Goal: Task Accomplishment & Management: Manage account settings

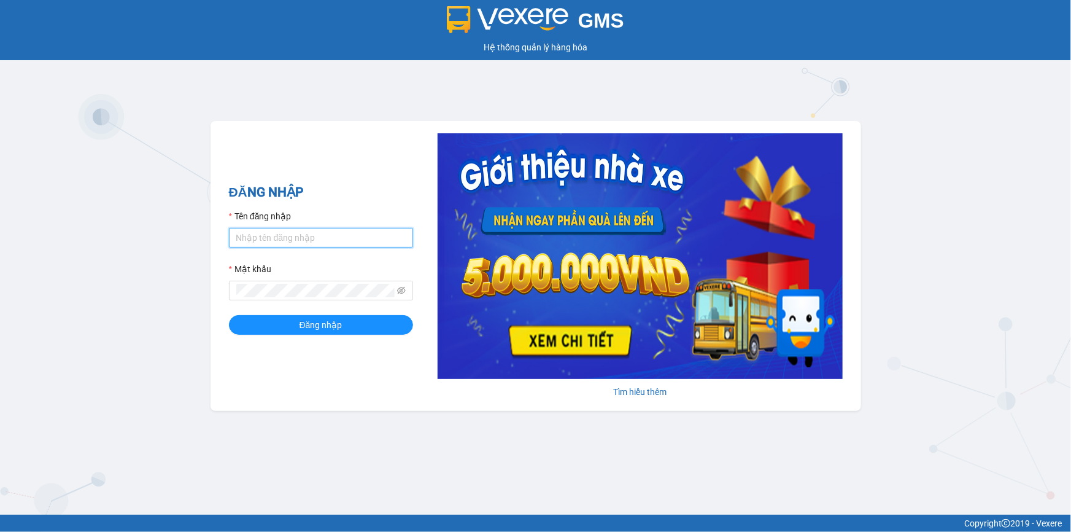
drag, startPoint x: 288, startPoint y: 240, endPoint x: 303, endPoint y: 241, distance: 14.1
click at [288, 241] on input "Tên đăng nhập" at bounding box center [321, 238] width 184 height 20
type input "kieuoanh.tankimchi"
click at [229, 315] on button "Đăng nhập" at bounding box center [321, 325] width 184 height 20
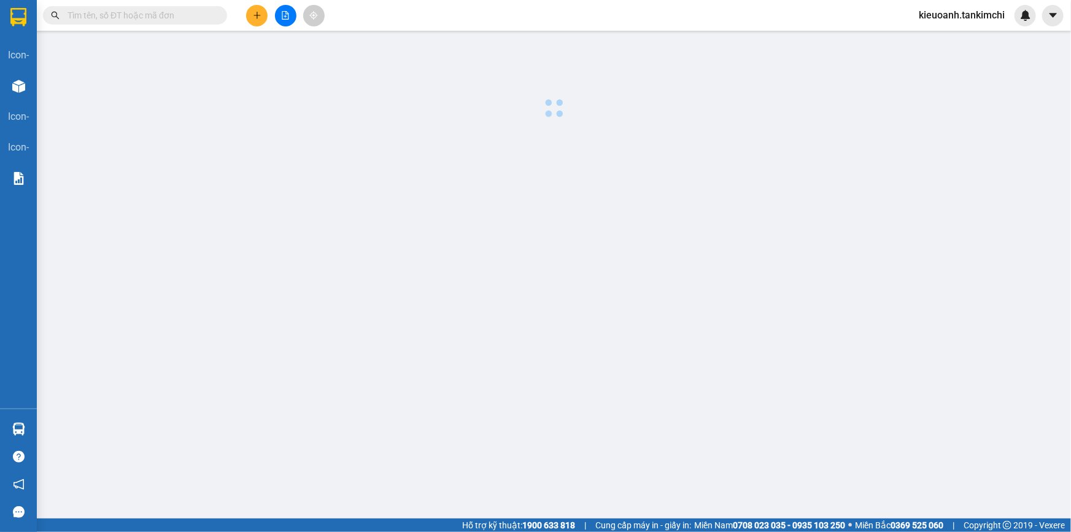
click at [153, 20] on div "Nhà xe đã có thể đặt đơn qua AhaMove và Grab ngay trên phần mềm quản lý hàng ho…" at bounding box center [535, 266] width 1071 height 532
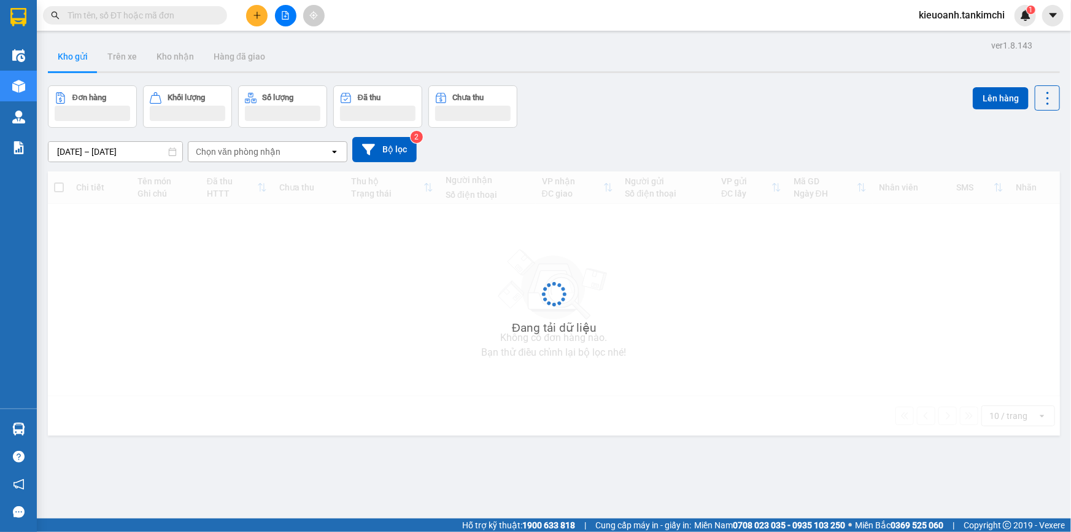
click at [141, 14] on input "text" at bounding box center [140, 16] width 145 height 14
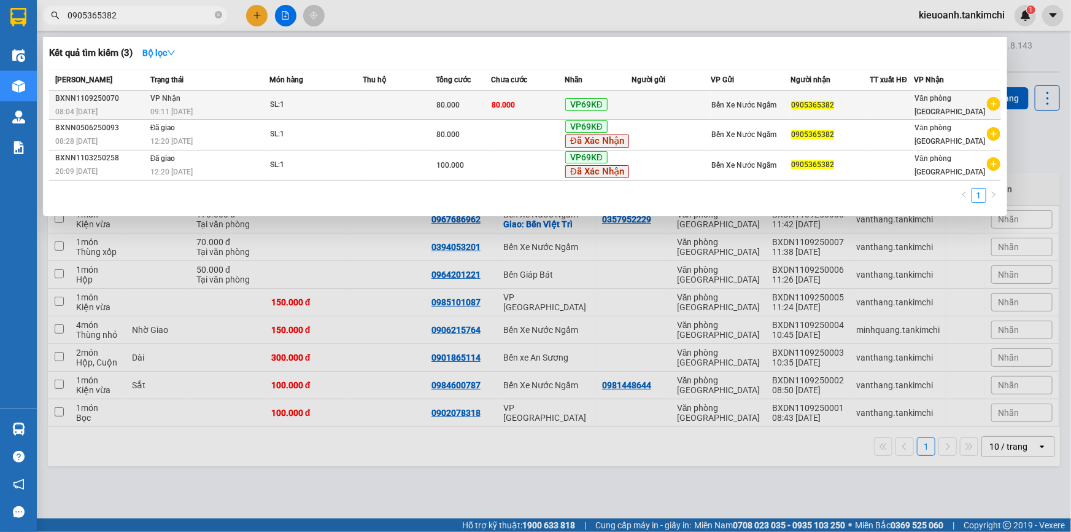
type input "0905365382"
click at [301, 103] on div "SL: 1" at bounding box center [316, 105] width 92 height 14
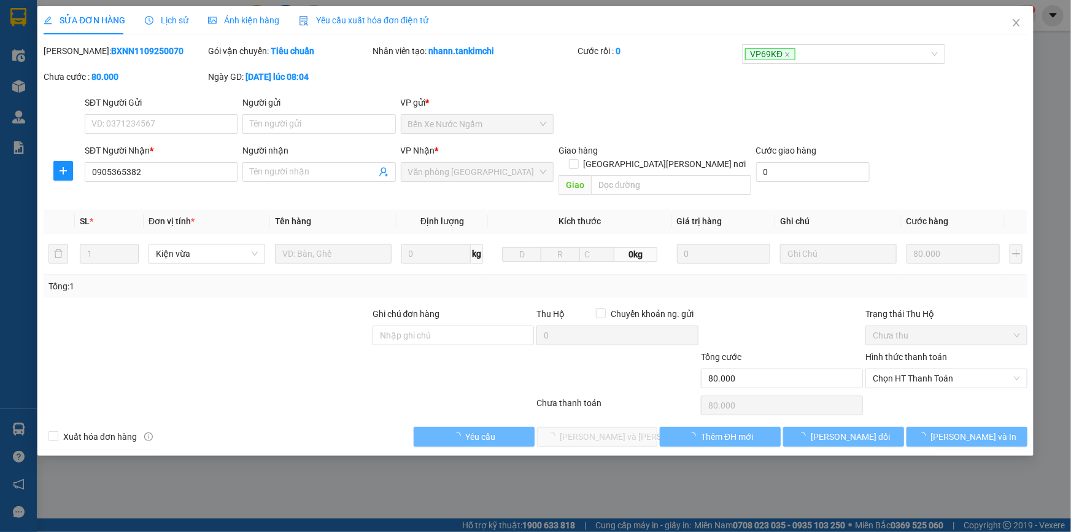
click at [166, 17] on span "Lịch sử" at bounding box center [167, 20] width 44 height 10
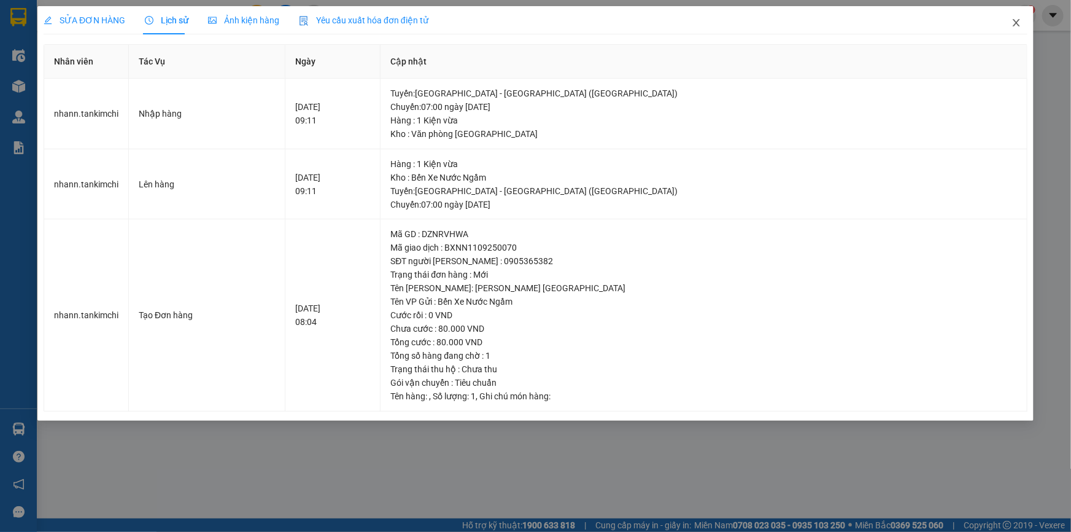
click at [1018, 28] on icon "close" at bounding box center [1016, 23] width 10 height 10
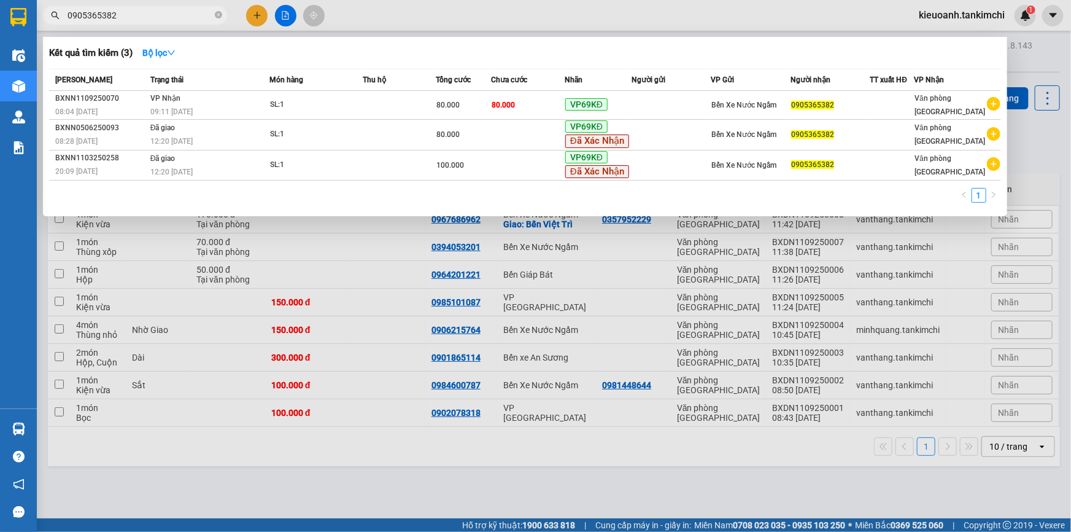
click at [155, 15] on input "0905365382" at bounding box center [140, 16] width 145 height 14
click at [220, 17] on icon "close-circle" at bounding box center [218, 14] width 7 height 7
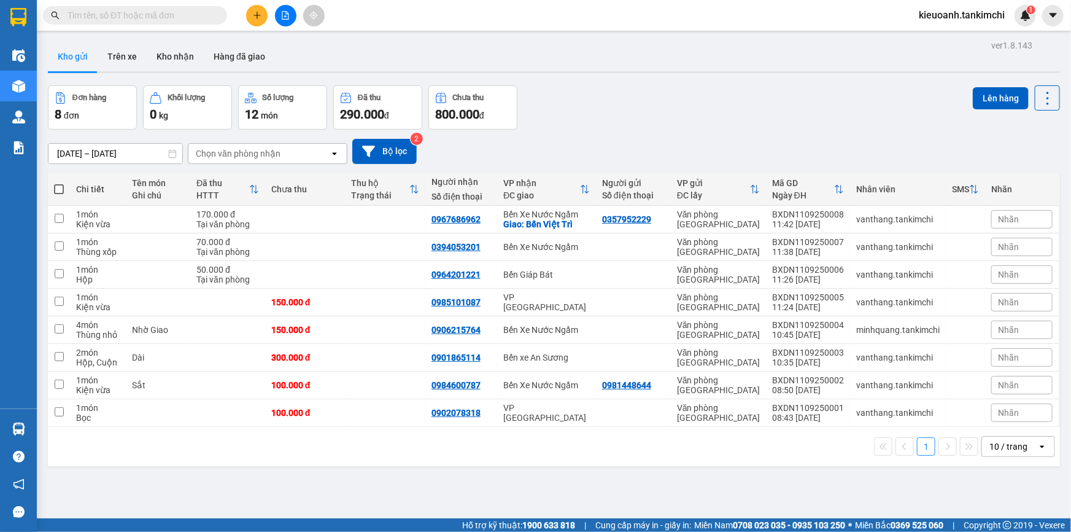
click at [201, 19] on input "text" at bounding box center [140, 16] width 145 height 14
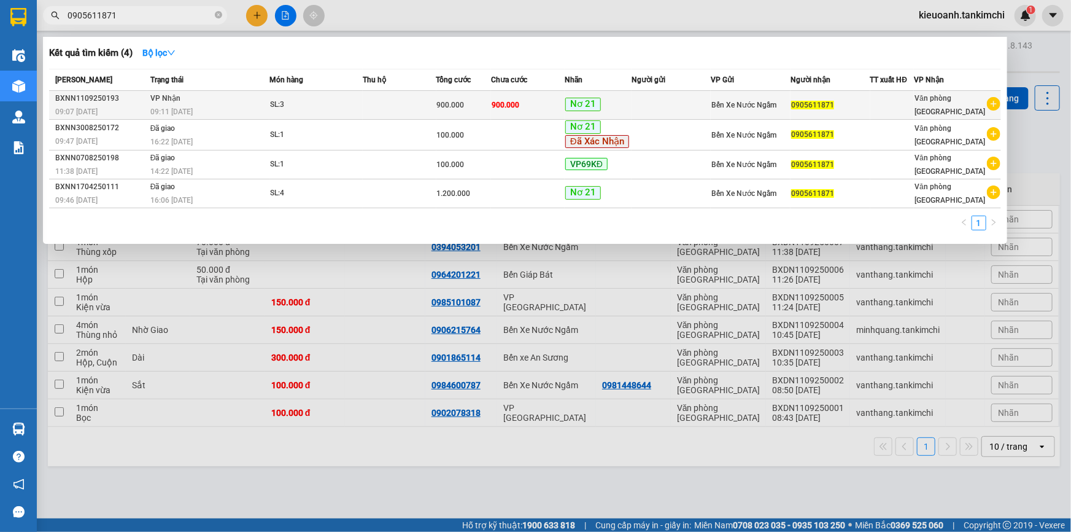
type input "0905611871"
click at [444, 111] on td "900.000" at bounding box center [463, 105] width 55 height 29
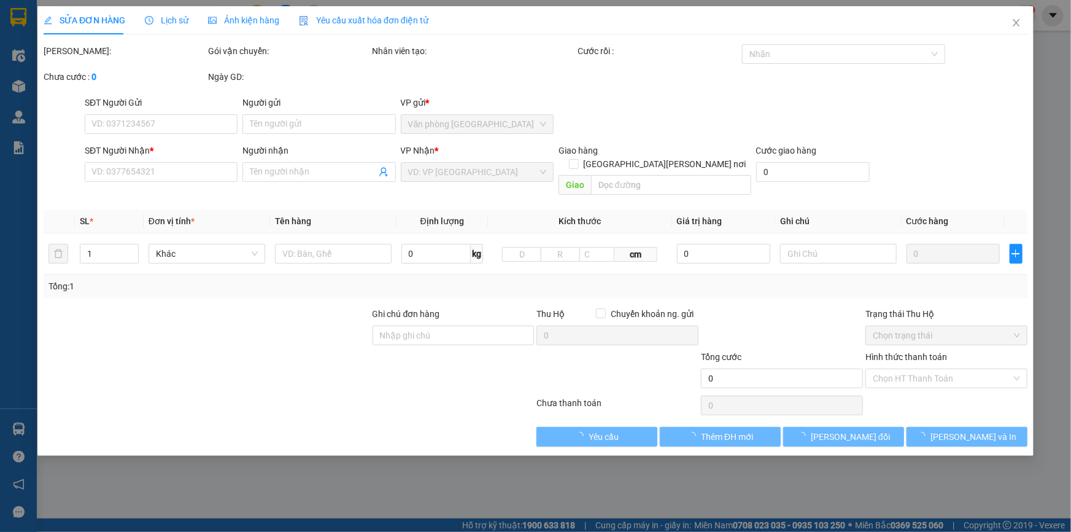
type input "0905611871"
type input "900.000"
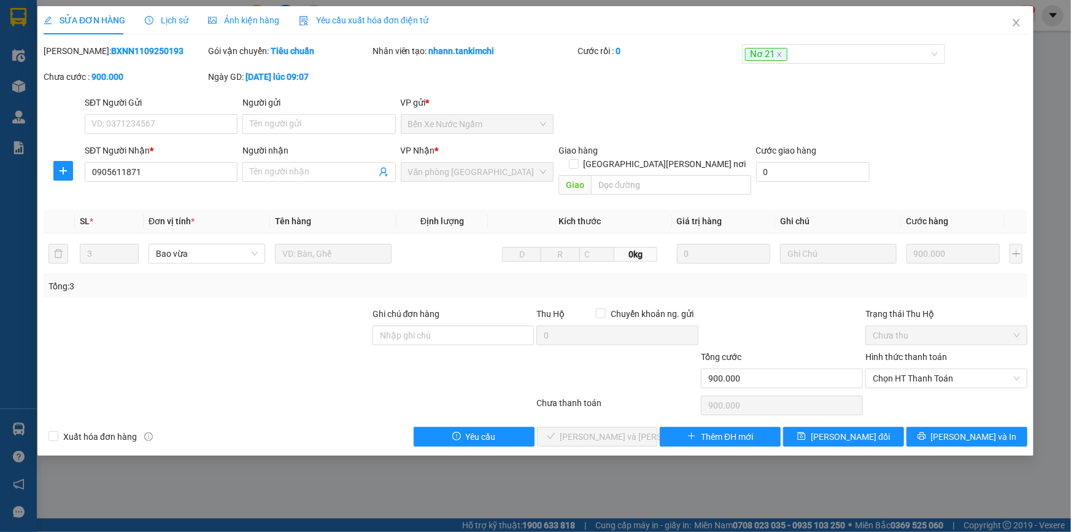
click at [161, 21] on span "Lịch sử" at bounding box center [167, 20] width 44 height 10
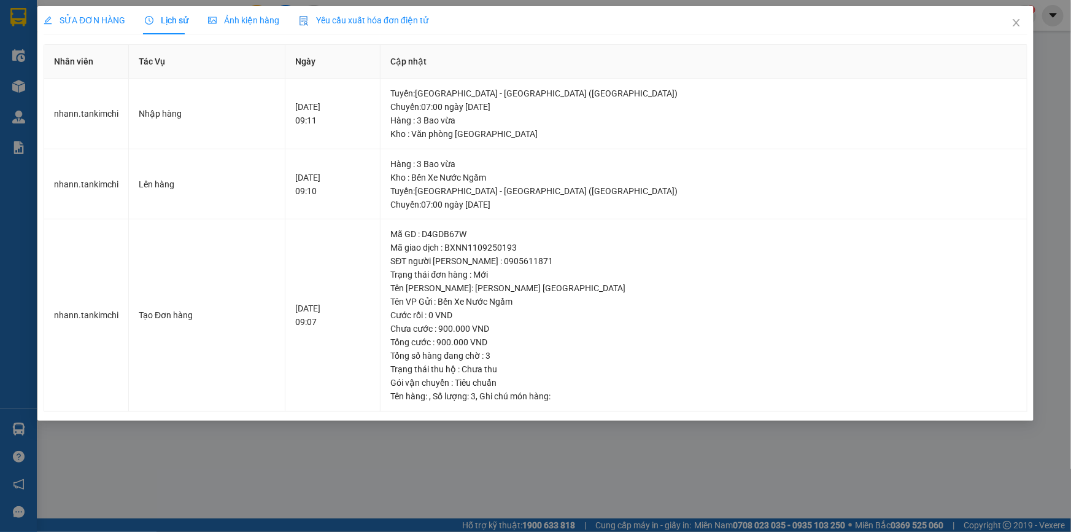
click at [1070, 115] on div "SỬA ĐƠN HÀNG Lịch sử [PERSON_NAME] hàng Yêu cầu xuất [PERSON_NAME] điện tử Tota…" at bounding box center [535, 266] width 1071 height 532
click at [1016, 25] on icon "close" at bounding box center [1016, 23] width 10 height 10
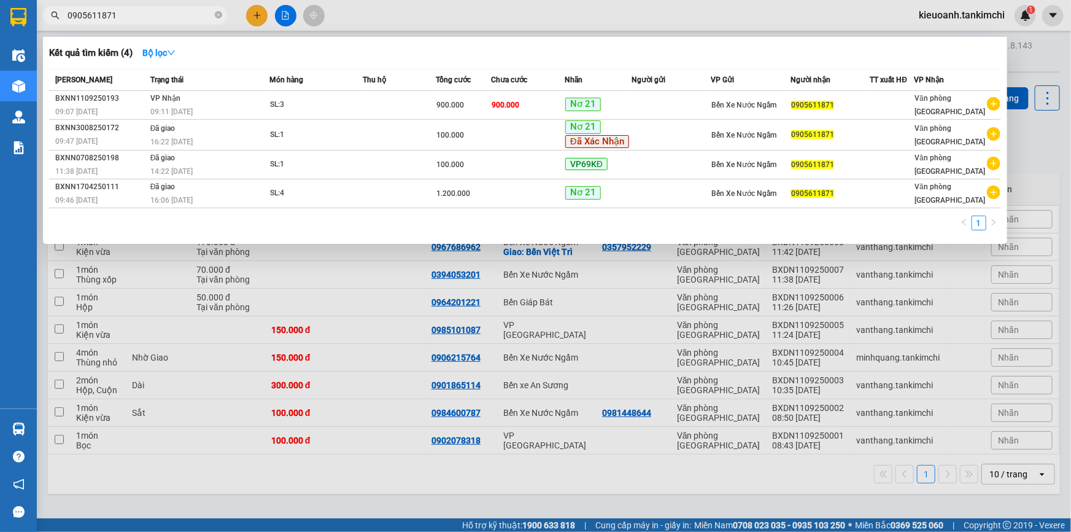
click at [167, 15] on input "0905611871" at bounding box center [140, 16] width 145 height 14
click at [223, 15] on span "0905611871" at bounding box center [135, 15] width 184 height 18
click at [218, 15] on icon "close-circle" at bounding box center [218, 14] width 7 height 7
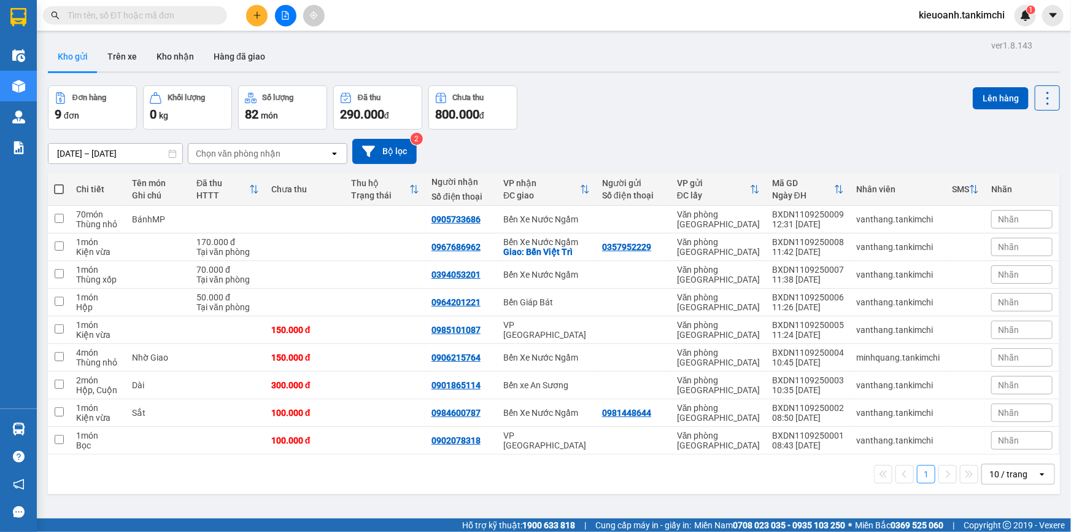
click at [198, 17] on input "text" at bounding box center [140, 16] width 145 height 14
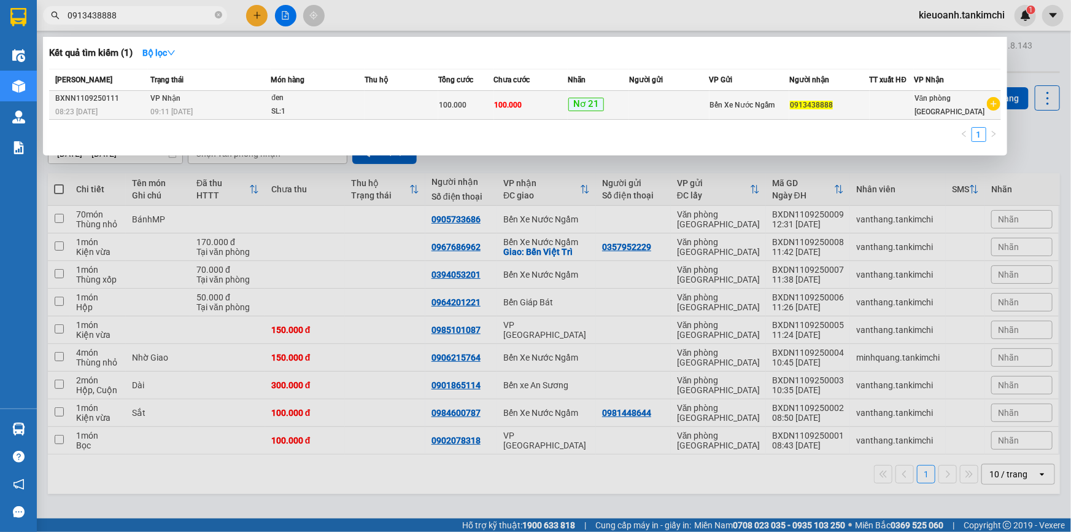
type input "0913438888"
click at [213, 106] on div "09:11 [DATE]" at bounding box center [211, 112] width 120 height 14
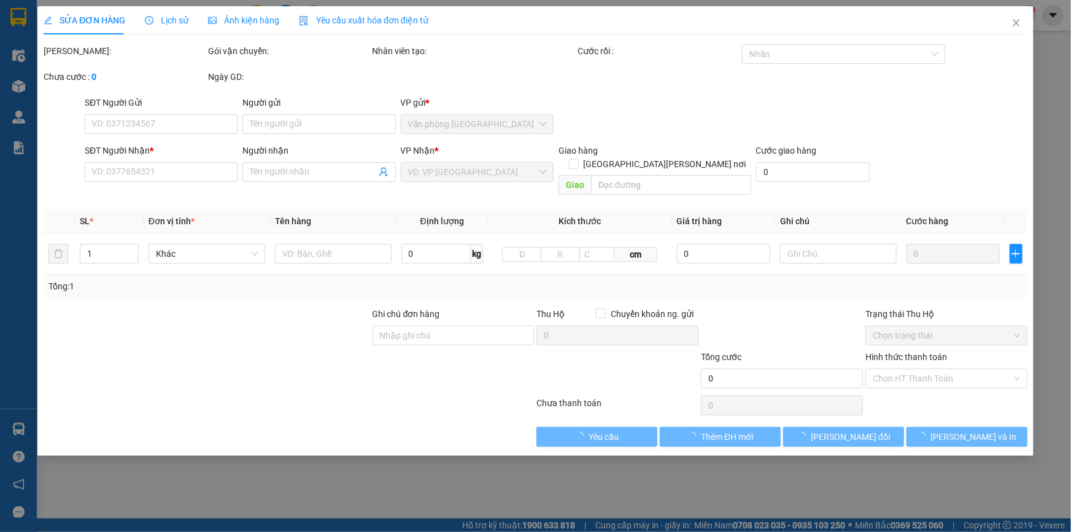
type input "0913438888"
type input "100.000"
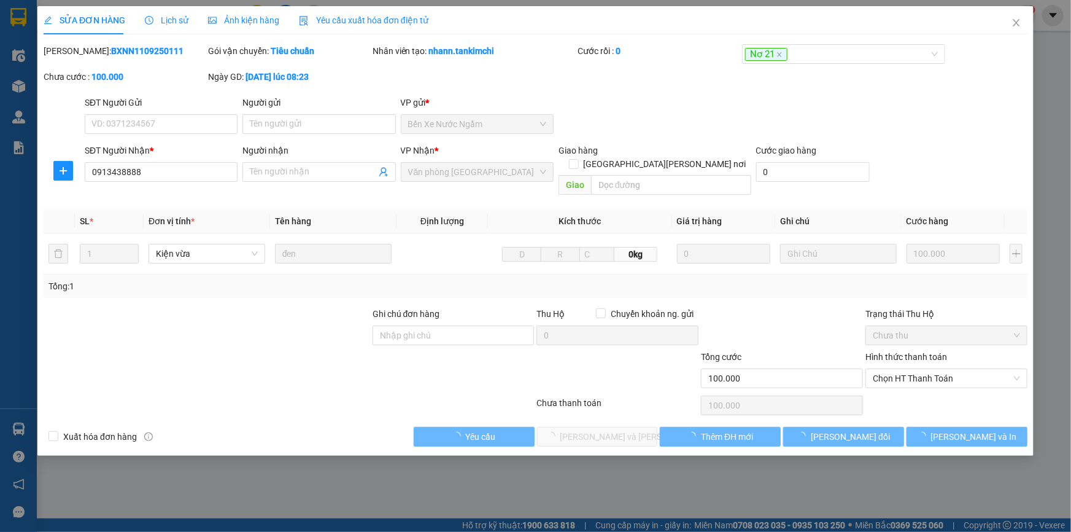
click at [161, 29] on div "Lịch sử" at bounding box center [167, 20] width 44 height 28
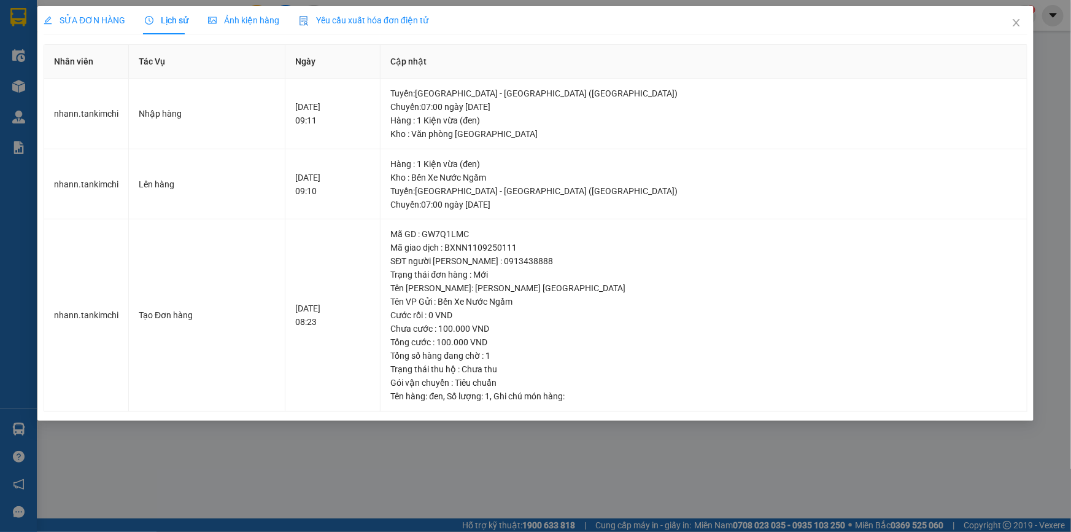
click at [1059, 188] on div "SỬA ĐƠN HÀNG Lịch sử [PERSON_NAME] hàng Yêu cầu xuất [PERSON_NAME] điện tử Tota…" at bounding box center [535, 266] width 1071 height 532
click at [1020, 25] on icon "close" at bounding box center [1016, 23] width 10 height 10
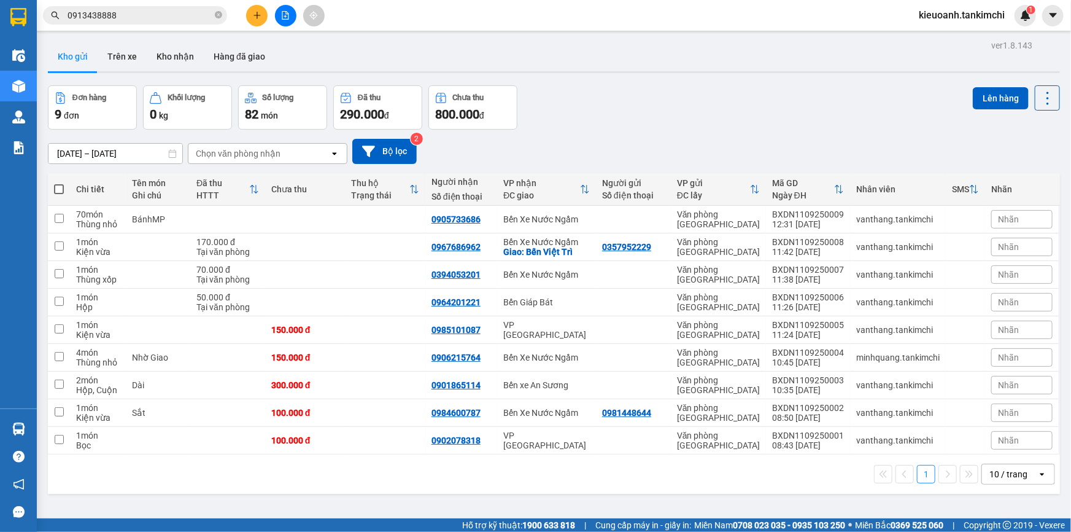
click at [167, 17] on input "0913438888" at bounding box center [140, 16] width 145 height 14
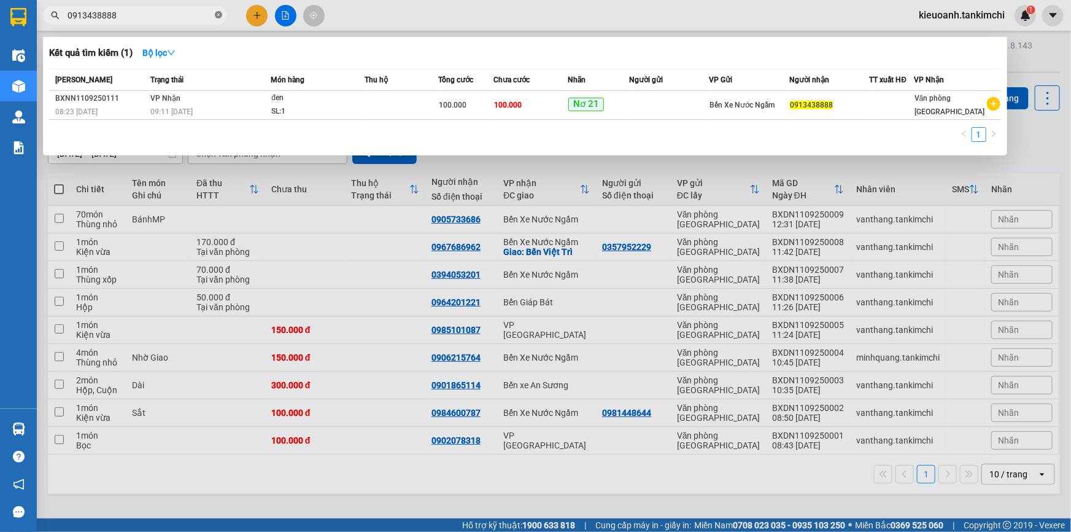
click at [217, 17] on icon "close-circle" at bounding box center [218, 14] width 7 height 7
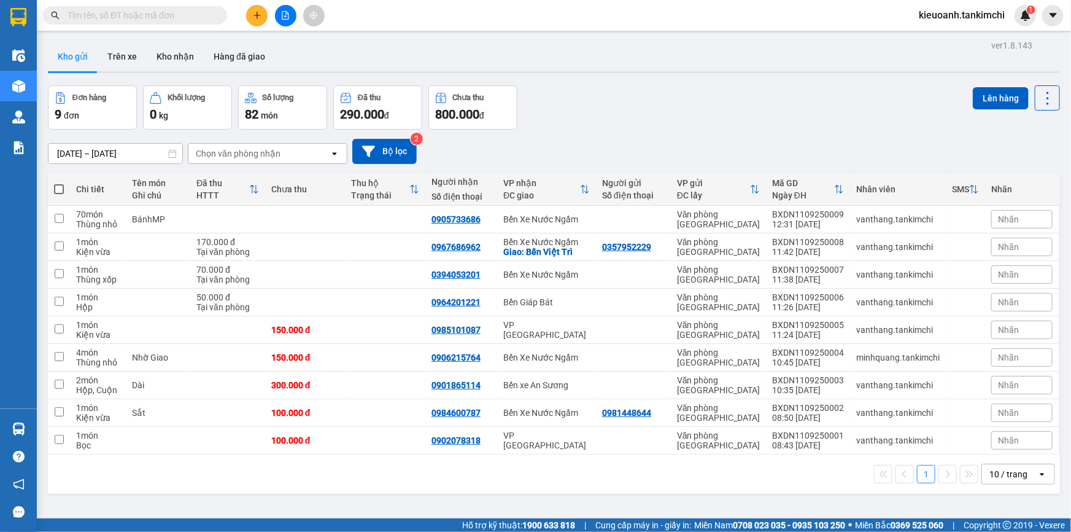
click at [193, 18] on input "text" at bounding box center [140, 16] width 145 height 14
click at [150, 12] on input "text" at bounding box center [140, 16] width 145 height 14
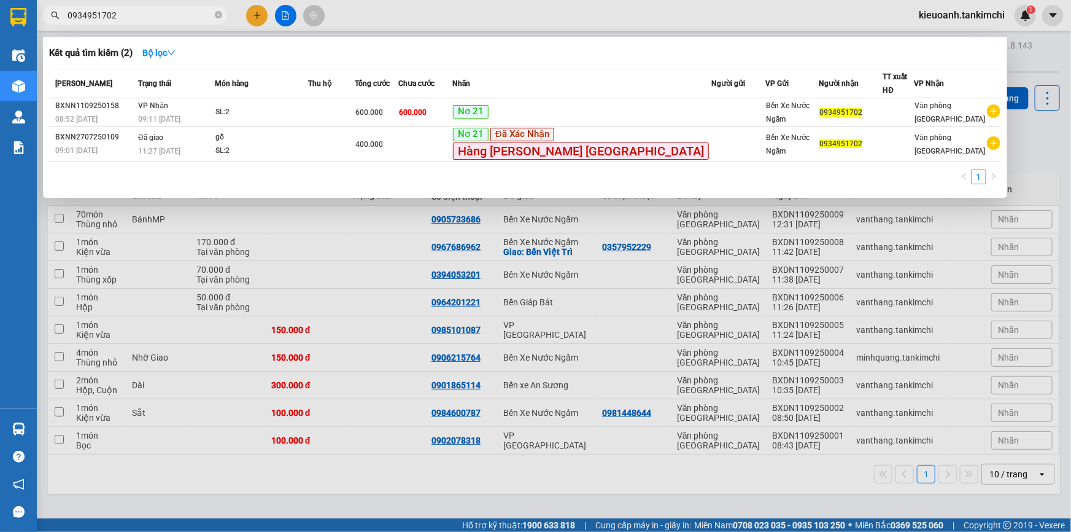
type input "0934951702"
drag, startPoint x: 218, startPoint y: 14, endPoint x: 190, endPoint y: 15, distance: 27.6
click at [217, 14] on icon "close-circle" at bounding box center [218, 14] width 7 height 7
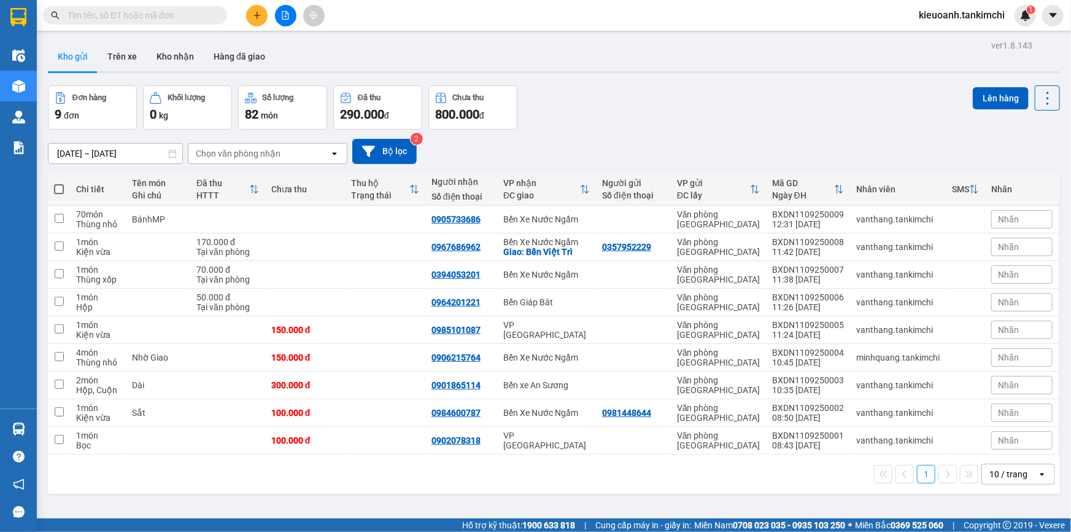
click at [190, 15] on input "text" at bounding box center [140, 16] width 145 height 14
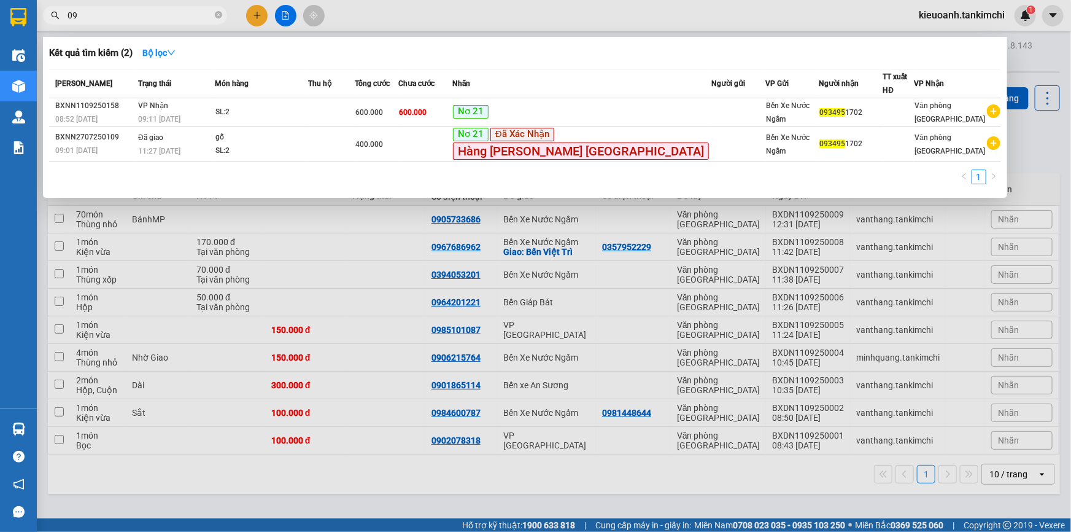
type input "0"
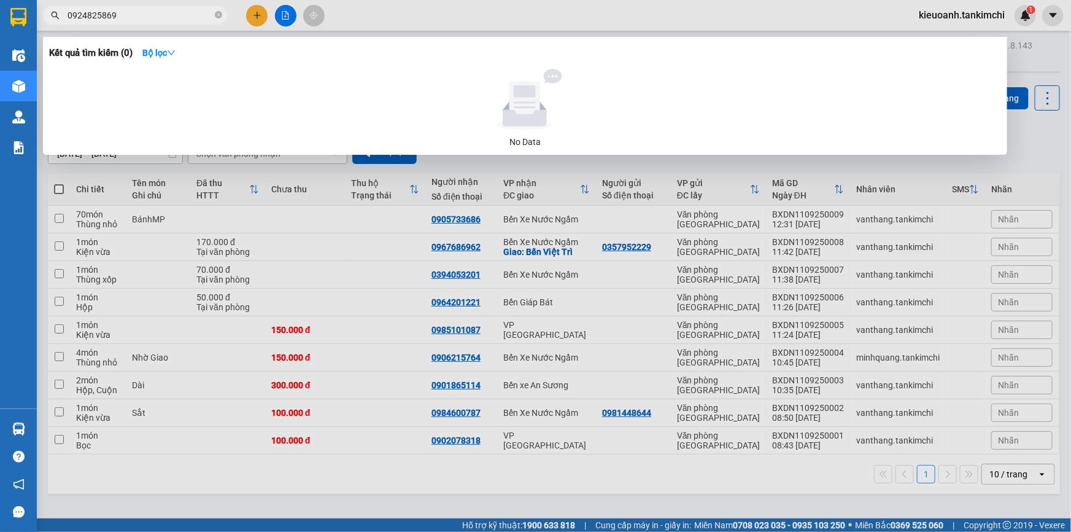
click at [118, 15] on input "0924825869" at bounding box center [140, 16] width 145 height 14
click at [118, 19] on input "0924825869" at bounding box center [140, 16] width 145 height 14
click at [77, 15] on input "0924825869" at bounding box center [140, 16] width 145 height 14
click at [80, 15] on input "0924825869" at bounding box center [140, 16] width 145 height 14
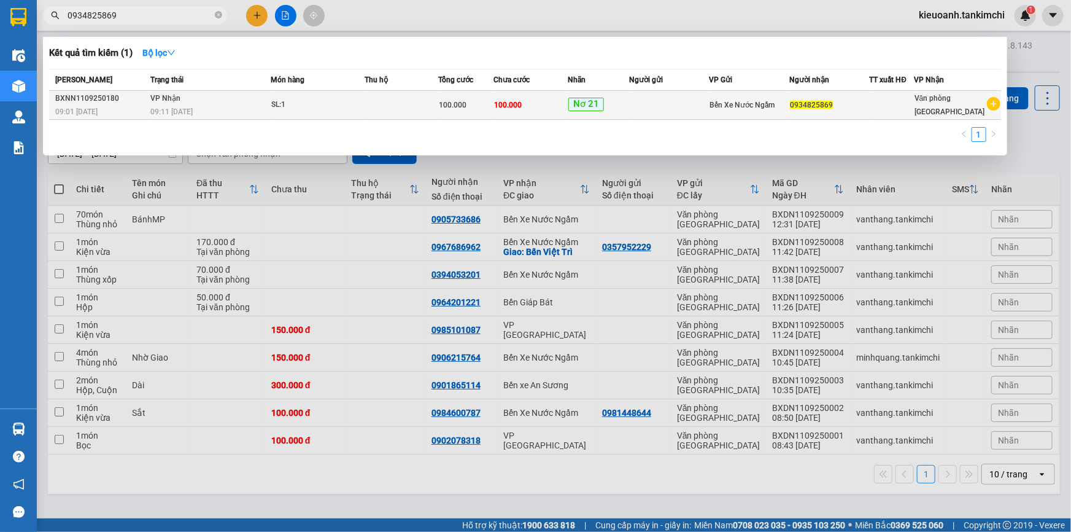
type input "0934825869"
click at [215, 104] on td "[PERSON_NAME] 09:11 [DATE]" at bounding box center [209, 105] width 123 height 29
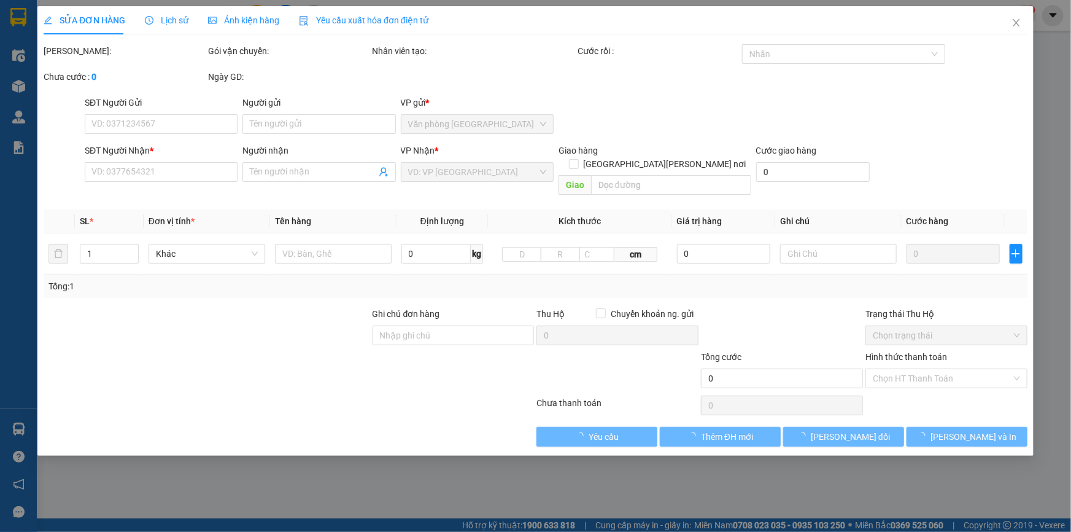
type input "0934825869"
type input "100.000"
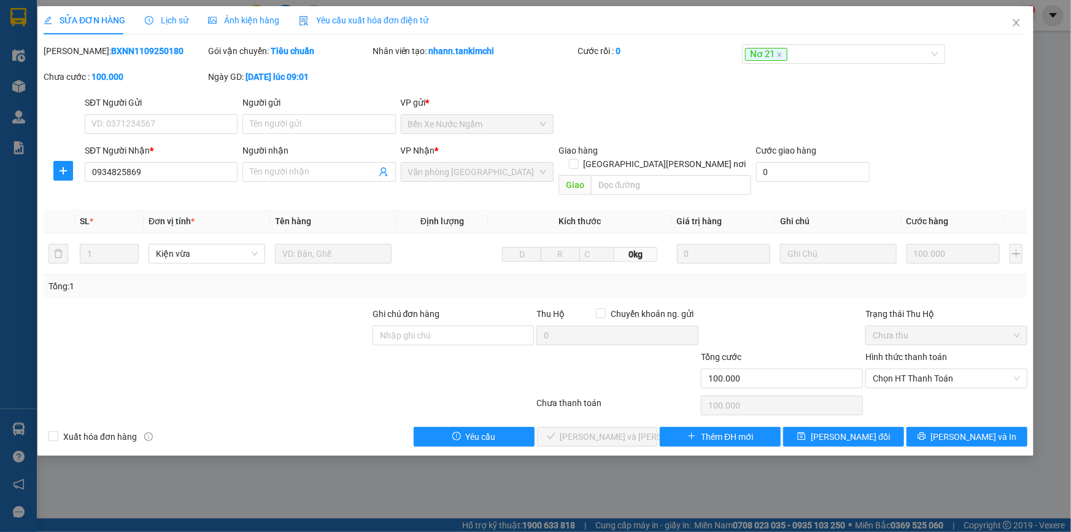
click at [168, 25] on div "Lịch sử" at bounding box center [167, 21] width 44 height 14
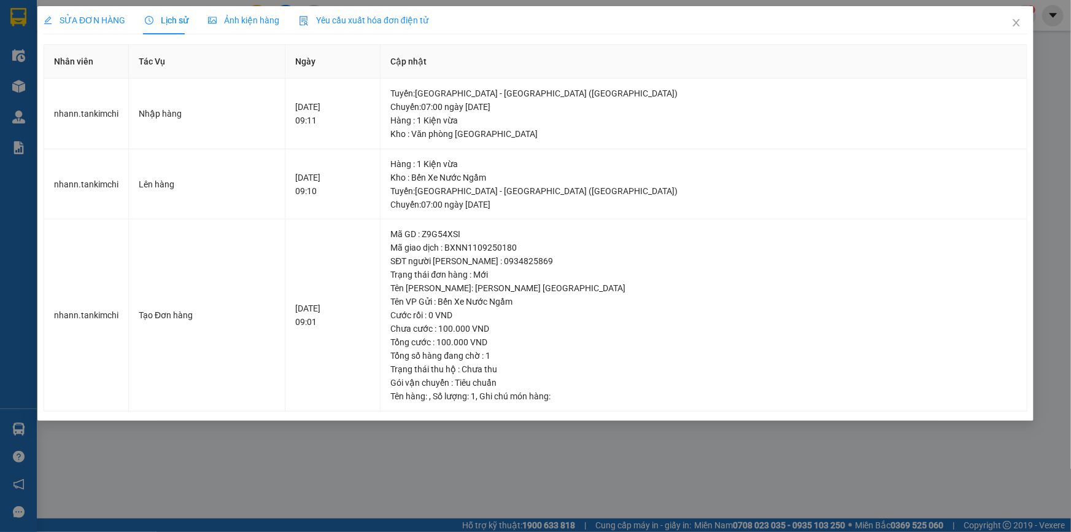
click at [219, 20] on span "Ảnh kiện hàng" at bounding box center [243, 20] width 71 height 10
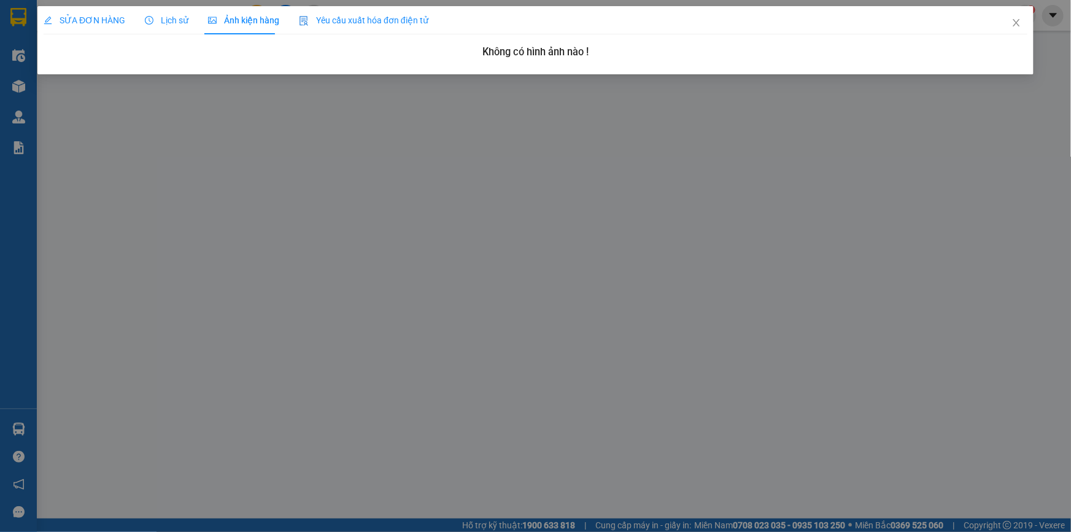
click at [310, 217] on div "SỬA ĐƠN HÀNG Lịch sử [PERSON_NAME] hàng Yêu cầu xuất [PERSON_NAME] điện tử Tota…" at bounding box center [535, 266] width 1071 height 532
click at [1018, 25] on icon "close" at bounding box center [1016, 22] width 7 height 7
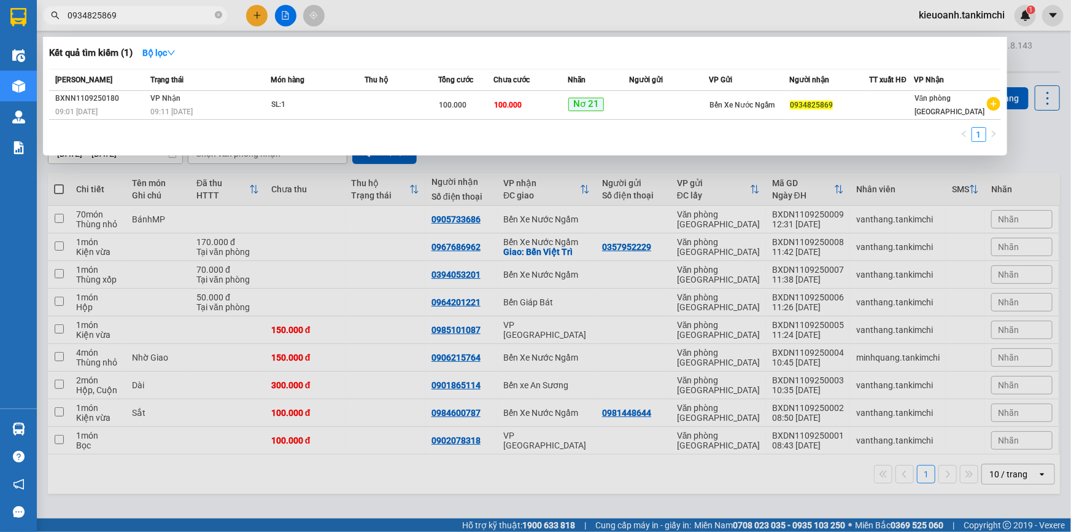
click at [147, 15] on input "0934825869" at bounding box center [140, 16] width 145 height 14
click at [179, 14] on input "0934825869" at bounding box center [140, 16] width 145 height 14
click at [218, 15] on icon "close-circle" at bounding box center [218, 14] width 7 height 7
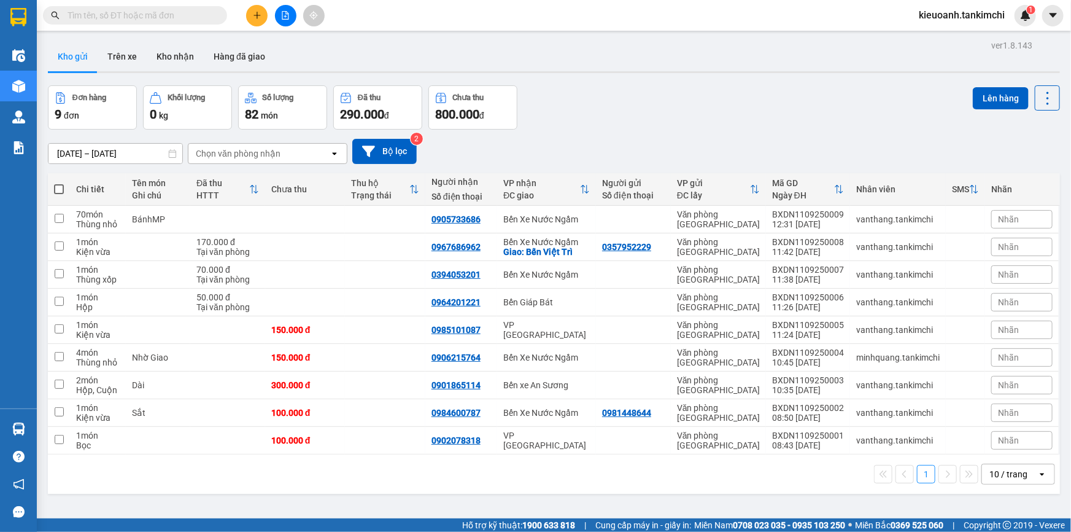
click at [171, 20] on input "text" at bounding box center [140, 16] width 145 height 14
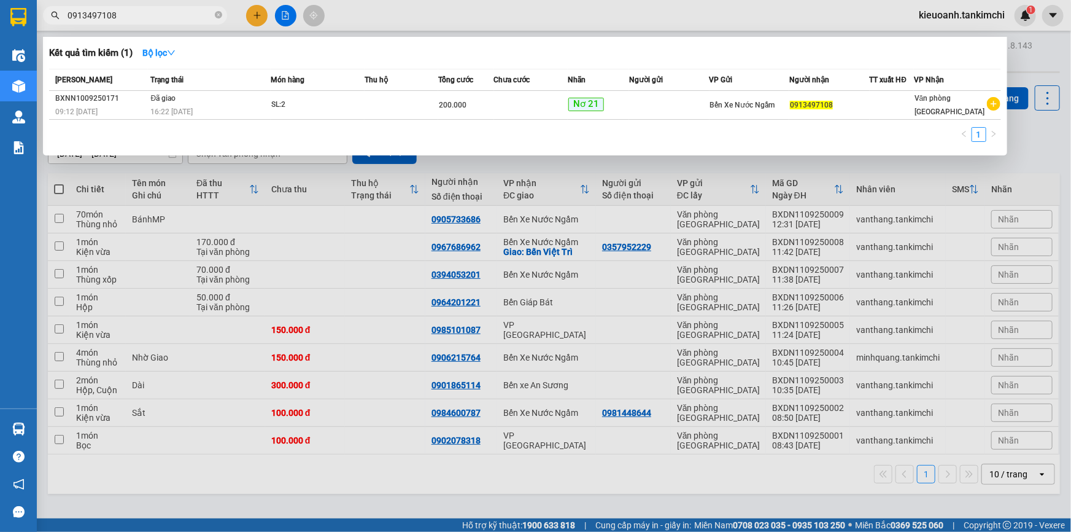
type input "0913497108"
click at [214, 17] on span "0913497108" at bounding box center [135, 15] width 184 height 18
click at [215, 17] on icon "close-circle" at bounding box center [218, 14] width 7 height 7
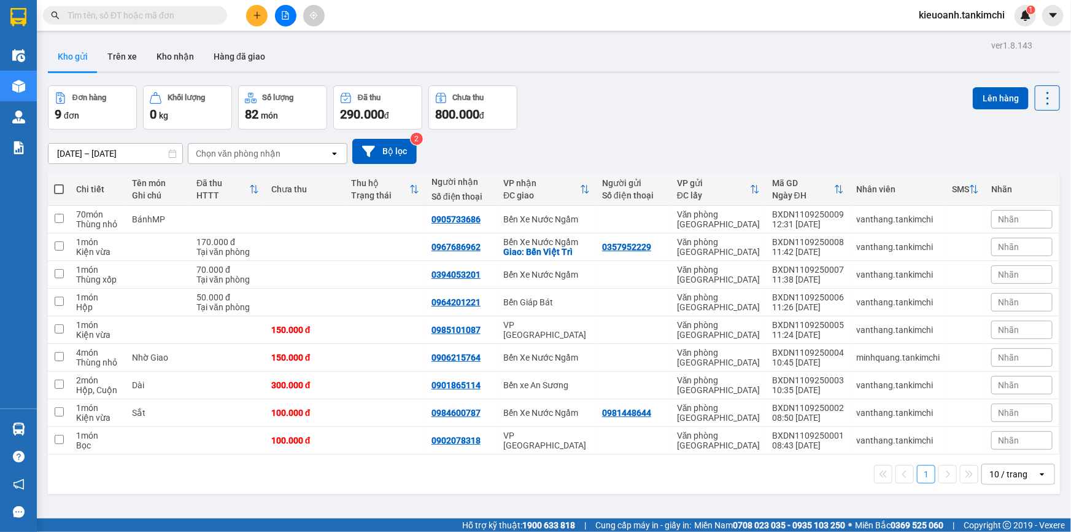
click at [195, 17] on input "text" at bounding box center [140, 16] width 145 height 14
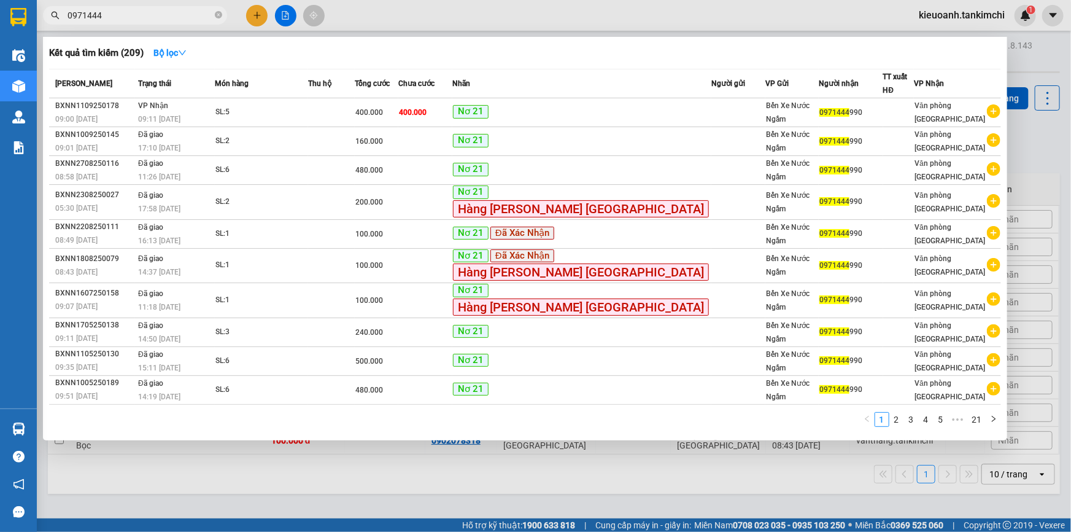
type input "0971444"
click at [217, 12] on icon "close-circle" at bounding box center [218, 14] width 7 height 7
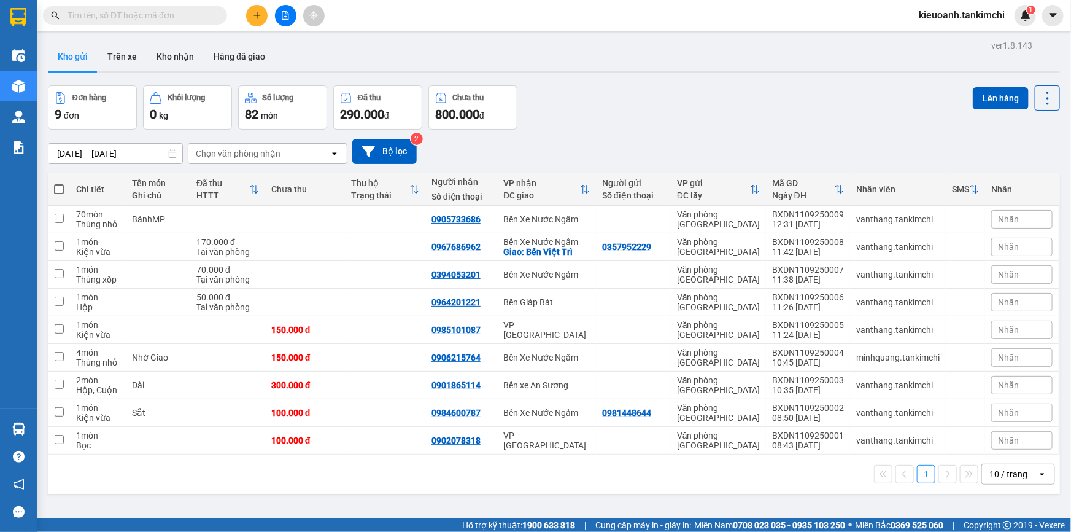
click at [188, 18] on input "text" at bounding box center [140, 16] width 145 height 14
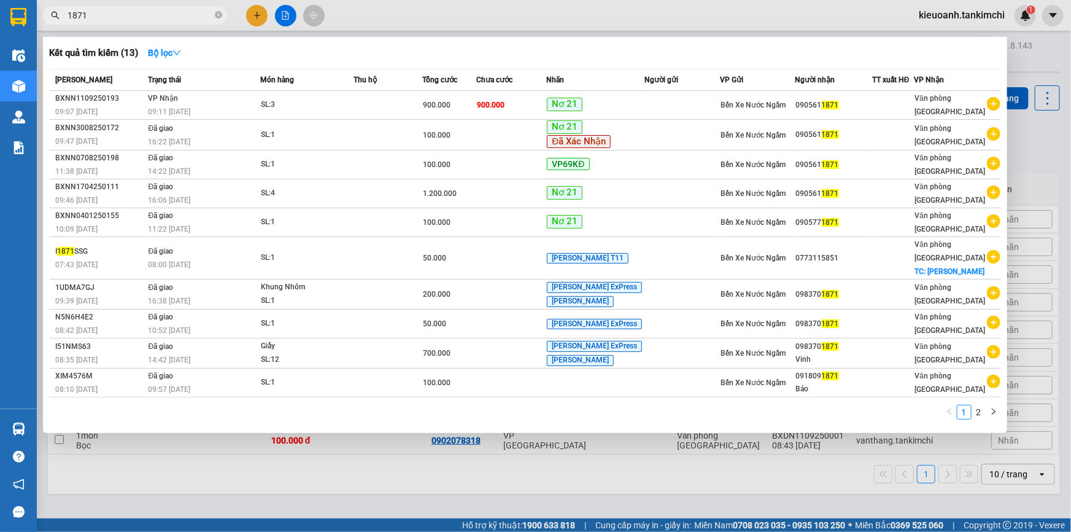
type input "1871"
drag, startPoint x: 219, startPoint y: 12, endPoint x: 199, endPoint y: 12, distance: 19.6
click at [220, 12] on icon "close-circle" at bounding box center [218, 14] width 7 height 7
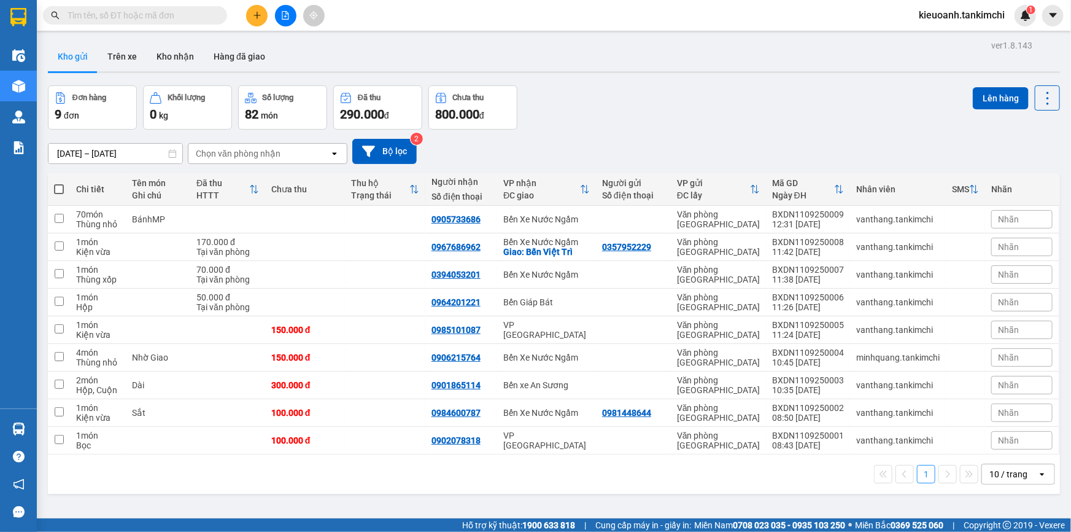
click at [199, 12] on input "text" at bounding box center [140, 16] width 145 height 14
click at [182, 15] on input "text" at bounding box center [140, 16] width 145 height 14
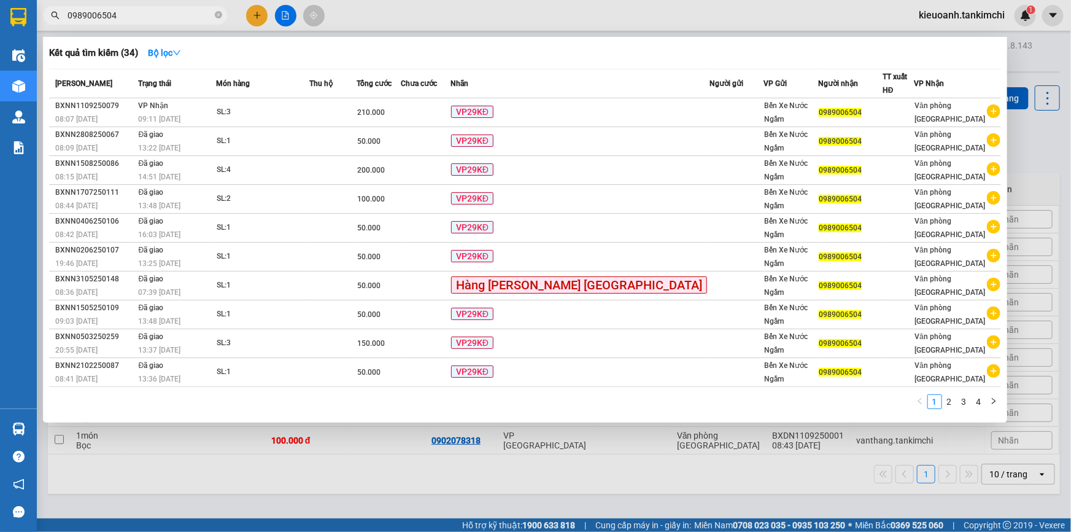
type input "0989006504"
click at [217, 13] on icon "close-circle" at bounding box center [218, 14] width 7 height 7
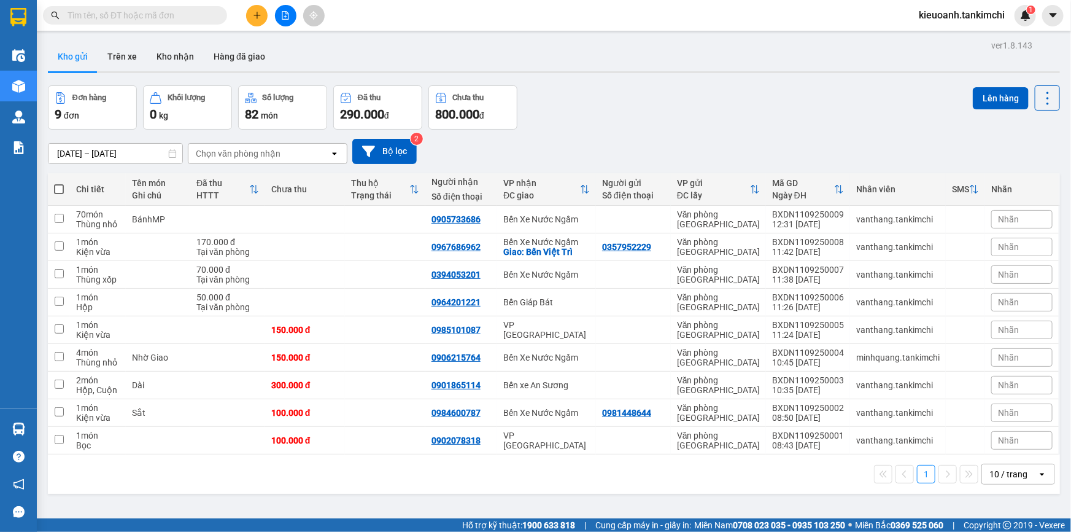
click at [188, 18] on input "text" at bounding box center [140, 16] width 145 height 14
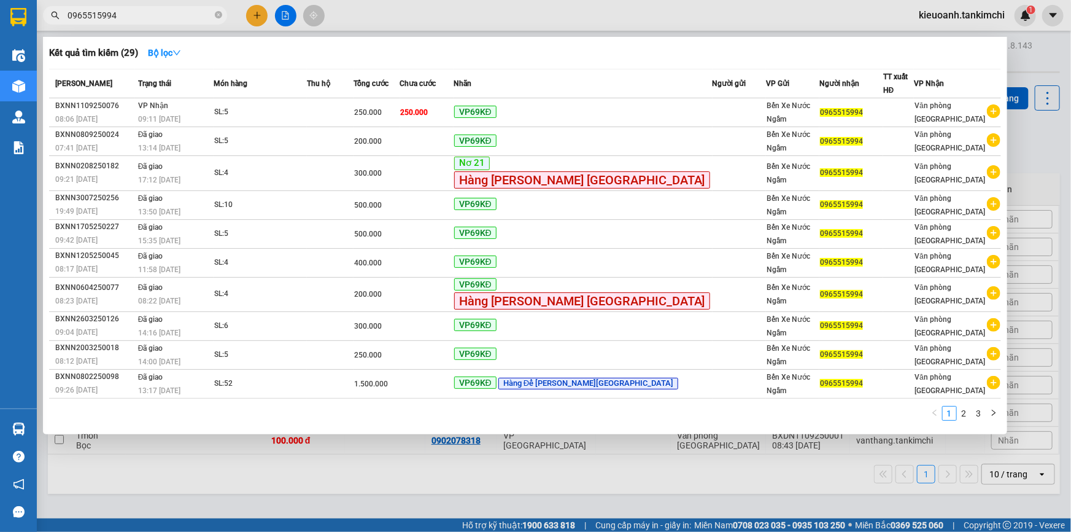
type input "0965515994"
click at [219, 16] on icon "close-circle" at bounding box center [218, 14] width 7 height 7
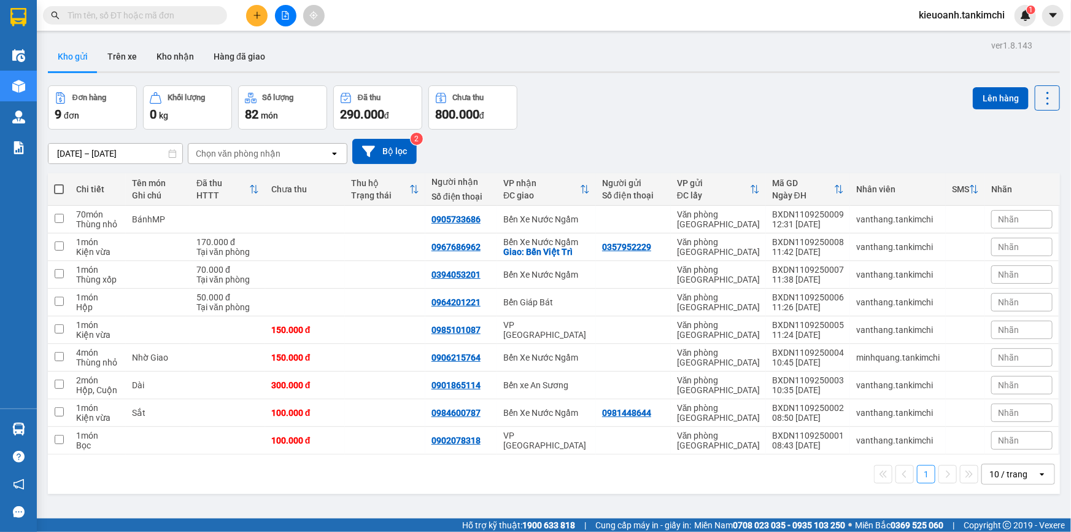
click at [197, 21] on input "text" at bounding box center [140, 16] width 145 height 14
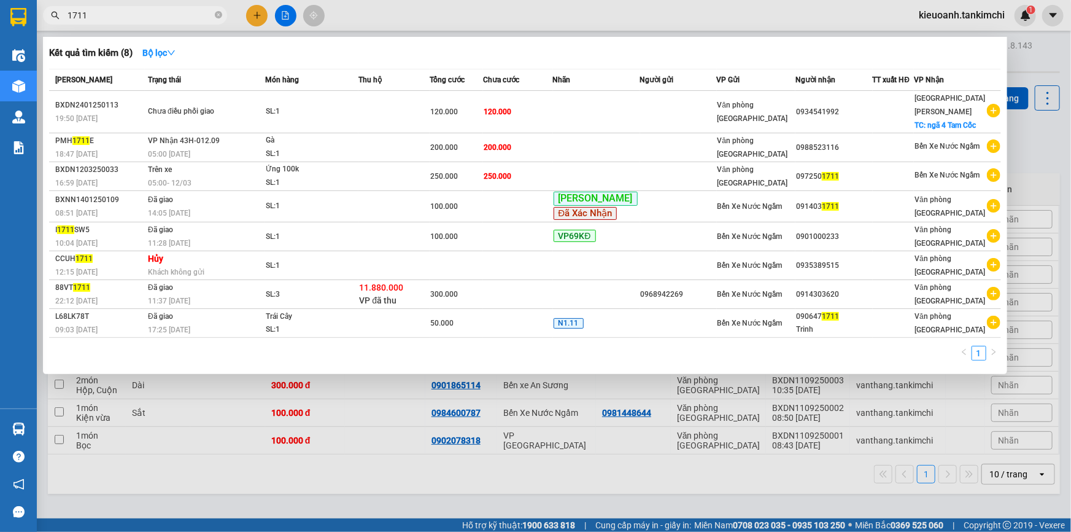
click at [157, 11] on input "1711" at bounding box center [140, 16] width 145 height 14
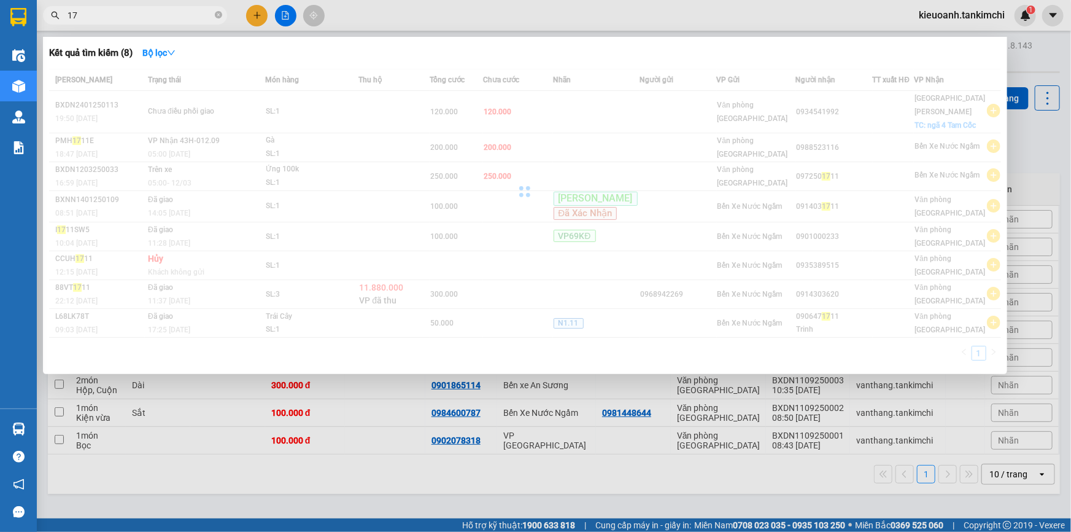
type input "1"
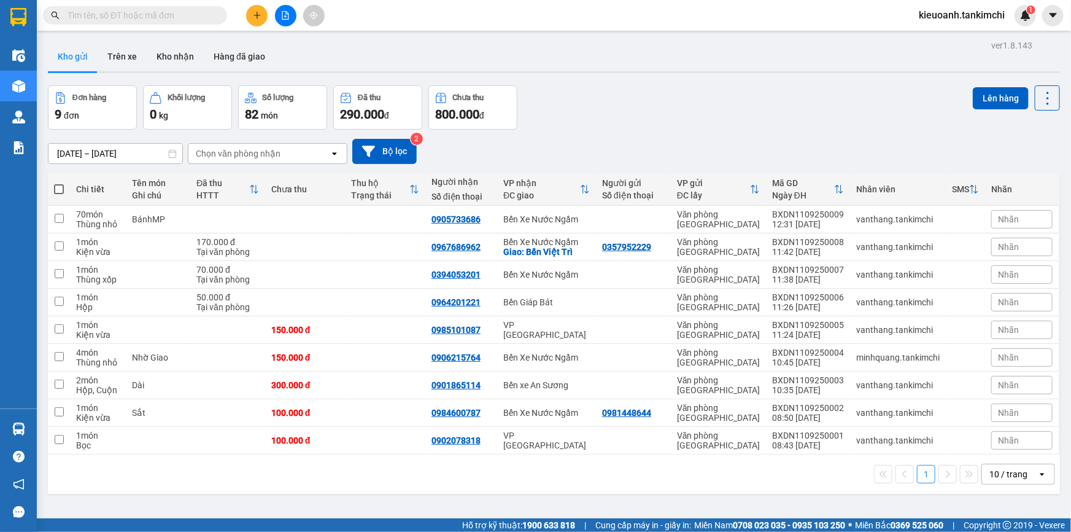
click at [193, 19] on input "text" at bounding box center [140, 16] width 145 height 14
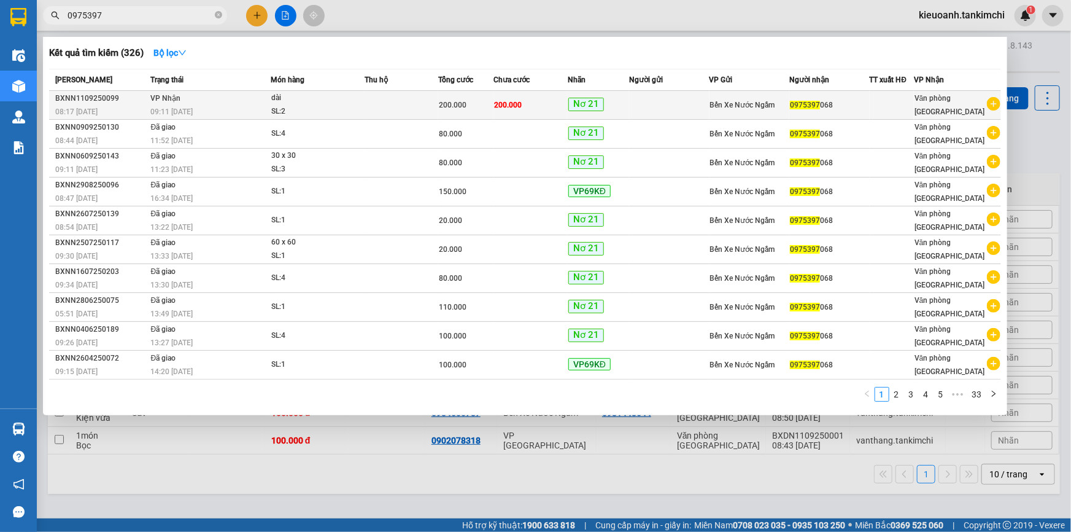
type input "0975397"
click at [246, 105] on div "09:11 [DATE]" at bounding box center [211, 112] width 120 height 14
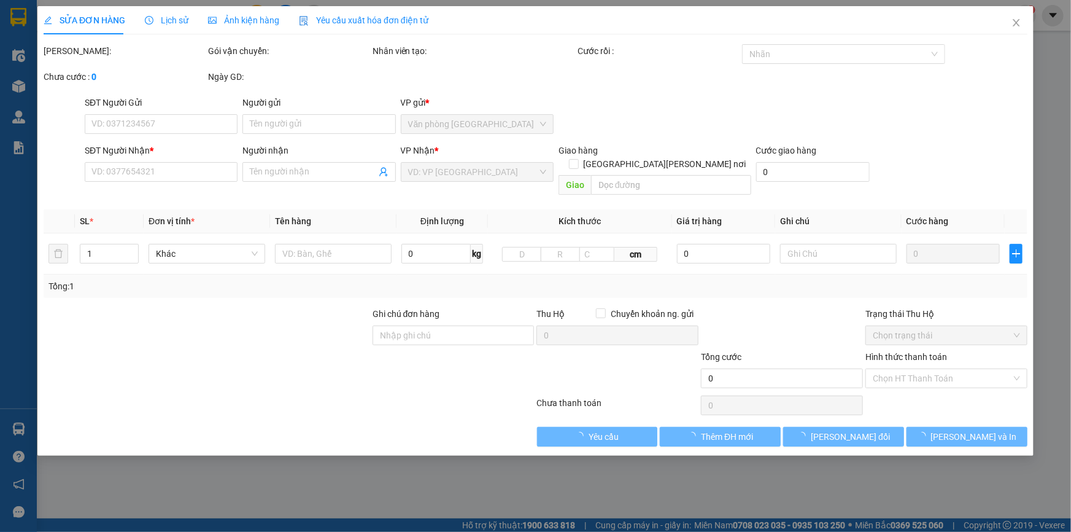
click at [169, 18] on span "Lịch sử" at bounding box center [167, 20] width 44 height 10
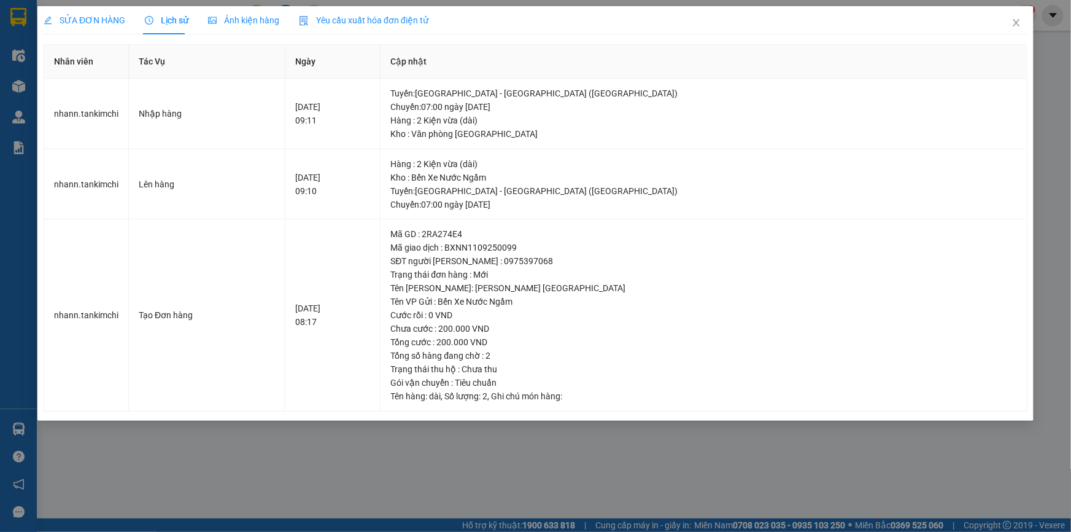
click at [556, 448] on div "SỬA ĐƠN HÀNG Lịch sử [PERSON_NAME] hàng Yêu cầu xuất [PERSON_NAME] điện tử Tota…" at bounding box center [535, 266] width 1071 height 532
click at [1016, 23] on icon "close" at bounding box center [1016, 22] width 7 height 7
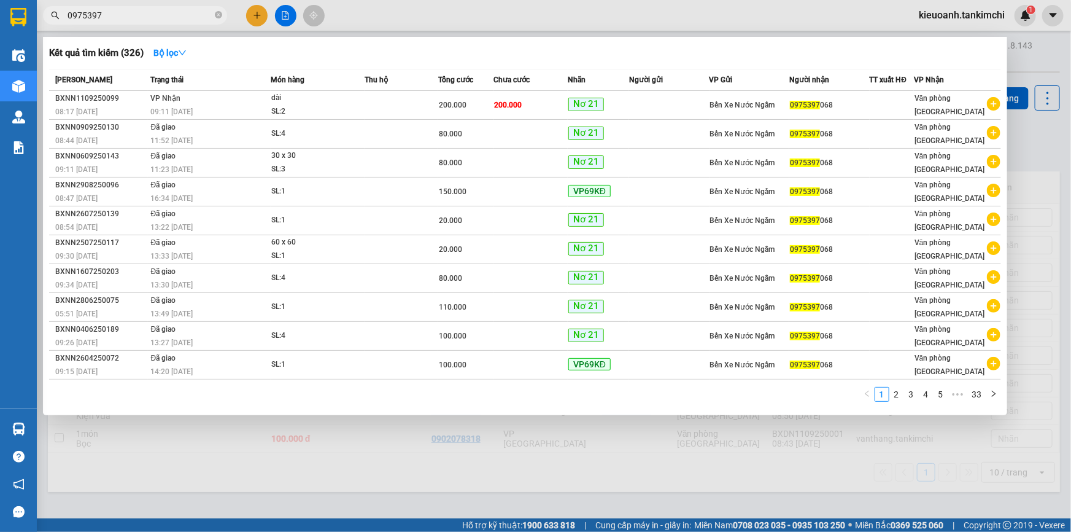
click at [178, 20] on input "0975397" at bounding box center [140, 16] width 145 height 14
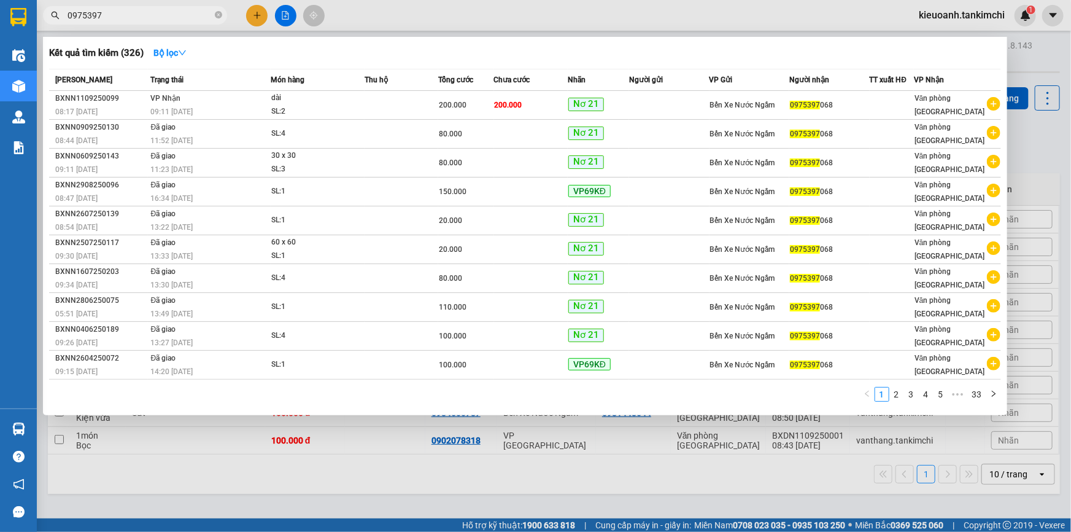
click at [155, 18] on input "0975397" at bounding box center [140, 16] width 145 height 14
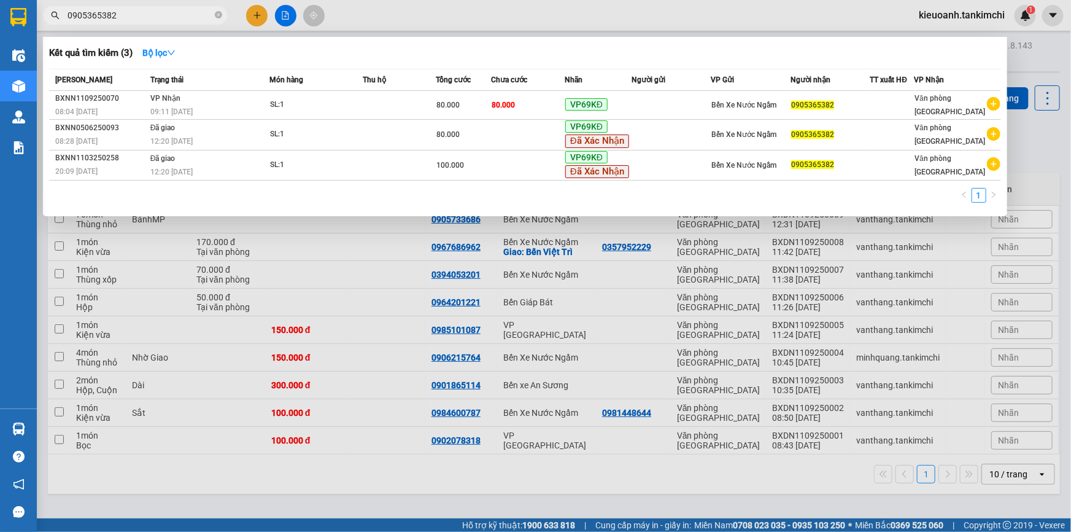
type input "0905365382"
click at [214, 15] on span "0905365382" at bounding box center [135, 15] width 184 height 18
click at [216, 17] on icon "close-circle" at bounding box center [218, 14] width 7 height 7
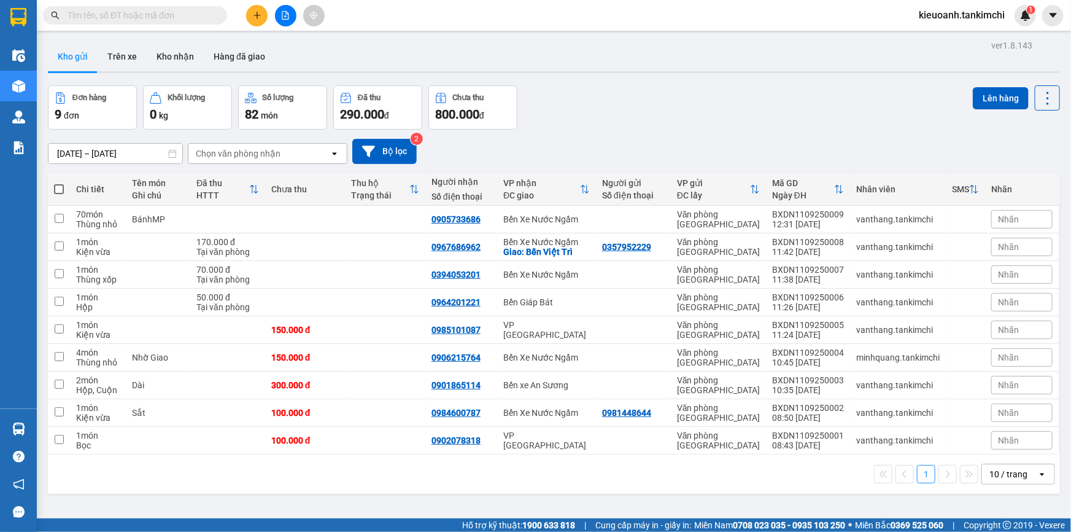
click at [211, 11] on input "text" at bounding box center [140, 16] width 145 height 14
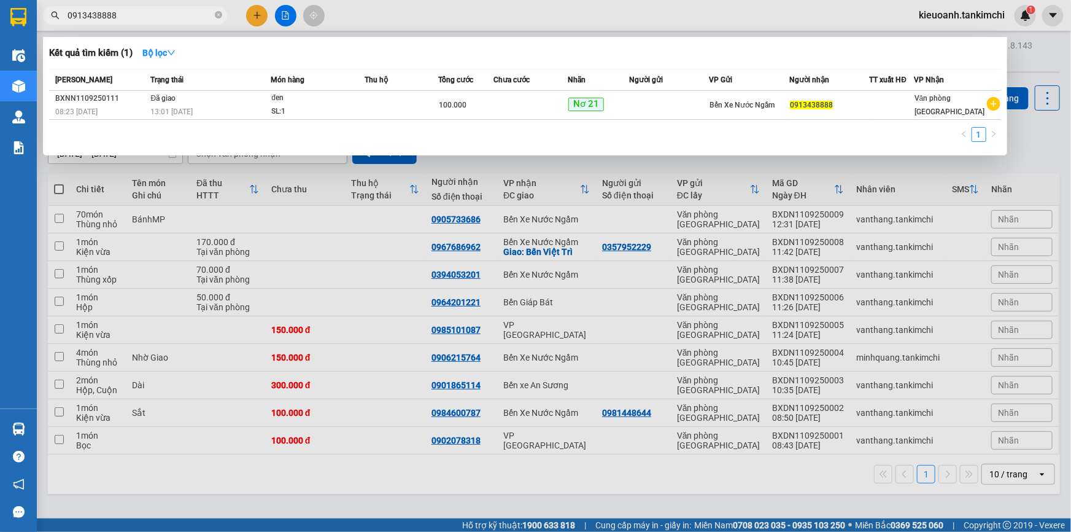
type input "0913438888"
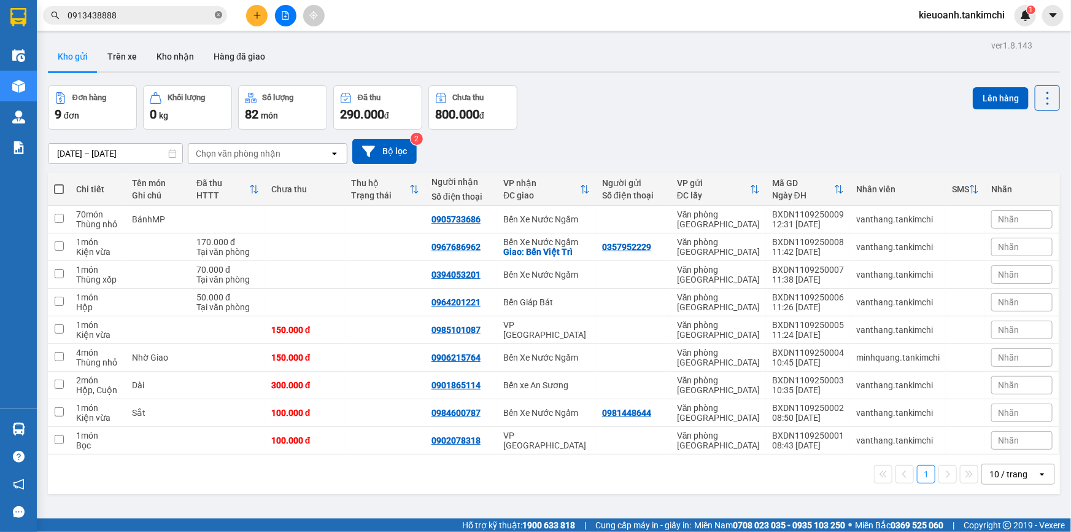
click at [216, 18] on icon "close-circle" at bounding box center [218, 14] width 7 height 7
click at [190, 21] on input "text" at bounding box center [140, 16] width 145 height 14
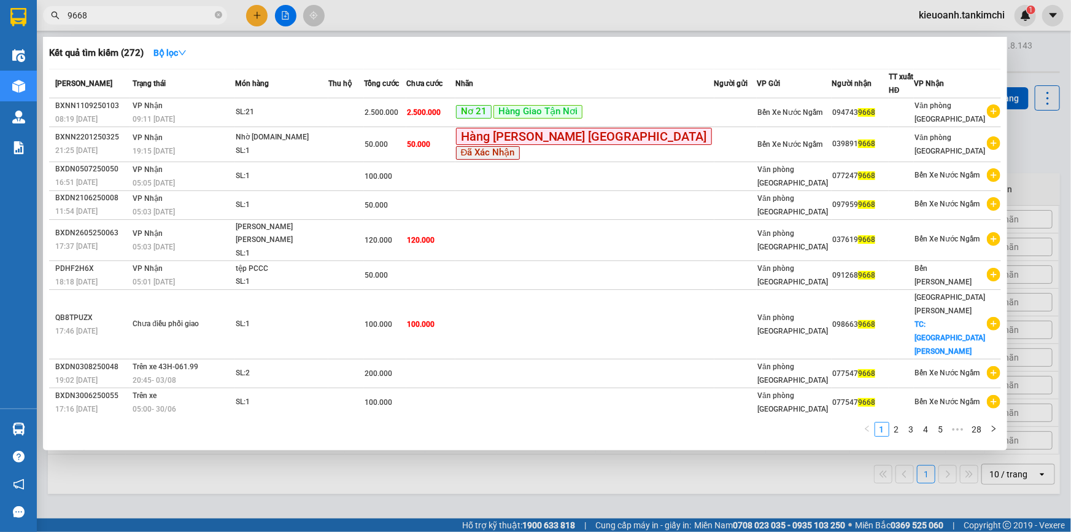
type input "9668"
click at [216, 17] on icon "close-circle" at bounding box center [218, 14] width 7 height 7
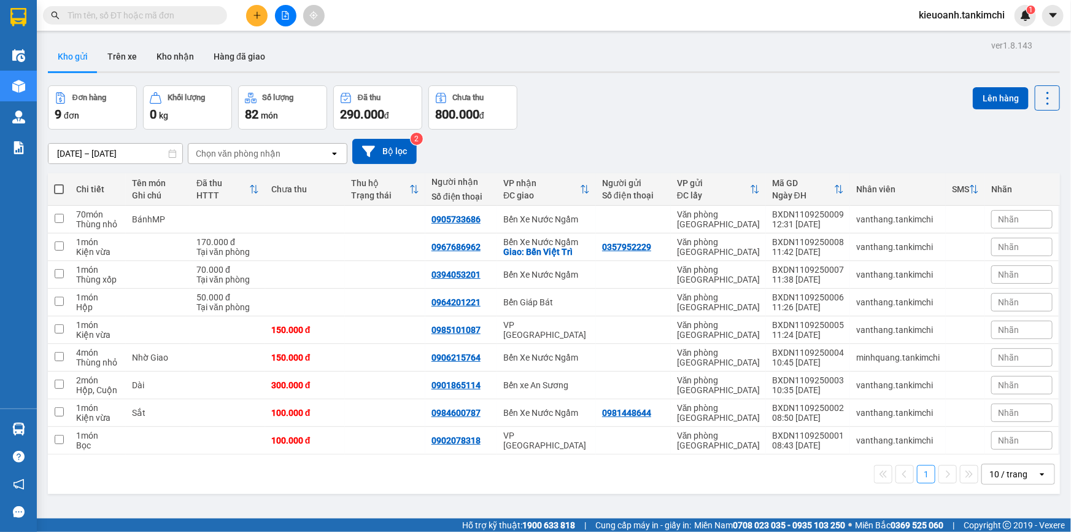
click at [198, 17] on input "text" at bounding box center [140, 16] width 145 height 14
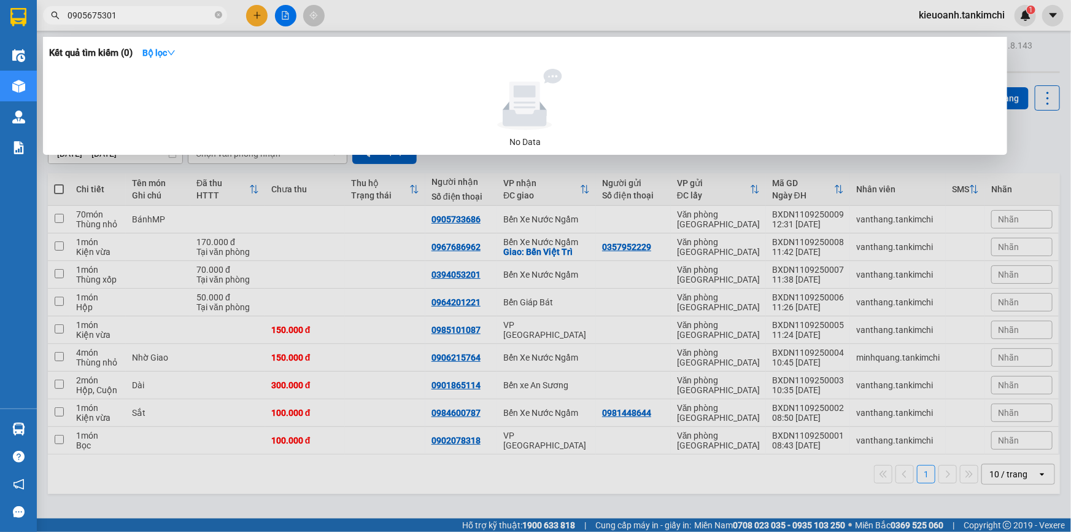
click at [162, 15] on input "0905675301" at bounding box center [140, 16] width 145 height 14
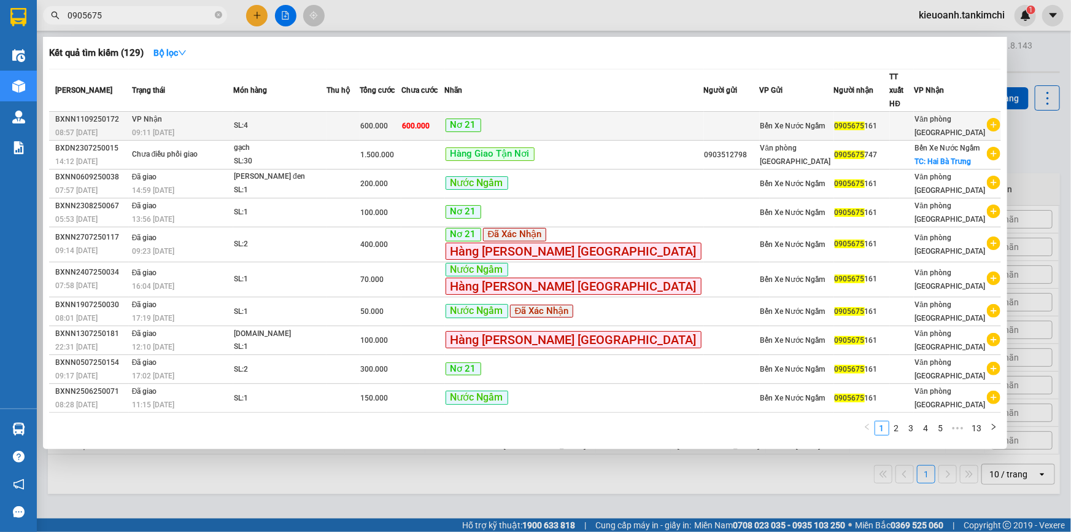
type input "0905675"
click at [233, 126] on div "09:11 [DATE]" at bounding box center [182, 133] width 101 height 14
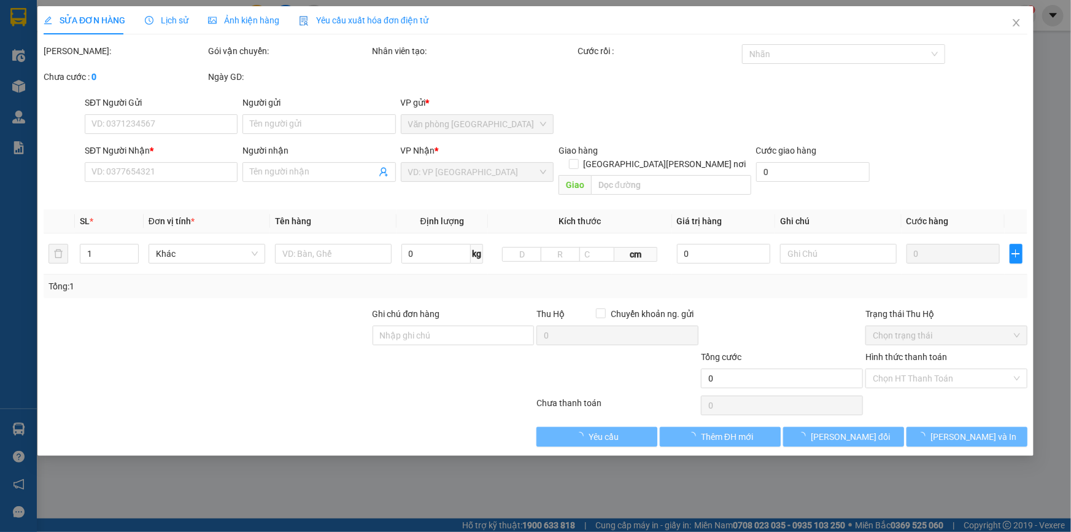
type input "0905675161"
type input "600.000"
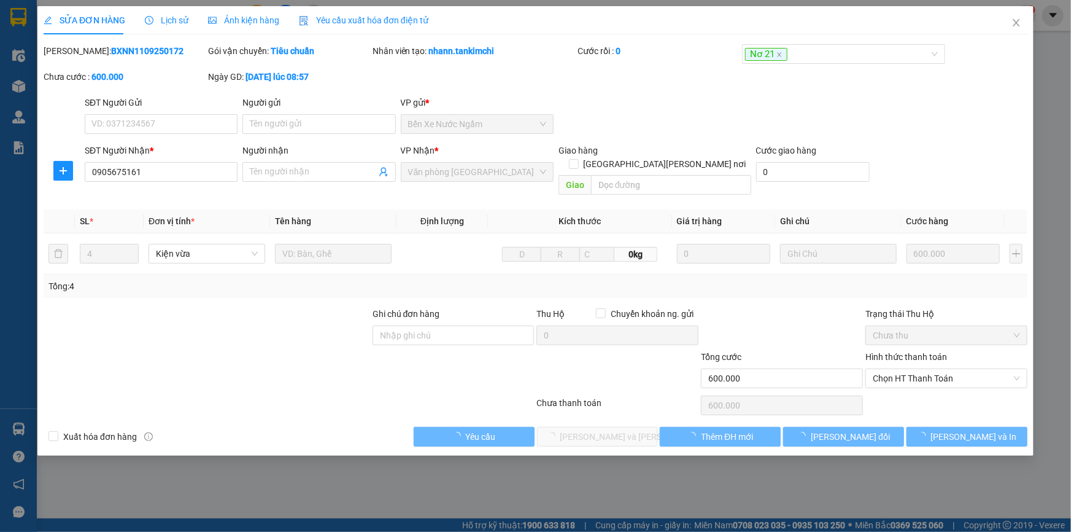
click at [174, 10] on div "Lịch sử" at bounding box center [167, 20] width 44 height 28
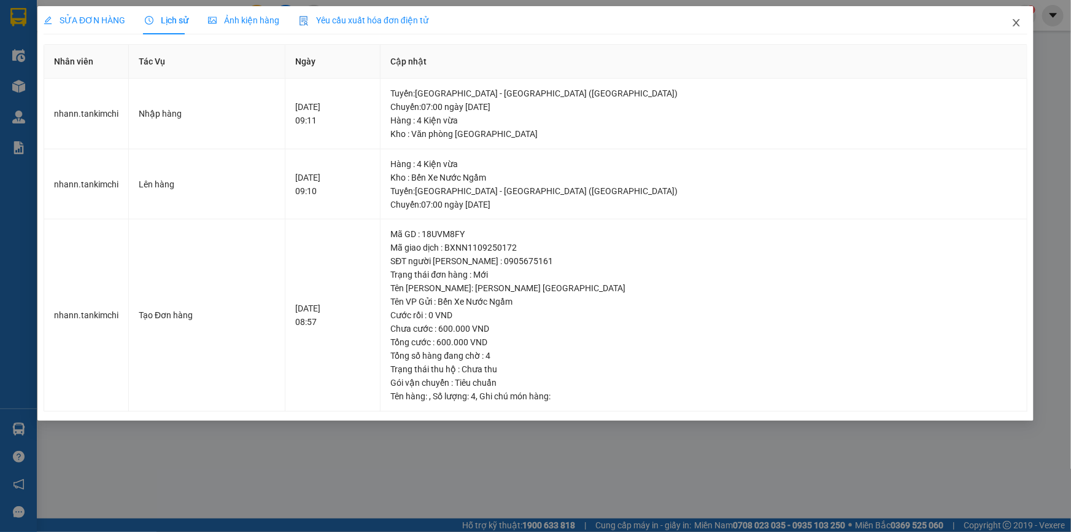
click at [1019, 21] on icon "close" at bounding box center [1016, 22] width 7 height 7
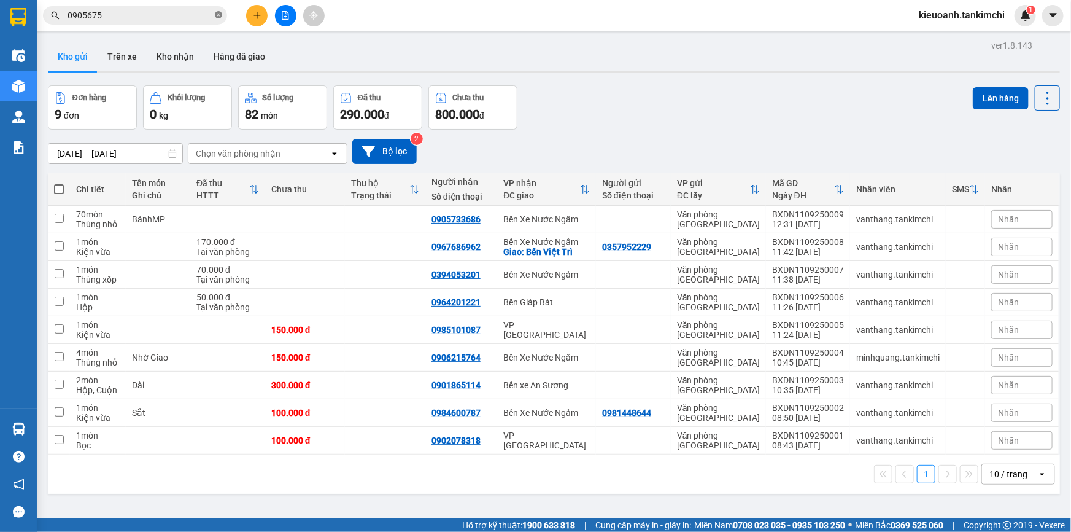
click at [217, 17] on icon "close-circle" at bounding box center [218, 14] width 7 height 7
click at [204, 16] on input "text" at bounding box center [140, 16] width 145 height 14
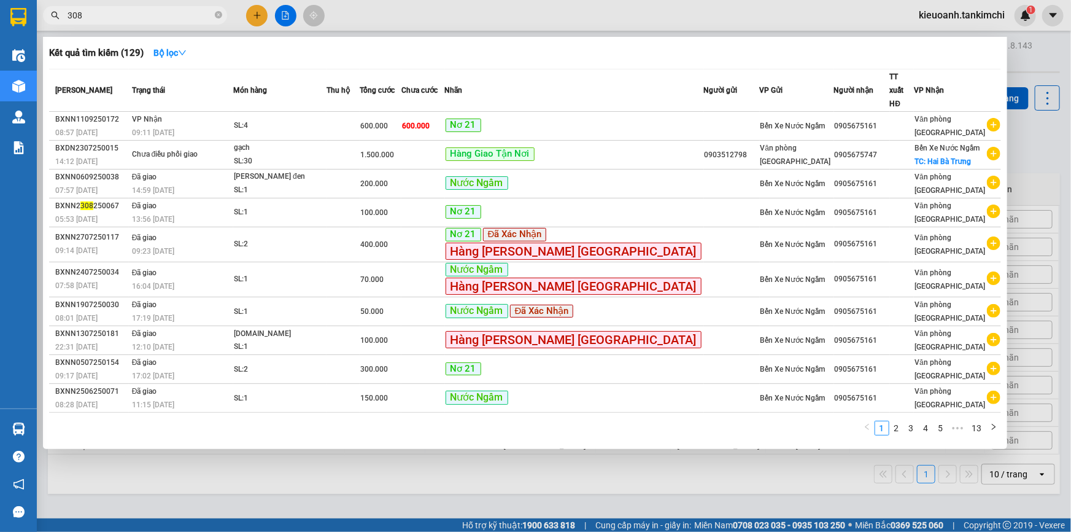
type input "3085"
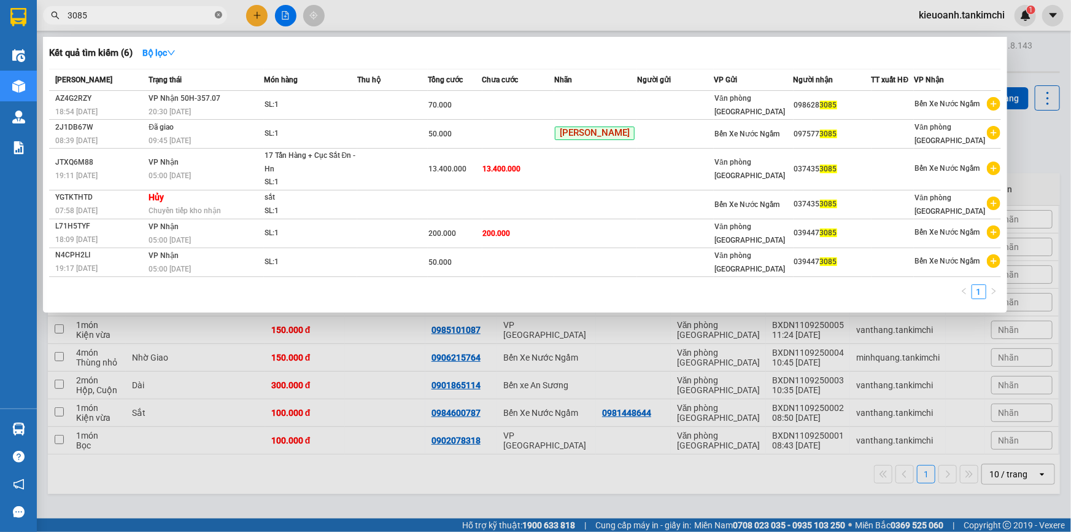
click at [221, 16] on icon "close-circle" at bounding box center [218, 14] width 7 height 7
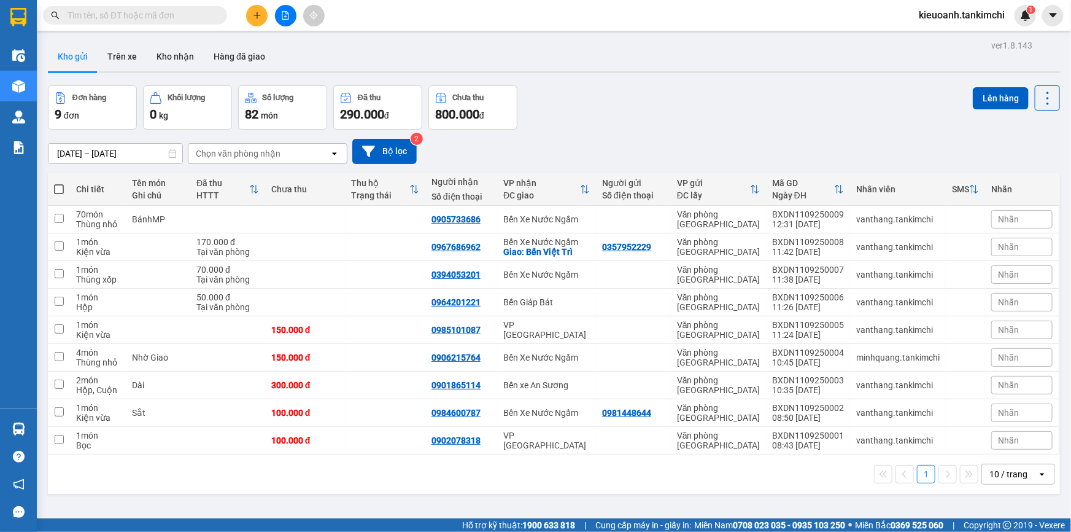
click at [193, 19] on input "text" at bounding box center [140, 16] width 145 height 14
click at [171, 18] on input "text" at bounding box center [140, 16] width 145 height 14
click at [168, 12] on input "text" at bounding box center [140, 16] width 145 height 14
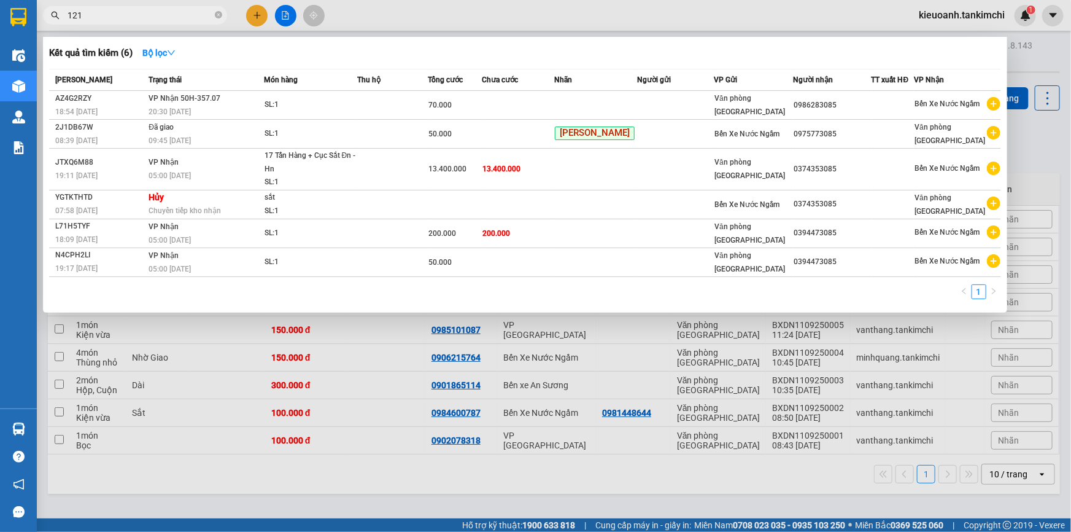
type input "1212"
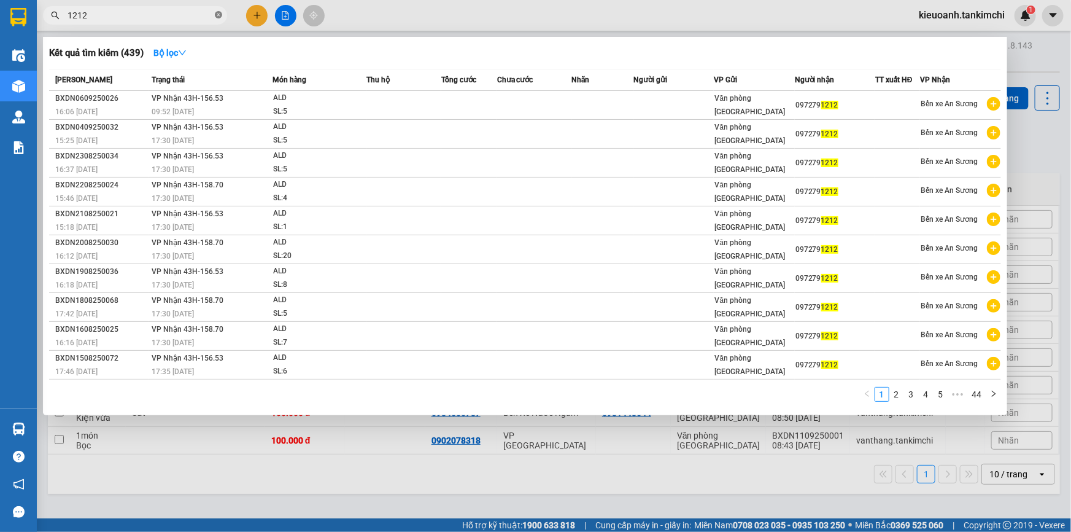
click at [217, 17] on icon "close-circle" at bounding box center [218, 14] width 7 height 7
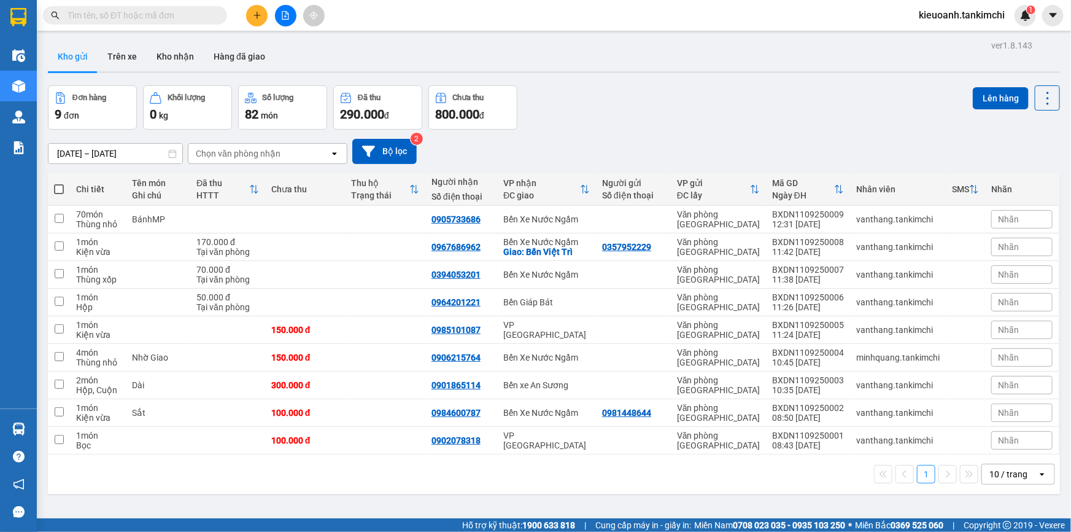
click at [195, 17] on input "text" at bounding box center [140, 16] width 145 height 14
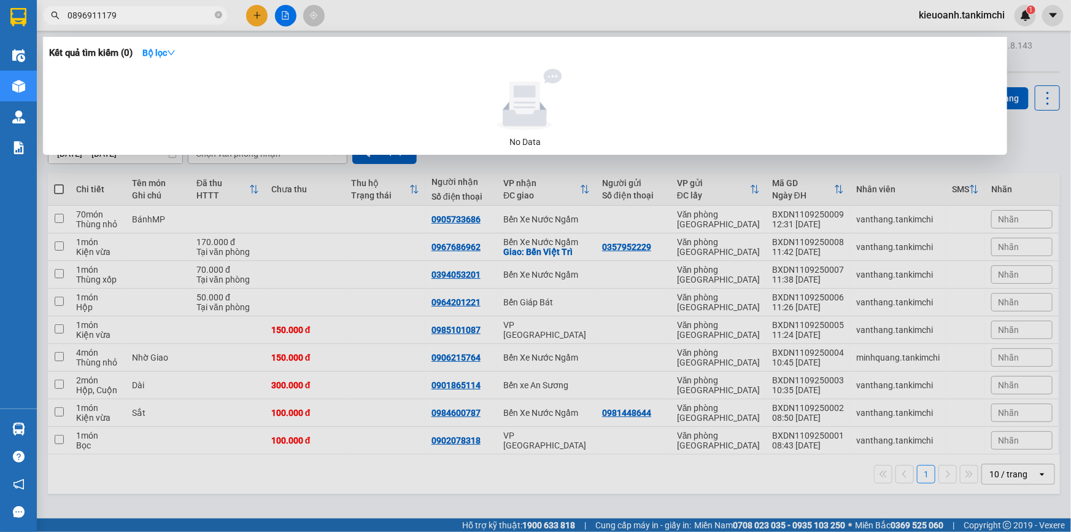
click at [152, 13] on input "0896911179" at bounding box center [140, 16] width 145 height 14
click at [150, 16] on input "0896911179" at bounding box center [140, 16] width 145 height 14
click at [142, 9] on input "0896911179" at bounding box center [140, 16] width 145 height 14
click at [141, 18] on input "0896911179" at bounding box center [140, 16] width 145 height 14
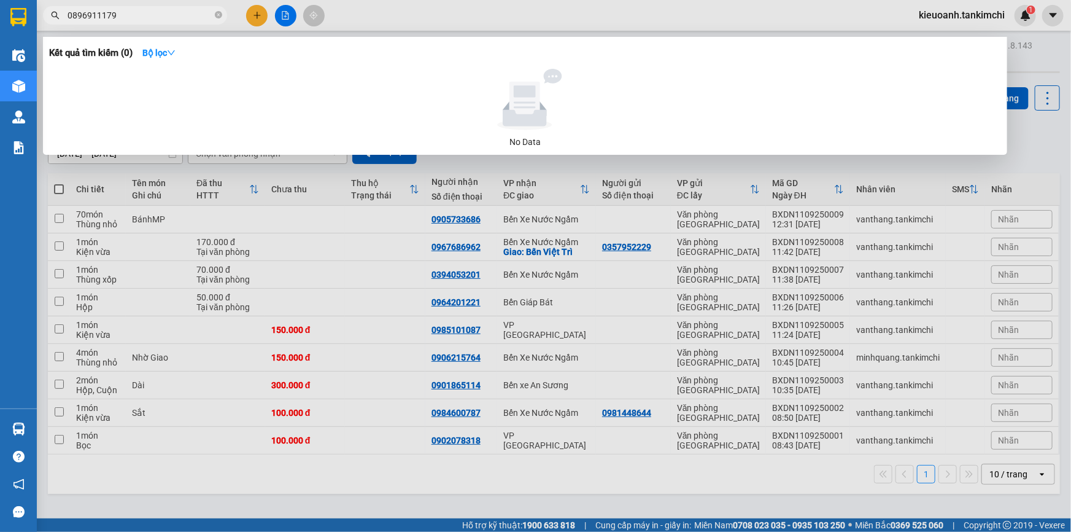
click at [141, 18] on input "0896911179" at bounding box center [140, 16] width 145 height 14
click at [87, 17] on input "0896911179" at bounding box center [140, 16] width 145 height 14
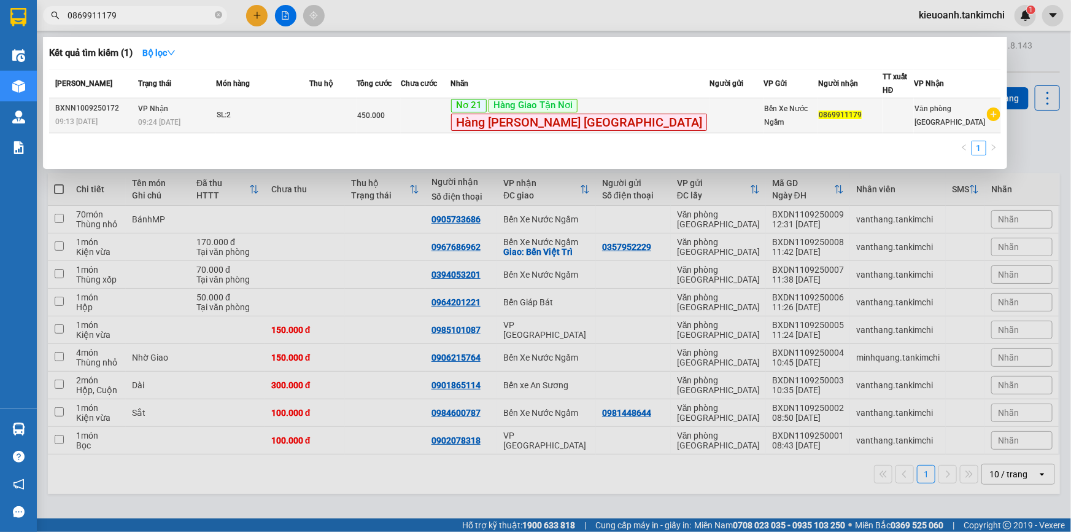
type input "0869911179"
click at [260, 109] on div "SL: 2" at bounding box center [263, 116] width 92 height 14
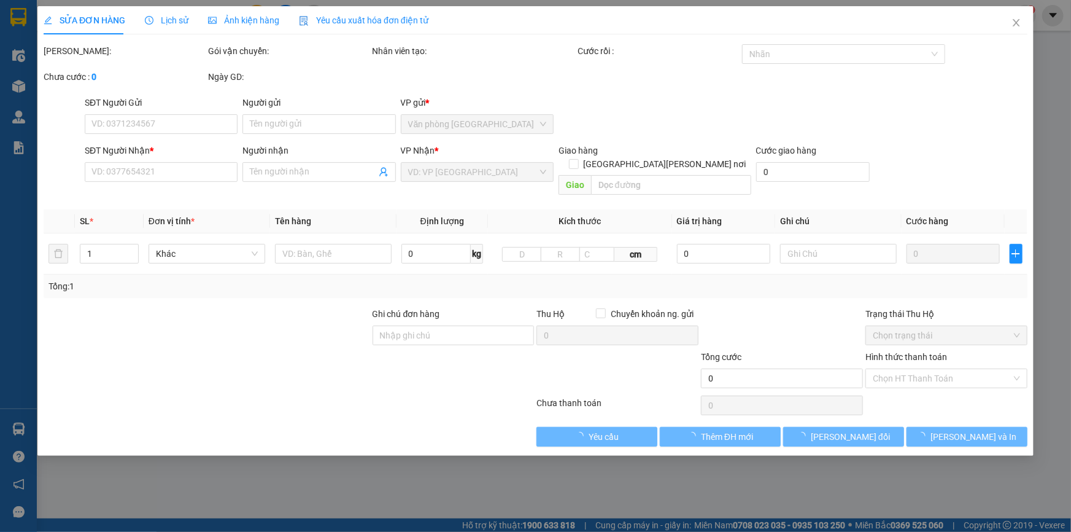
type input "0869911179"
type input "450.000"
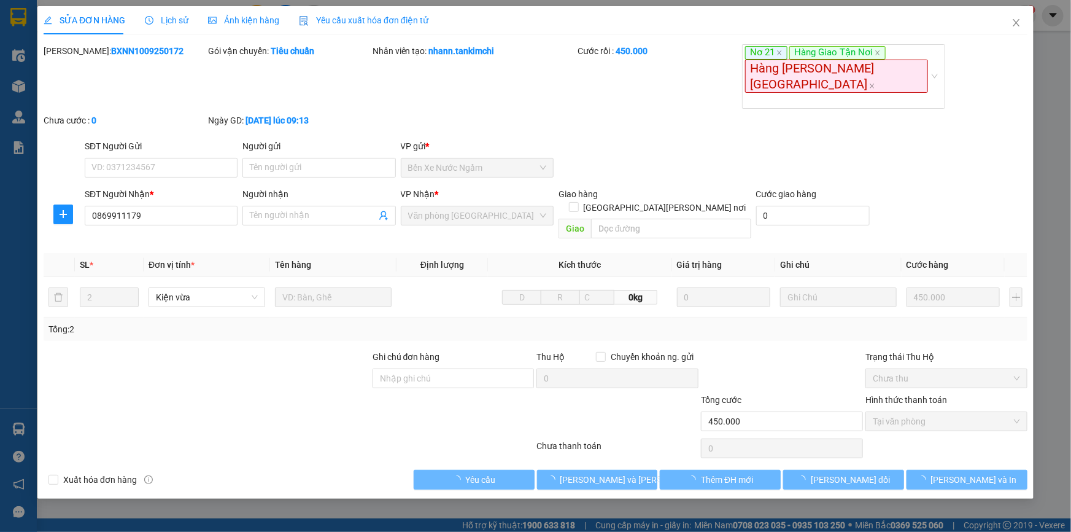
click at [169, 16] on span "Lịch sử" at bounding box center [167, 20] width 44 height 10
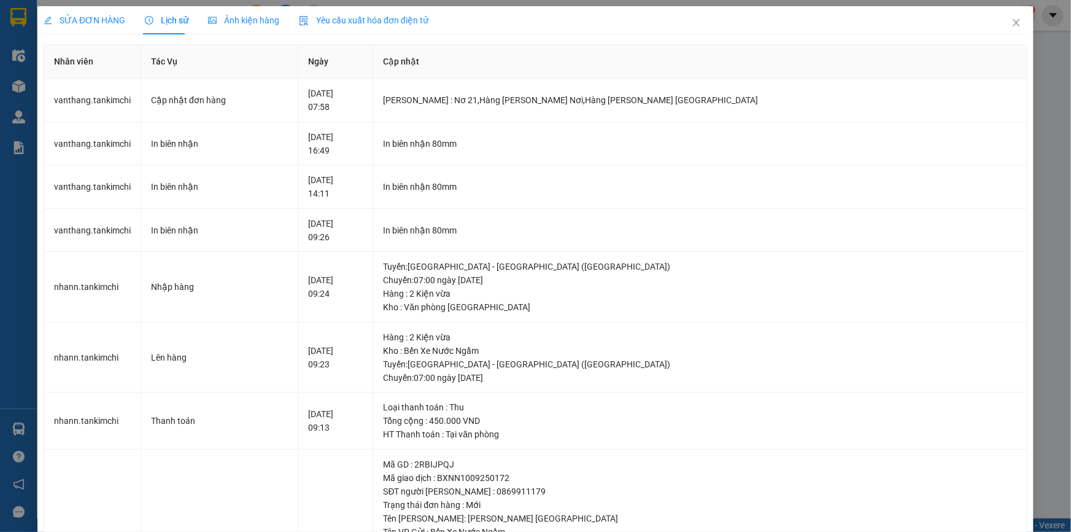
click at [1032, 117] on div "SỬA ĐƠN HÀNG Lịch sử [PERSON_NAME] hàng Yêu cầu xuất [PERSON_NAME] điện tử Tota…" at bounding box center [535, 266] width 1071 height 532
click at [1011, 28] on icon "close" at bounding box center [1016, 23] width 10 height 10
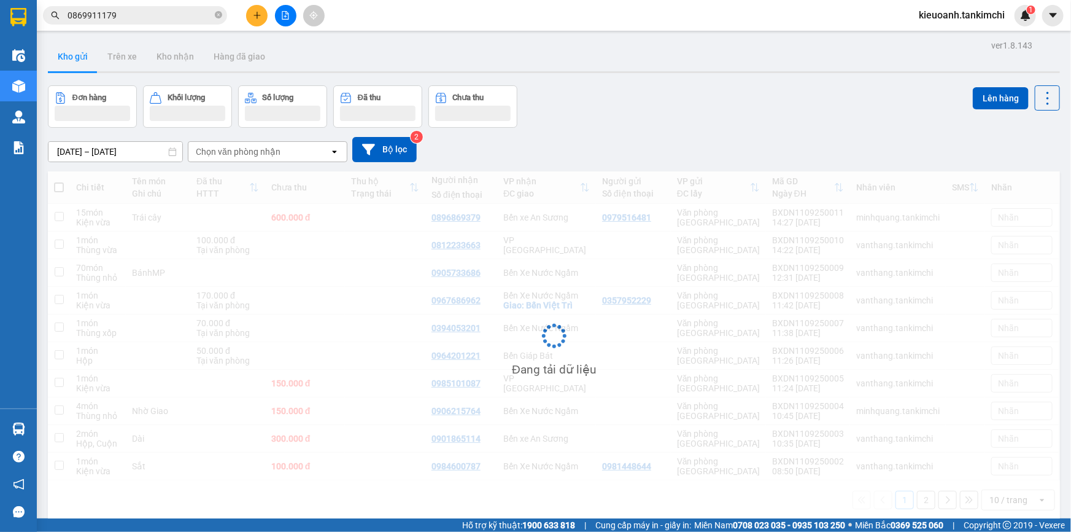
click at [130, 14] on input "0869911179" at bounding box center [140, 16] width 145 height 14
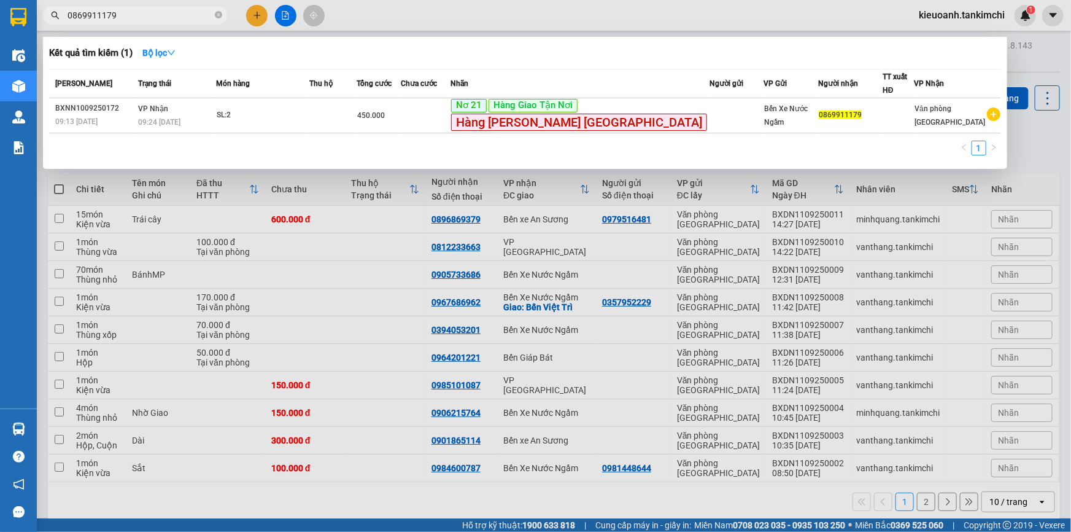
click at [130, 14] on input "0869911179" at bounding box center [140, 16] width 145 height 14
click at [128, 12] on input "0869911179" at bounding box center [140, 16] width 145 height 14
click at [214, 18] on span "0869911179" at bounding box center [135, 15] width 184 height 18
click at [214, 15] on span "0869911179" at bounding box center [135, 15] width 184 height 18
click at [215, 15] on icon "close-circle" at bounding box center [218, 14] width 7 height 7
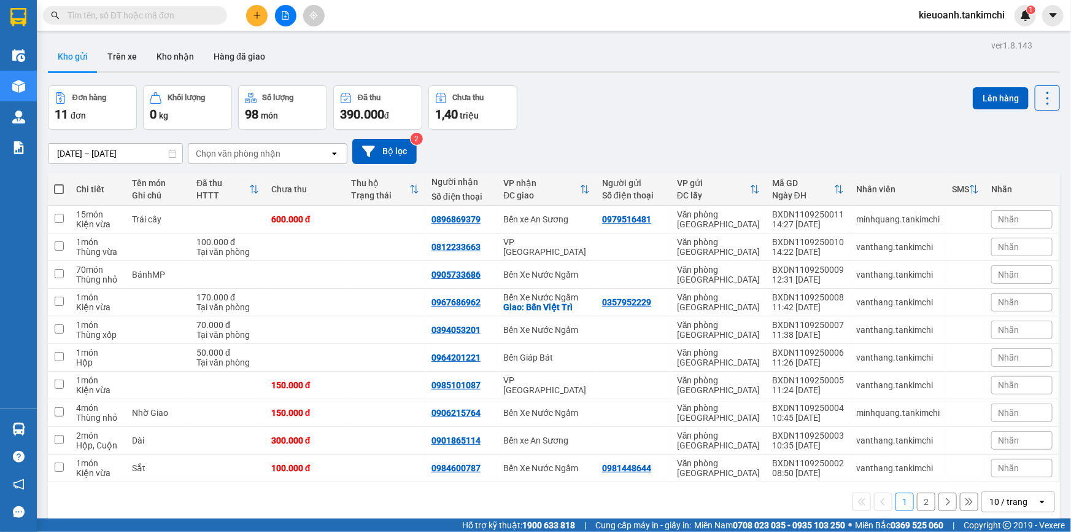
click at [203, 14] on input "text" at bounding box center [140, 16] width 145 height 14
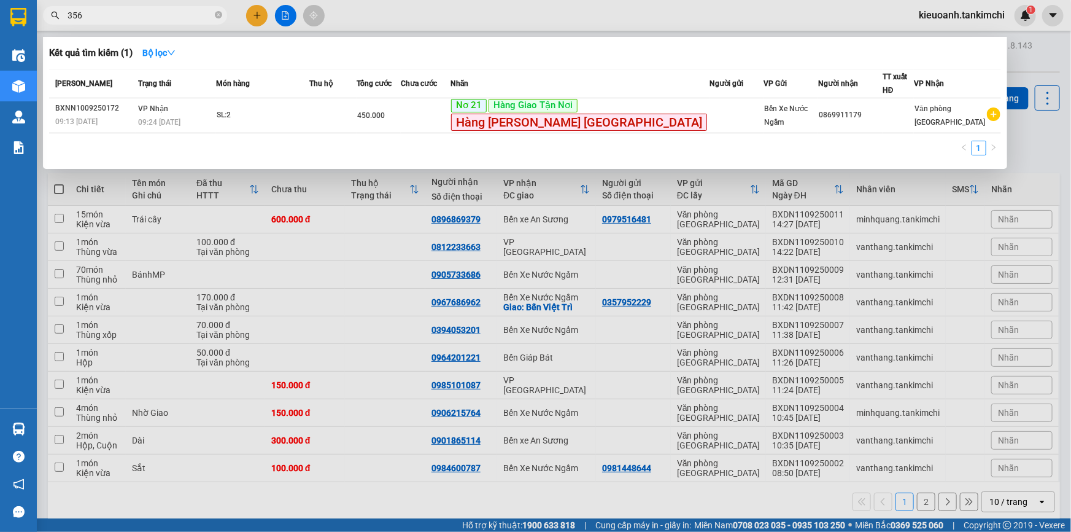
type input "3567"
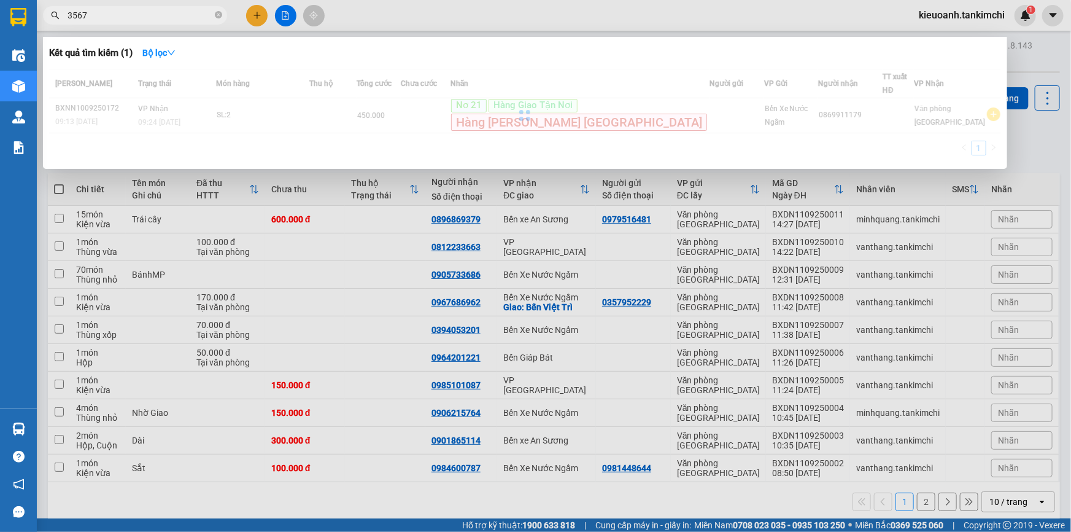
click at [122, 18] on input "3567" at bounding box center [140, 16] width 145 height 14
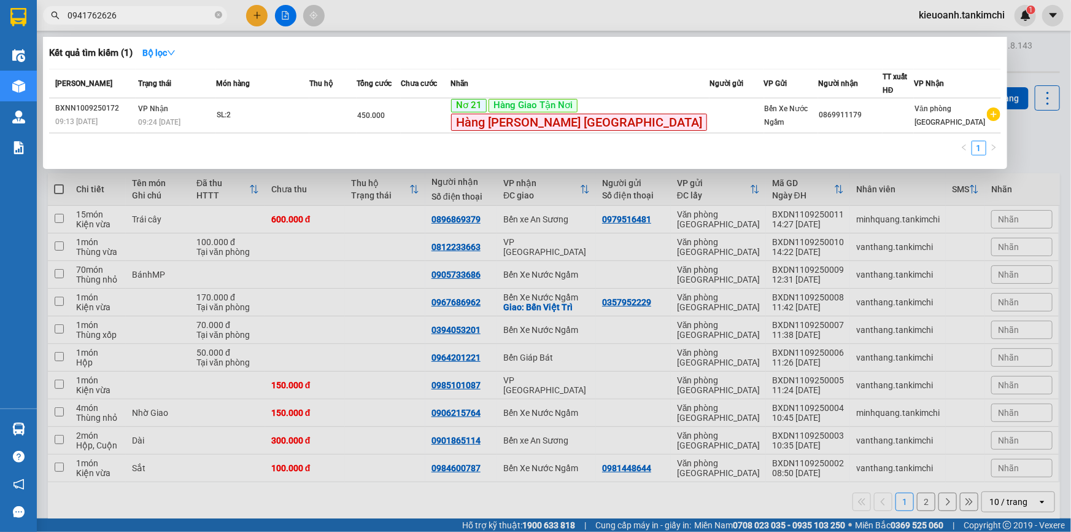
click at [118, 15] on input "0941762626" at bounding box center [140, 16] width 145 height 14
click at [142, 12] on input "0941762626" at bounding box center [140, 16] width 145 height 14
paste input "0941762626"
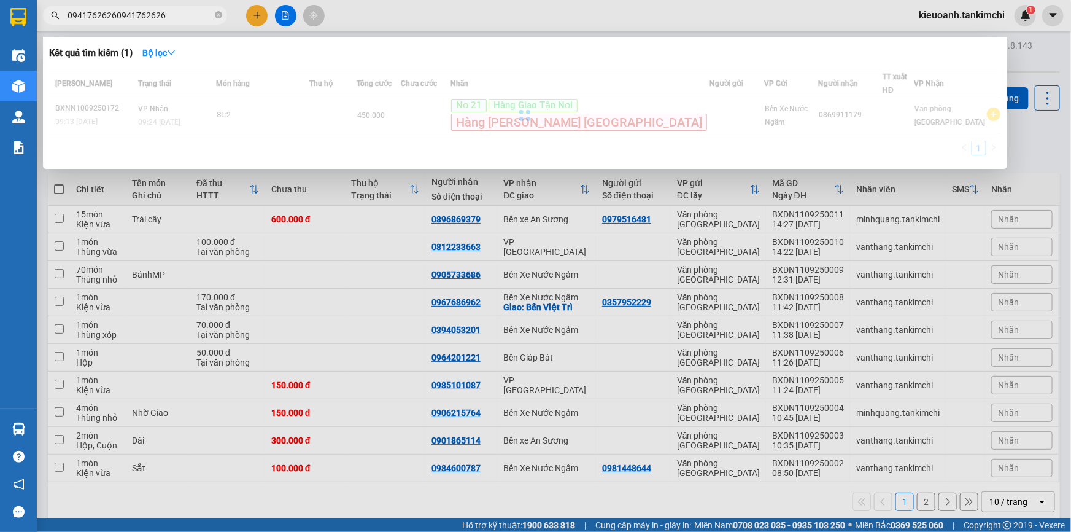
click at [142, 12] on input "09417626260941762626" at bounding box center [140, 16] width 145 height 14
paste input "text"
click at [150, 18] on input "0941762626" at bounding box center [140, 16] width 145 height 14
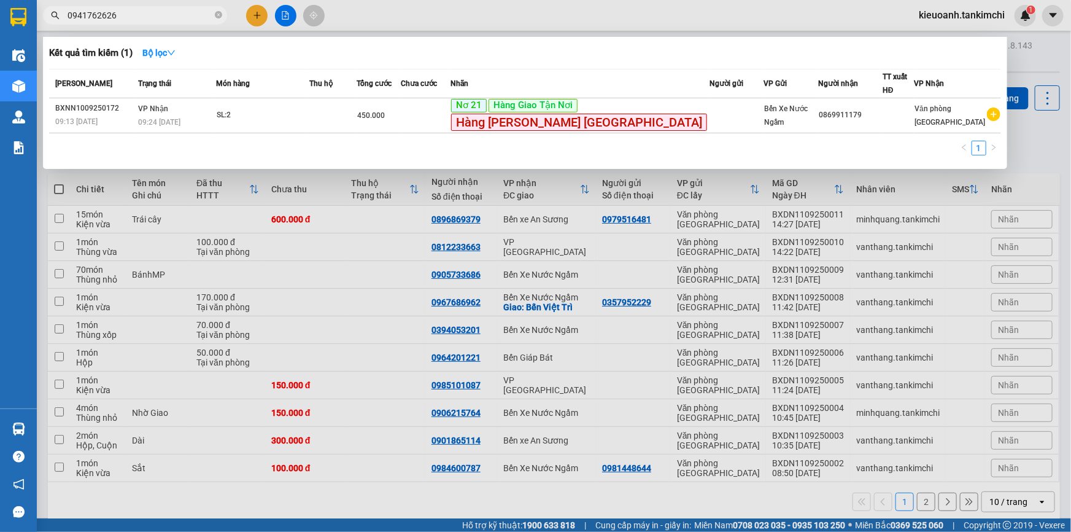
type input "0941762626"
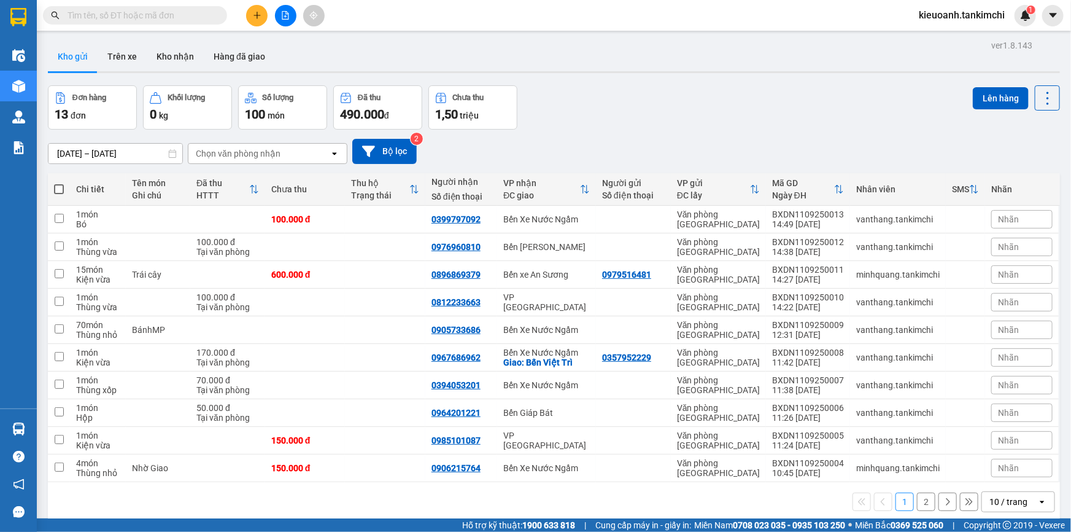
click at [129, 14] on input "text" at bounding box center [140, 16] width 145 height 14
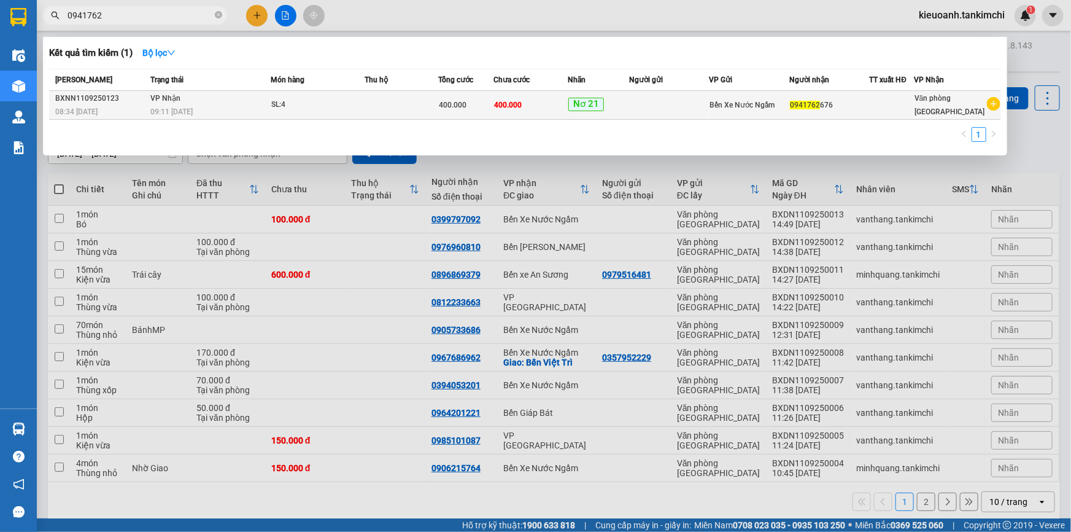
type input "0941762"
click at [232, 106] on div "09:11 [DATE]" at bounding box center [211, 112] width 120 height 14
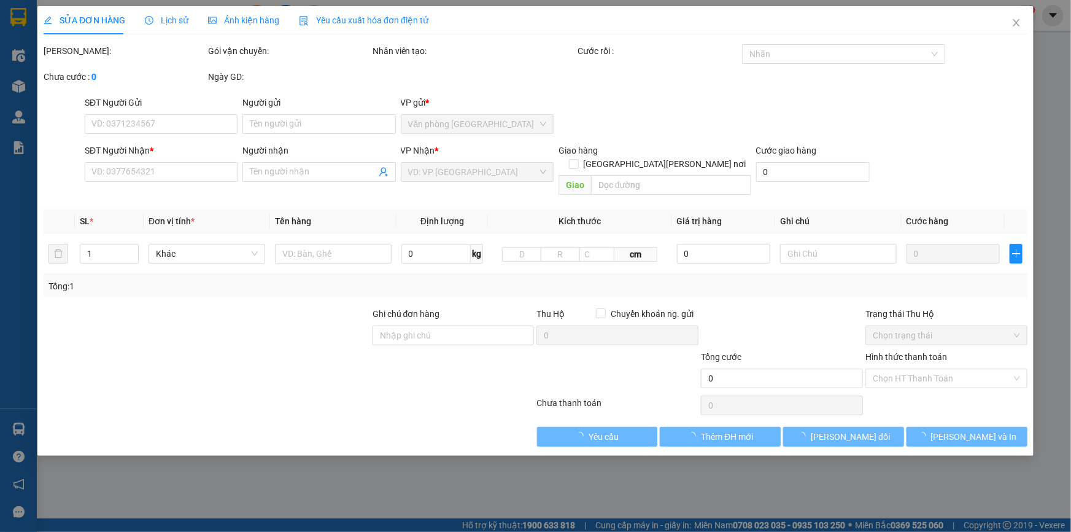
click at [163, 19] on span "Lịch sử" at bounding box center [167, 20] width 44 height 10
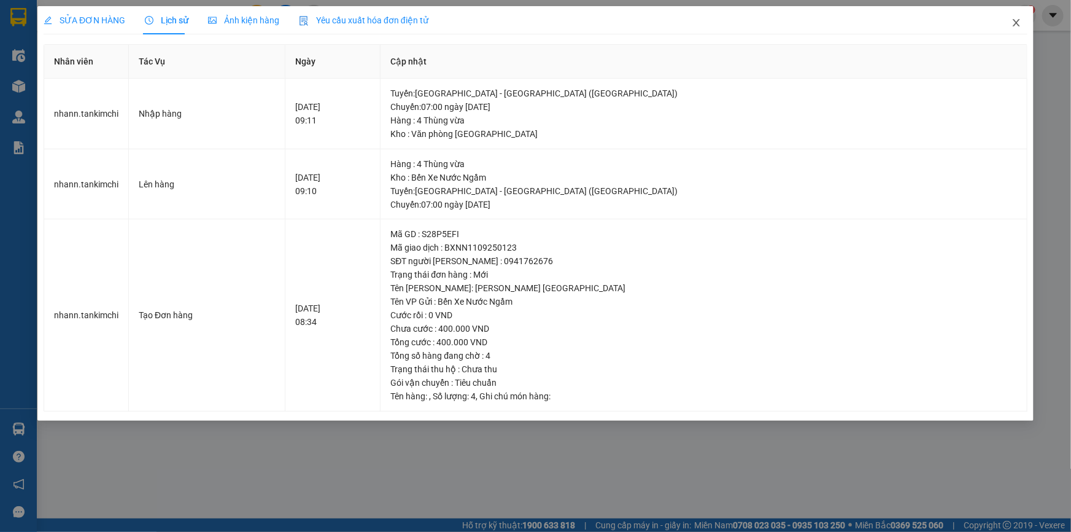
click at [1019, 20] on icon "close" at bounding box center [1016, 22] width 7 height 7
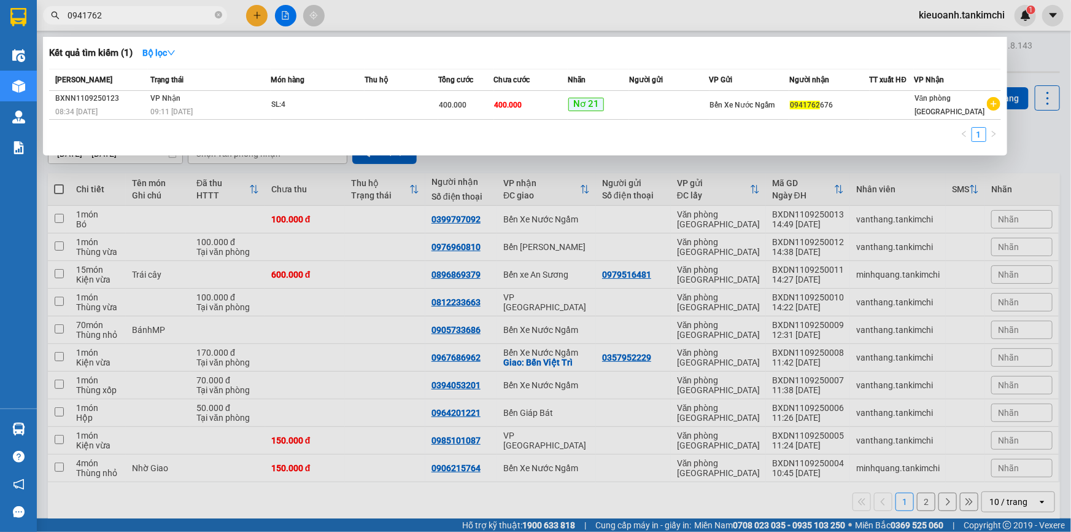
click at [150, 17] on input "0941762" at bounding box center [140, 16] width 145 height 14
click at [203, 110] on div "09:11 [DATE]" at bounding box center [211, 112] width 120 height 14
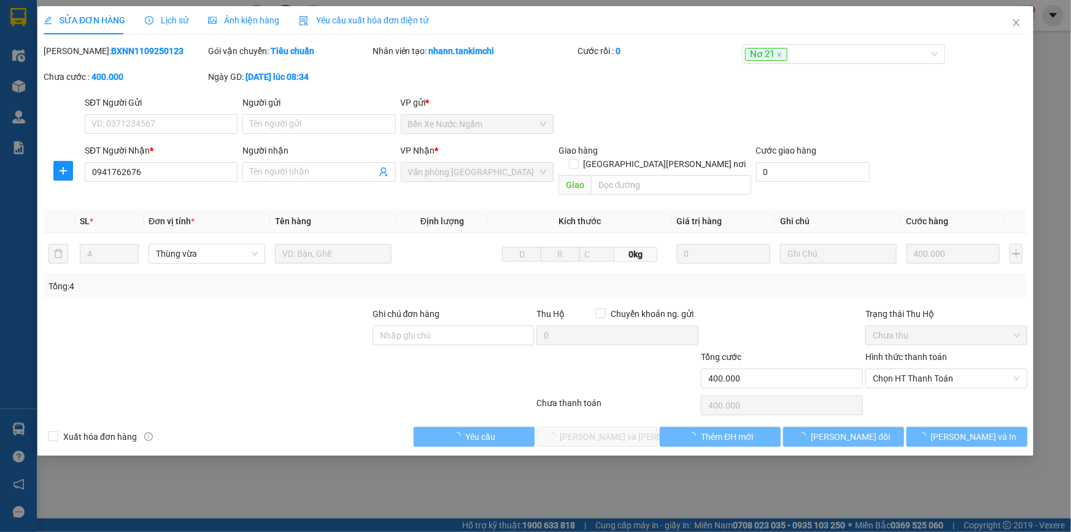
click at [166, 19] on span "Lịch sử" at bounding box center [167, 20] width 44 height 10
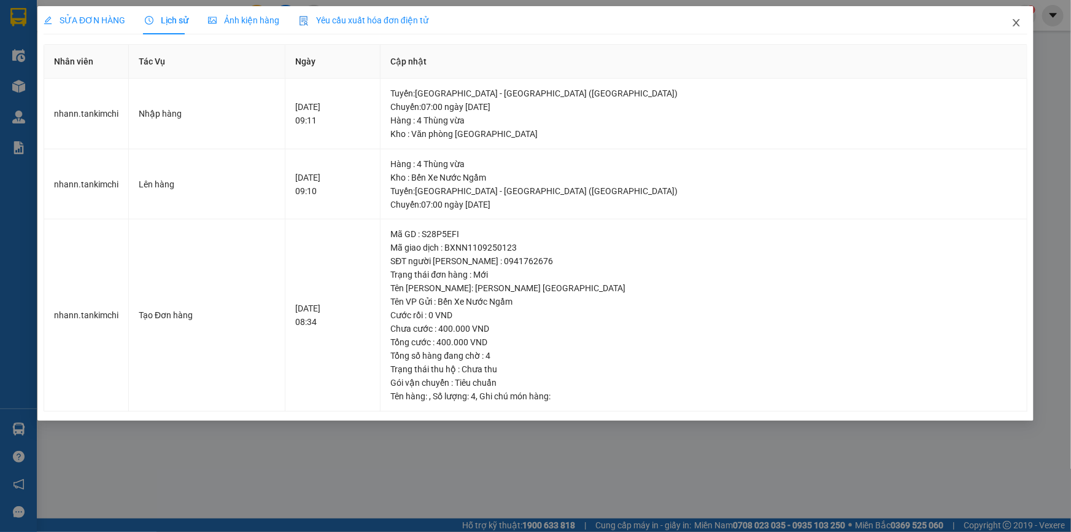
click at [1013, 23] on icon "close" at bounding box center [1016, 23] width 10 height 10
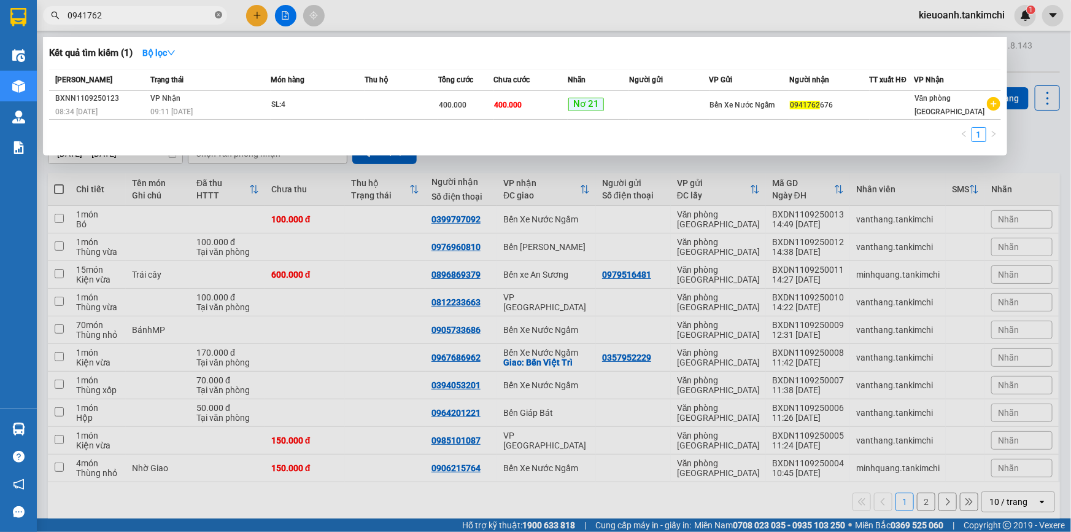
click at [222, 15] on icon "close-circle" at bounding box center [218, 14] width 7 height 7
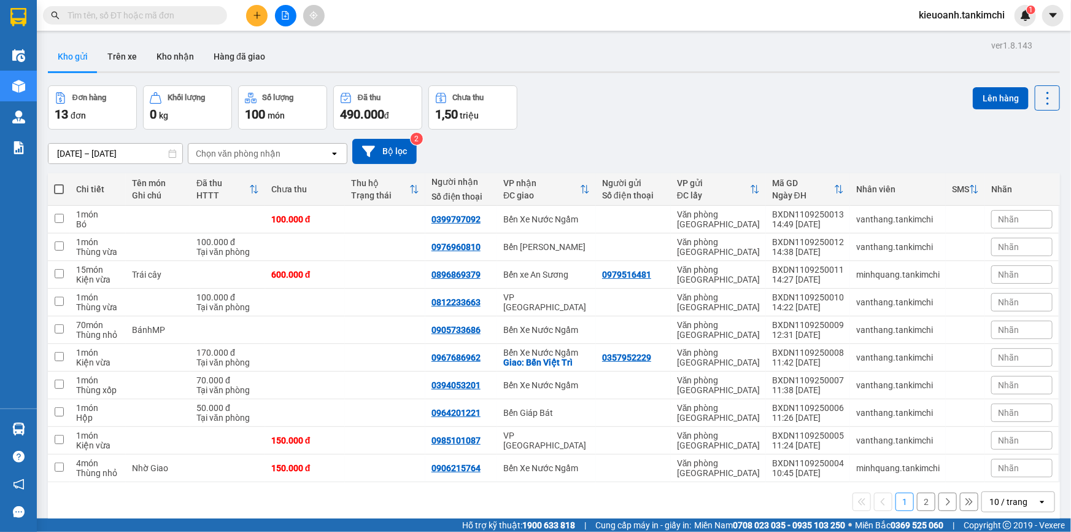
click at [201, 15] on input "text" at bounding box center [140, 16] width 145 height 14
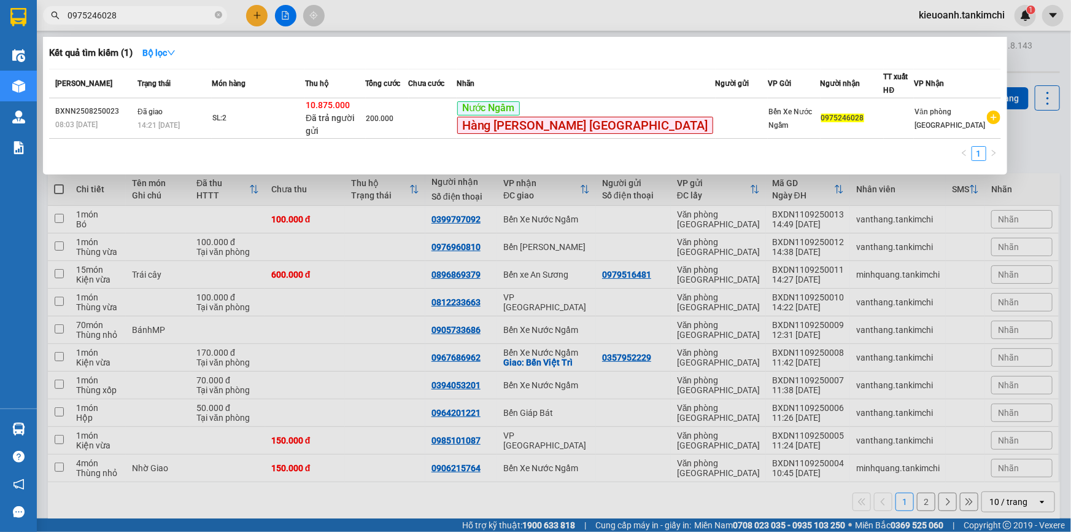
click at [142, 12] on input "0975246028" at bounding box center [140, 16] width 145 height 14
type input "0975246028"
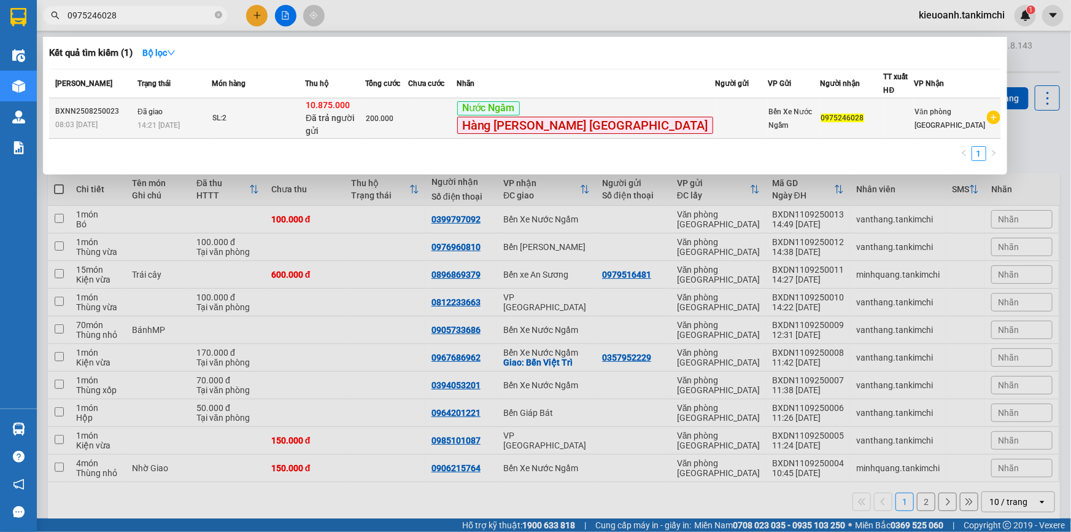
click at [259, 112] on div "SL: 2" at bounding box center [258, 119] width 92 height 14
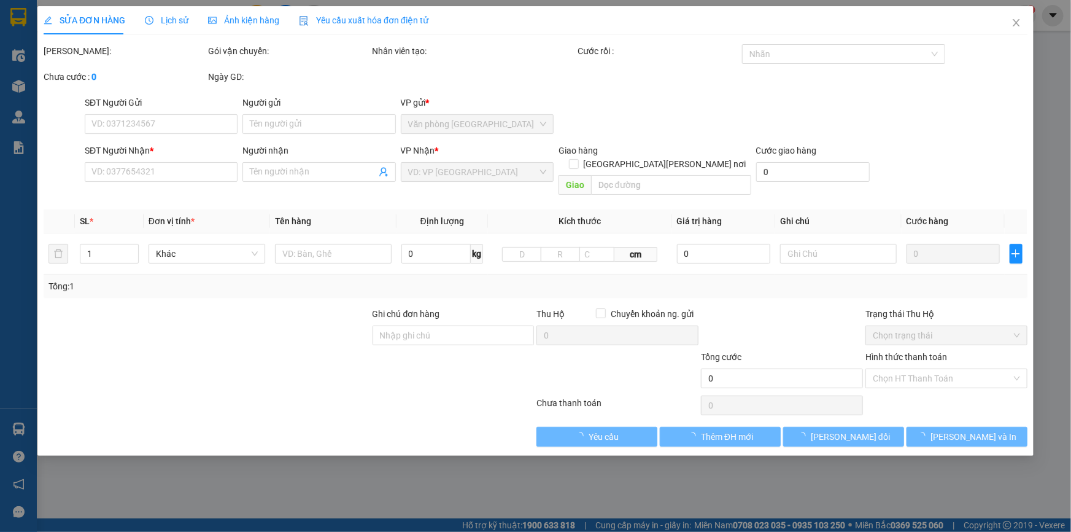
type input "0975246028"
type input "10.875.000"
type input "200.000"
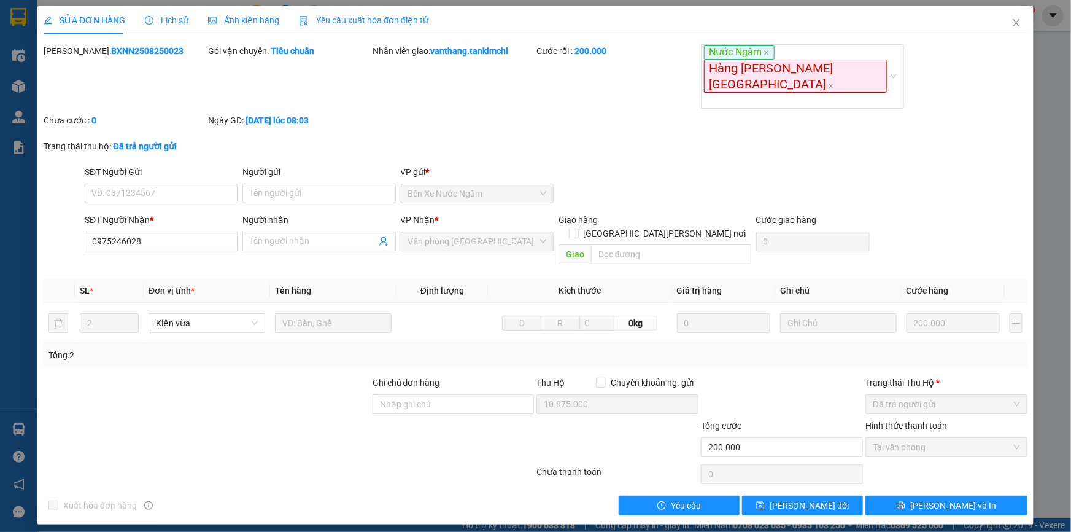
click at [176, 19] on span "Lịch sử" at bounding box center [167, 20] width 44 height 10
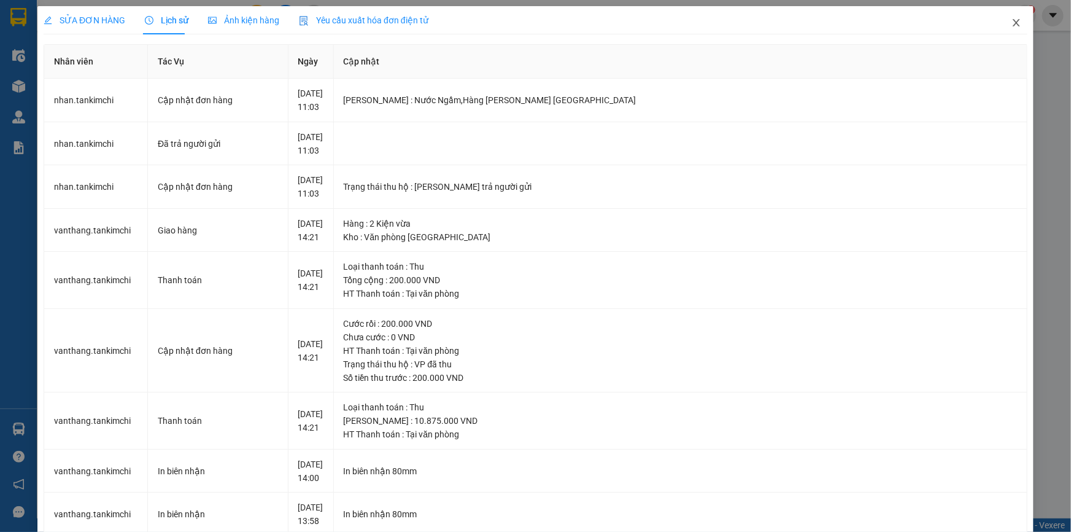
click at [1011, 25] on icon "close" at bounding box center [1016, 23] width 10 height 10
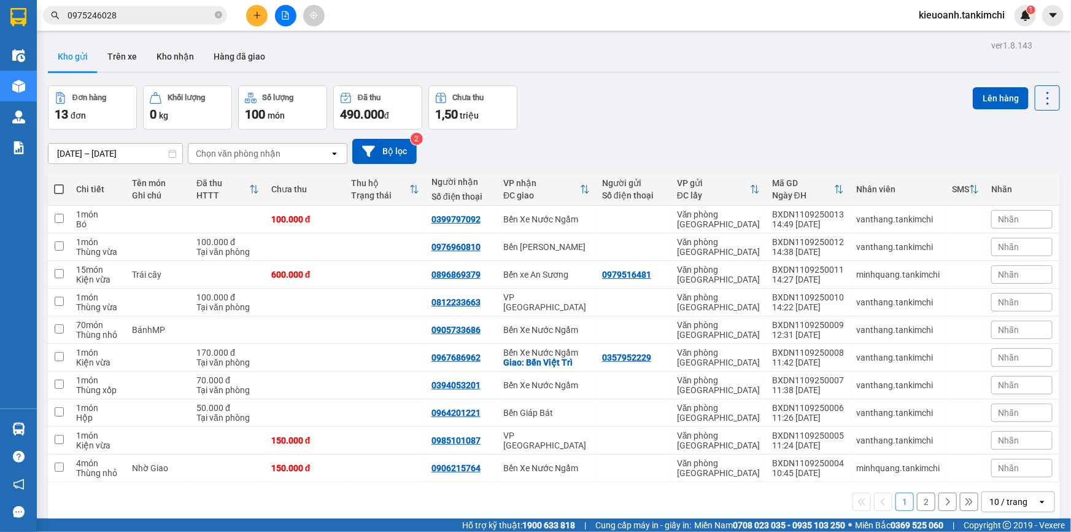
click at [170, 14] on input "0975246028" at bounding box center [140, 16] width 145 height 14
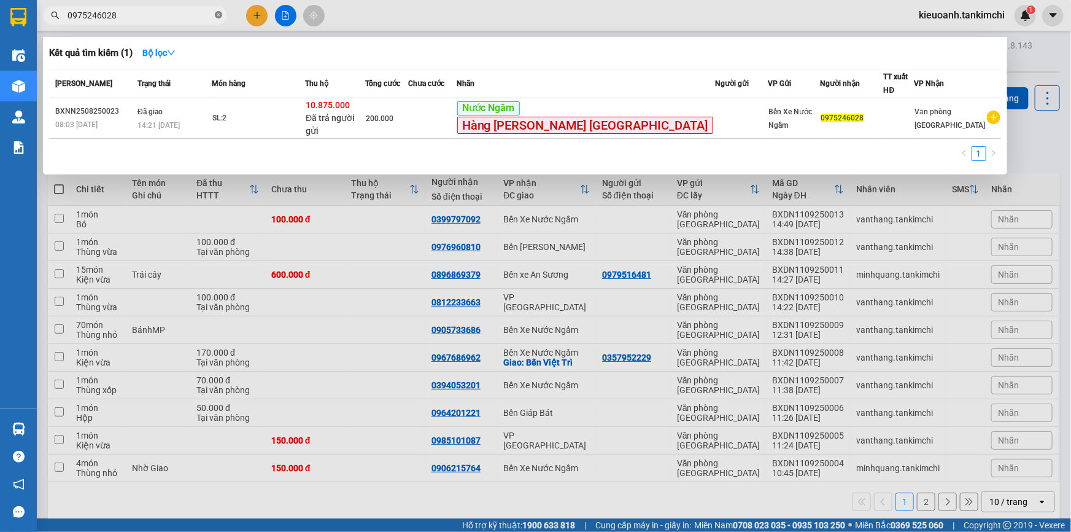
click at [217, 14] on icon "close-circle" at bounding box center [218, 14] width 7 height 7
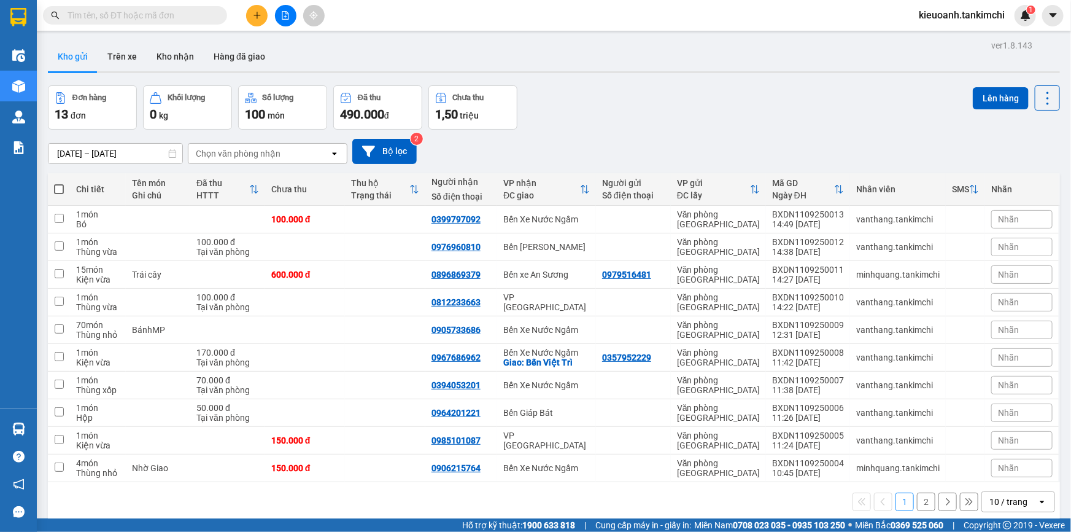
click at [172, 20] on input "text" at bounding box center [140, 16] width 145 height 14
click at [174, 11] on input "text" at bounding box center [140, 16] width 145 height 14
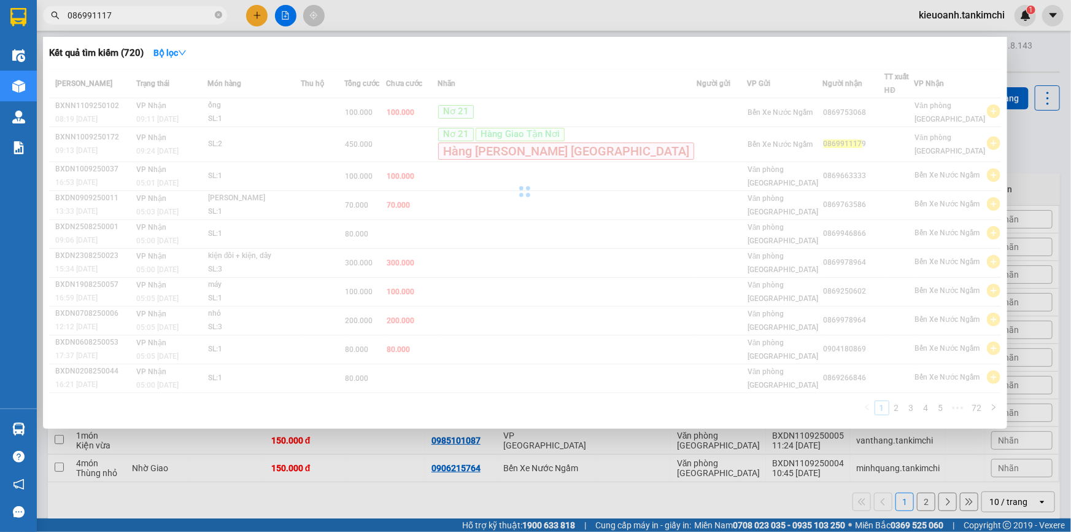
type input "0869911179"
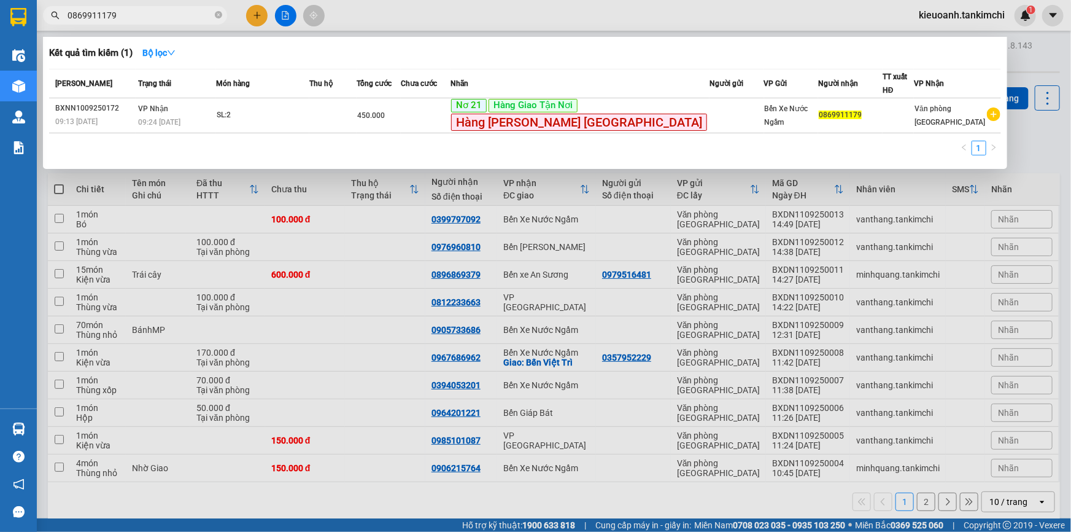
click at [150, 14] on input "0869911179" at bounding box center [140, 16] width 145 height 14
click at [215, 16] on icon "close-circle" at bounding box center [218, 14] width 7 height 7
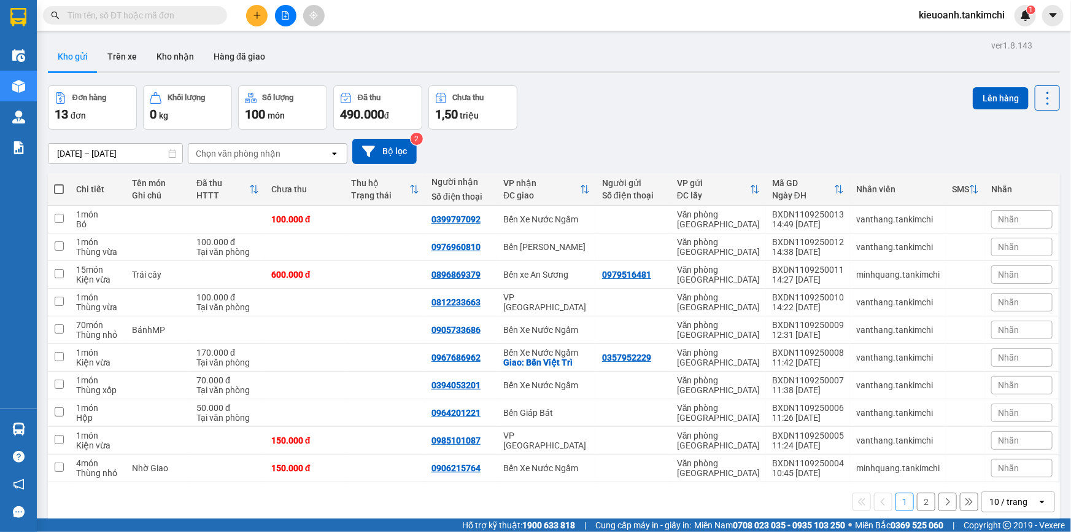
click at [199, 14] on input "text" at bounding box center [140, 16] width 145 height 14
click at [176, 15] on input "text" at bounding box center [140, 16] width 145 height 14
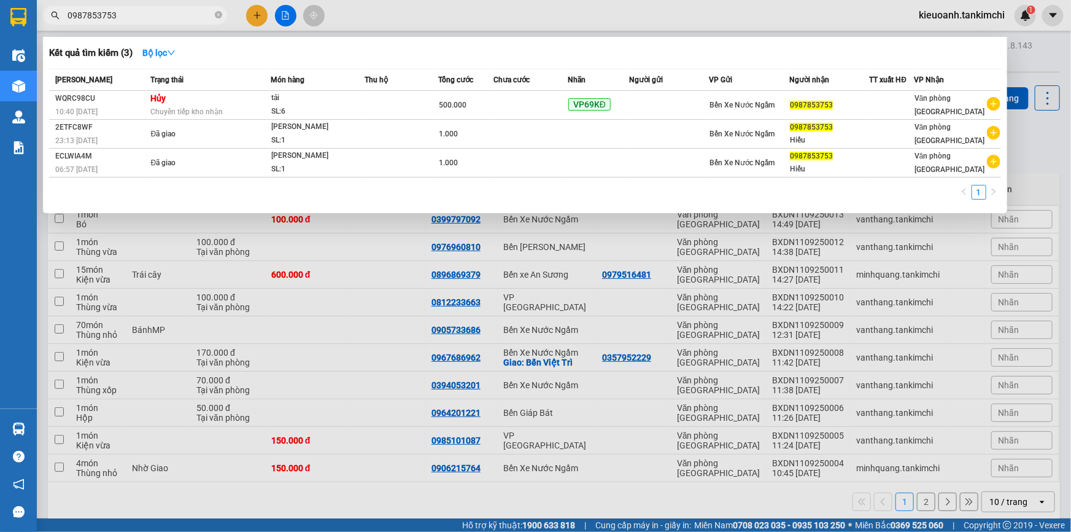
click at [115, 15] on input "0987853753" at bounding box center [140, 16] width 145 height 14
click at [122, 10] on input "0987853753" at bounding box center [140, 16] width 145 height 14
drag, startPoint x: 98, startPoint y: 18, endPoint x: 68, endPoint y: 18, distance: 30.1
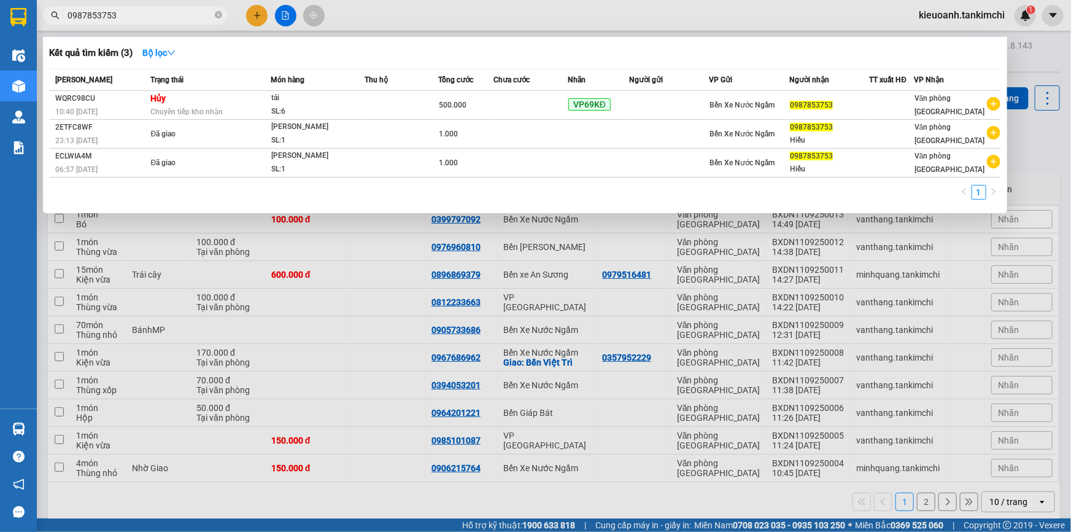
click at [68, 18] on input "0987853753" at bounding box center [140, 16] width 145 height 14
click at [88, 18] on input "0987853753" at bounding box center [140, 16] width 145 height 14
drag, startPoint x: 95, startPoint y: 18, endPoint x: 55, endPoint y: 18, distance: 39.9
click at [55, 18] on div "0987853753" at bounding box center [119, 15] width 239 height 18
type input "3753"
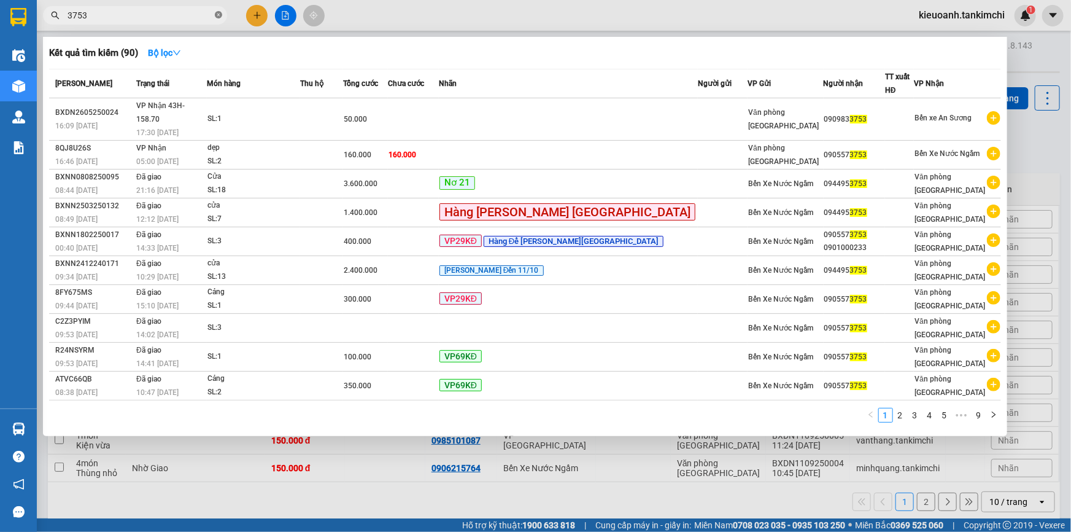
click at [218, 11] on icon "close-circle" at bounding box center [218, 14] width 7 height 7
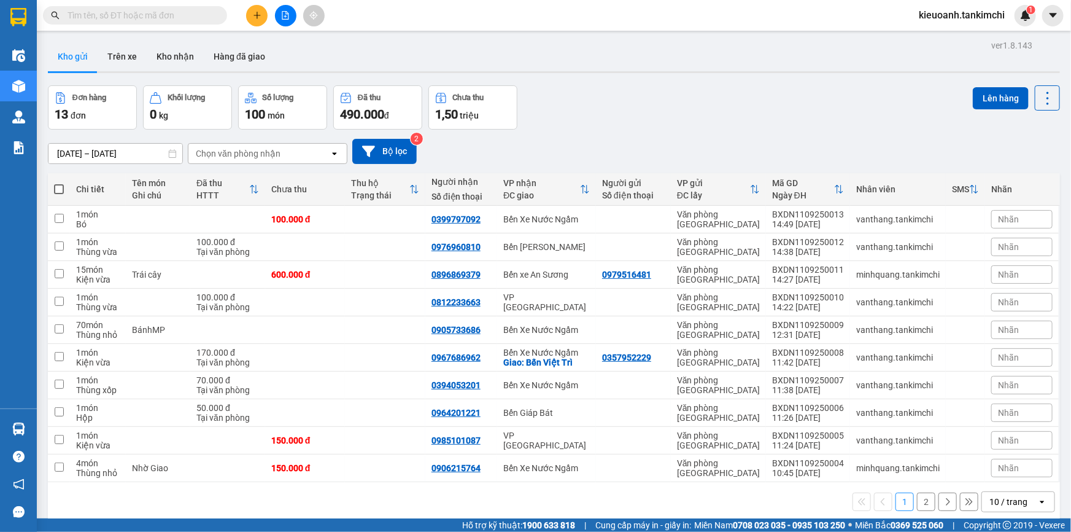
click at [144, 18] on input "text" at bounding box center [140, 16] width 145 height 14
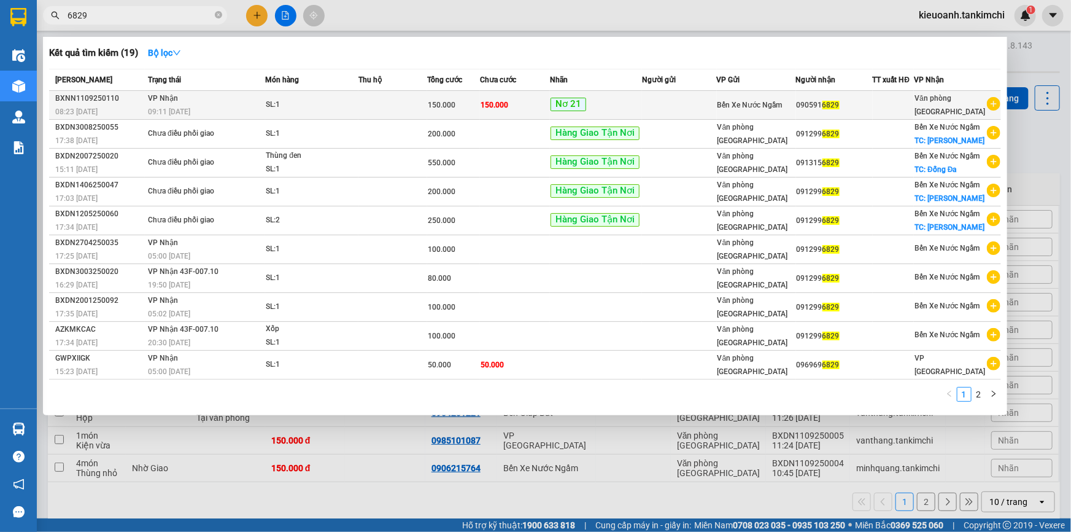
type input "6829"
click at [246, 114] on div "09:11 [DATE]" at bounding box center [206, 112] width 117 height 14
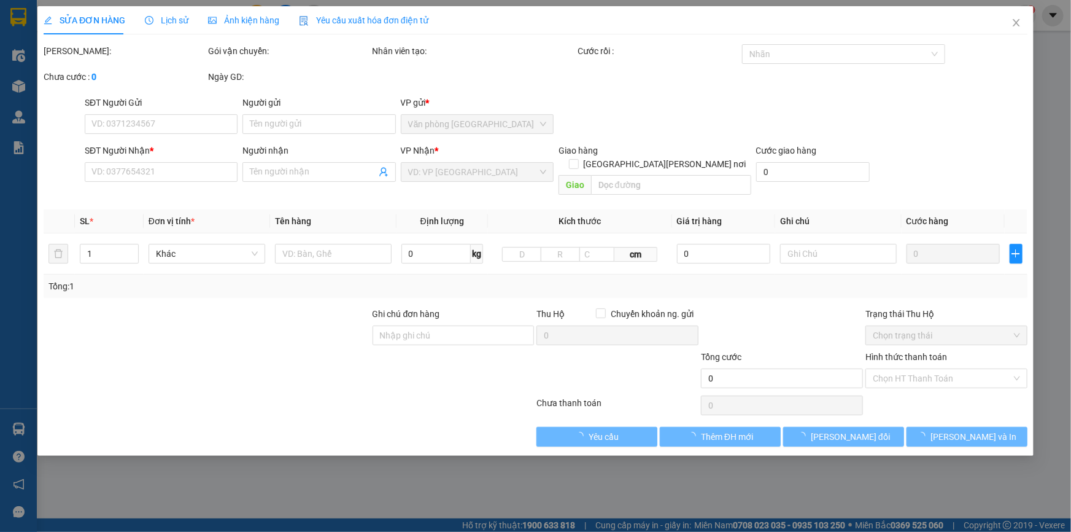
type input "0905916829"
type input "150.000"
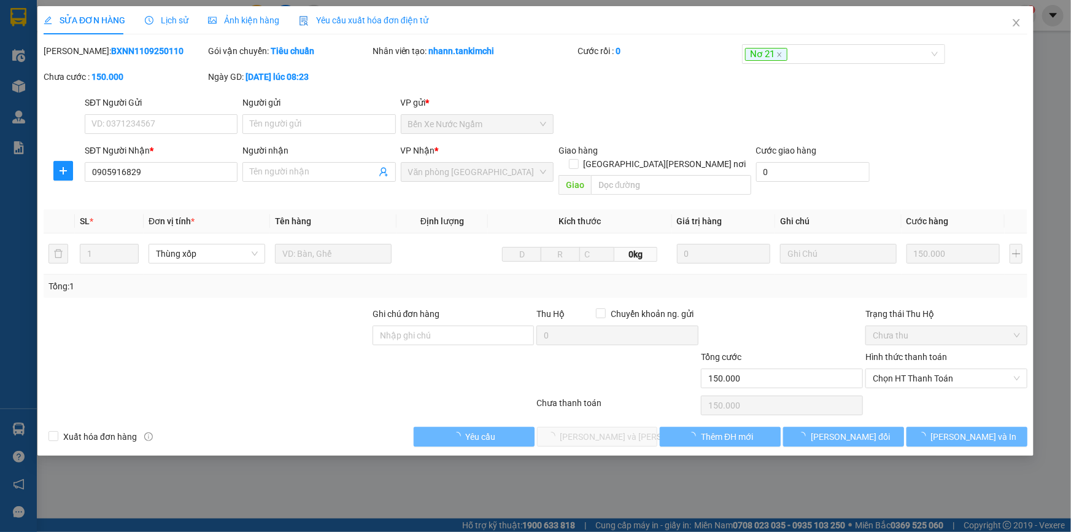
click at [172, 20] on span "Lịch sử" at bounding box center [167, 20] width 44 height 10
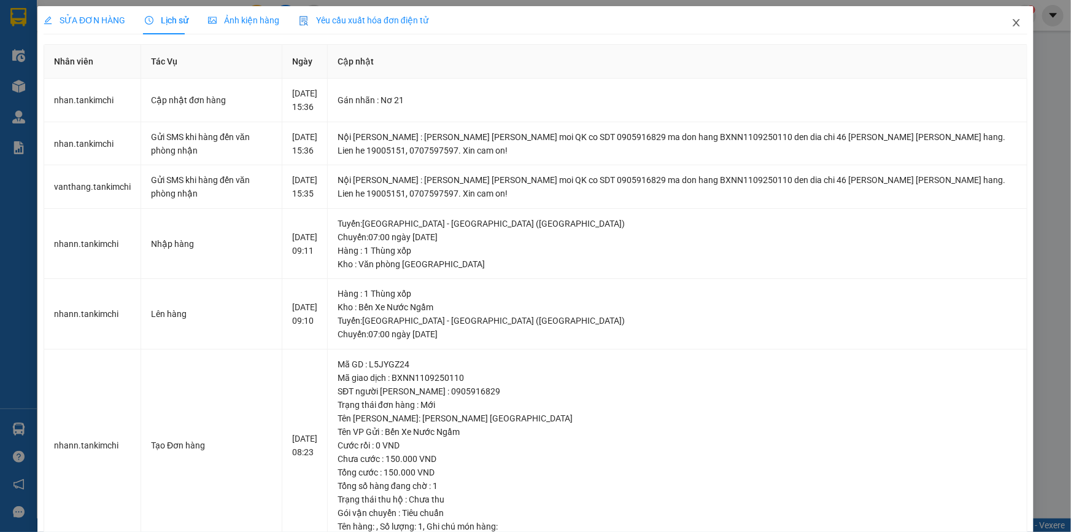
click at [1011, 25] on icon "close" at bounding box center [1016, 23] width 10 height 10
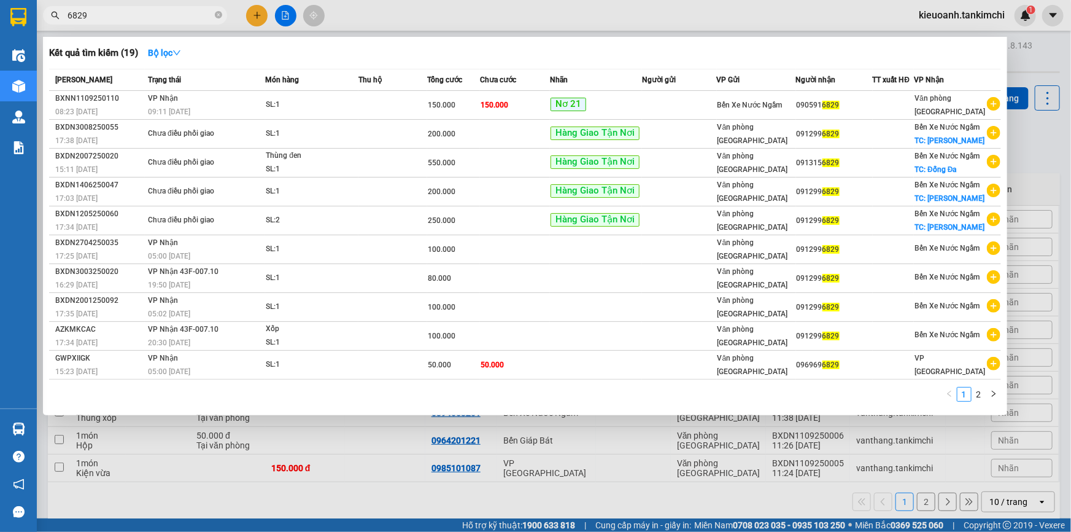
click at [131, 18] on input "6829" at bounding box center [140, 16] width 145 height 14
type input "6"
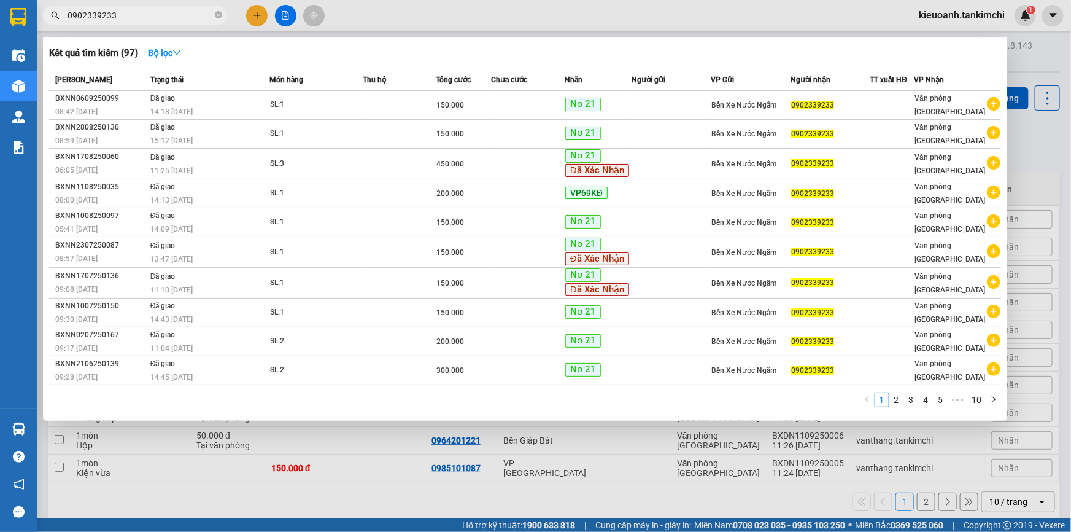
click at [117, 16] on input "0902339233" at bounding box center [140, 16] width 145 height 14
drag, startPoint x: 131, startPoint y: 26, endPoint x: 115, endPoint y: 21, distance: 16.1
click at [131, 23] on div "Kết quả tìm kiếm ( 97 ) Bộ lọc Mã ĐH Trạng thái Món hàng Thu hộ Tổng cước Chưa …" at bounding box center [119, 15] width 239 height 21
click at [98, 18] on input "0902339233" at bounding box center [140, 16] width 145 height 14
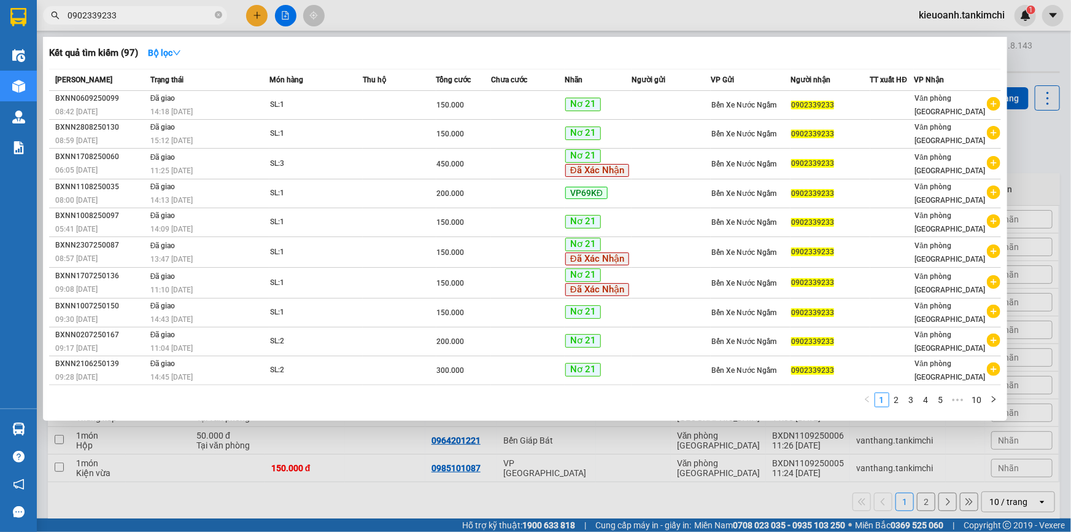
drag, startPoint x: 95, startPoint y: 18, endPoint x: 42, endPoint y: 19, distance: 52.2
click at [42, 19] on div "0902339233" at bounding box center [119, 15] width 239 height 18
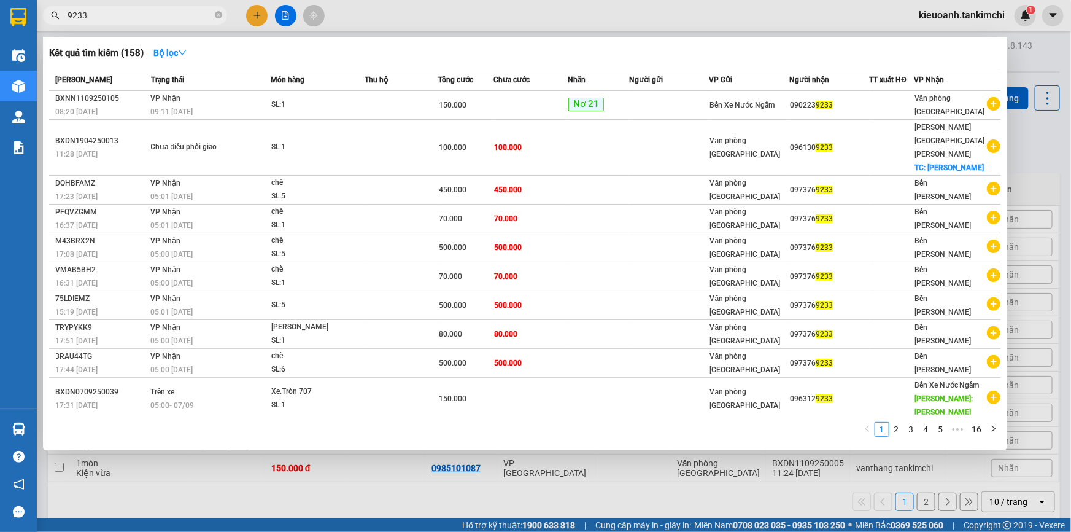
type input "9233"
click at [374, 107] on td at bounding box center [402, 105] width 74 height 29
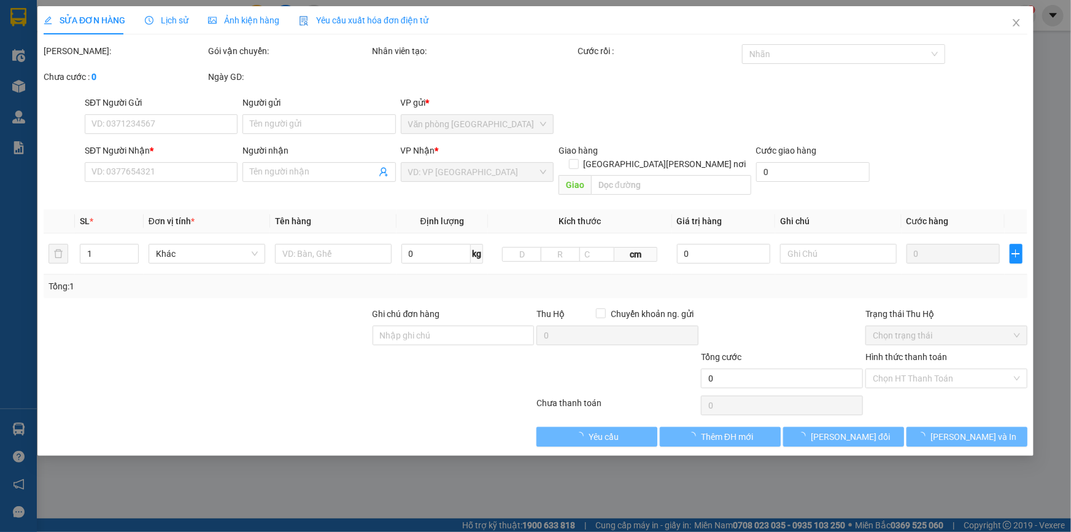
type input "0902239233"
type input "150.000"
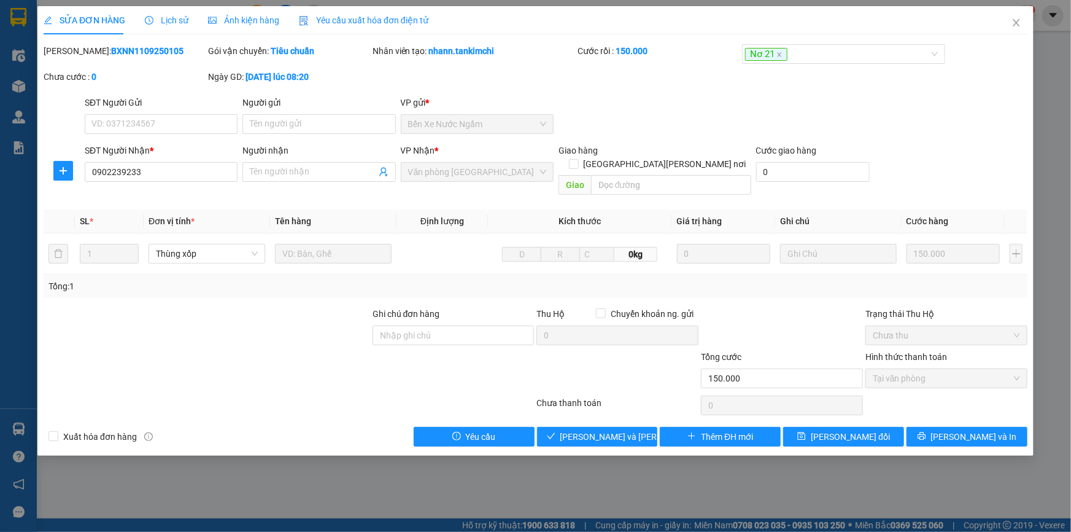
click at [166, 20] on span "Lịch sử" at bounding box center [167, 20] width 44 height 10
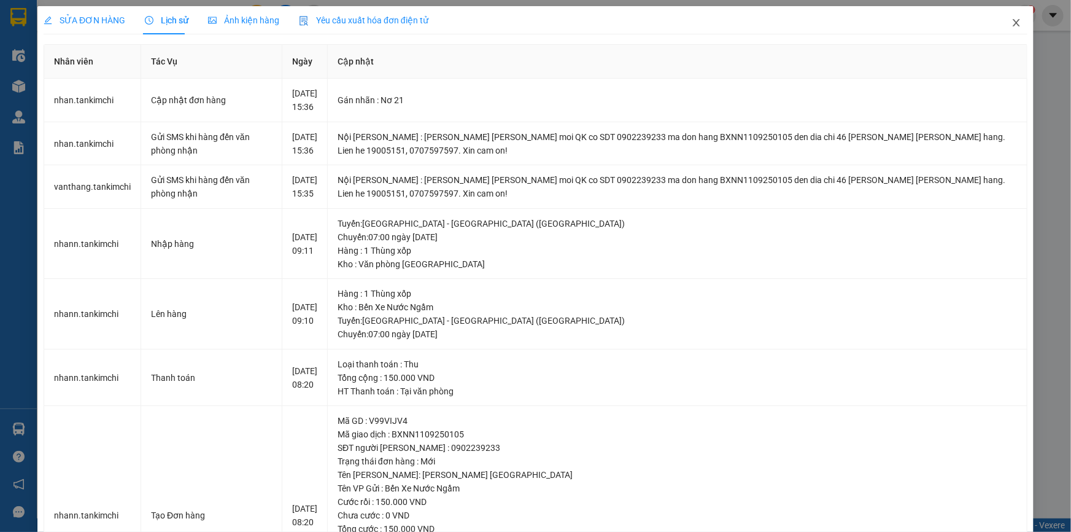
click at [1011, 28] on icon "close" at bounding box center [1016, 23] width 10 height 10
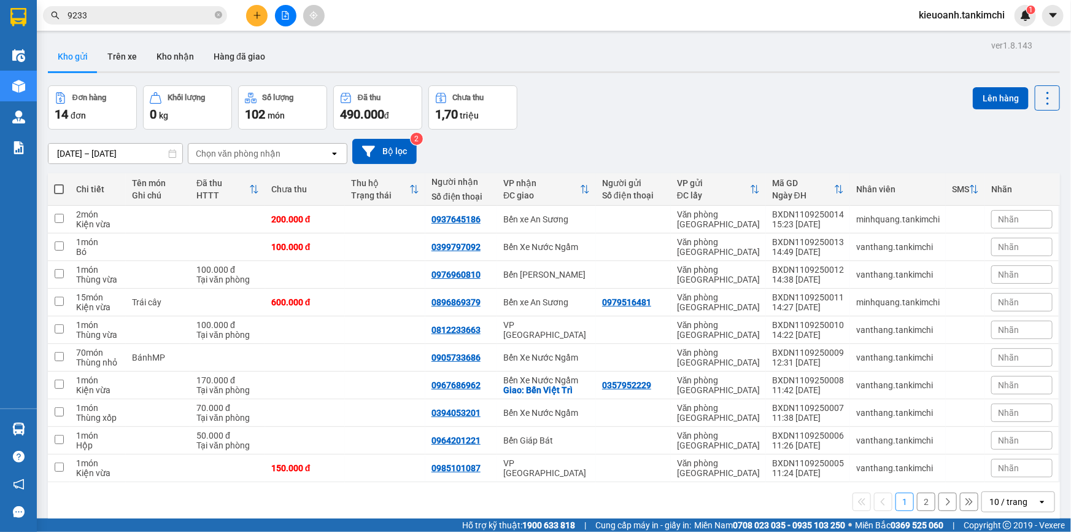
click at [127, 18] on input "9233" at bounding box center [140, 16] width 145 height 14
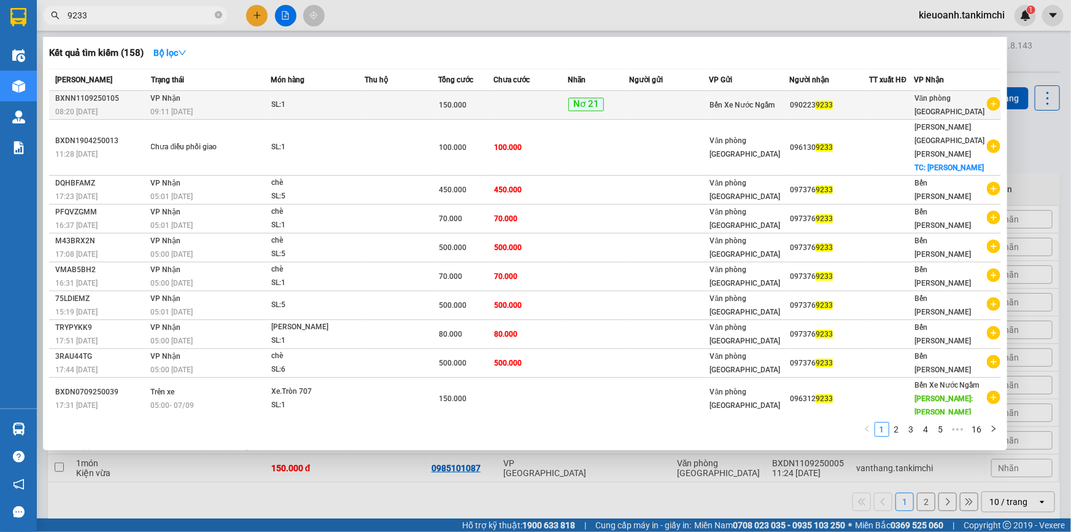
click at [212, 99] on td "[PERSON_NAME] 09:11 [DATE]" at bounding box center [209, 105] width 123 height 29
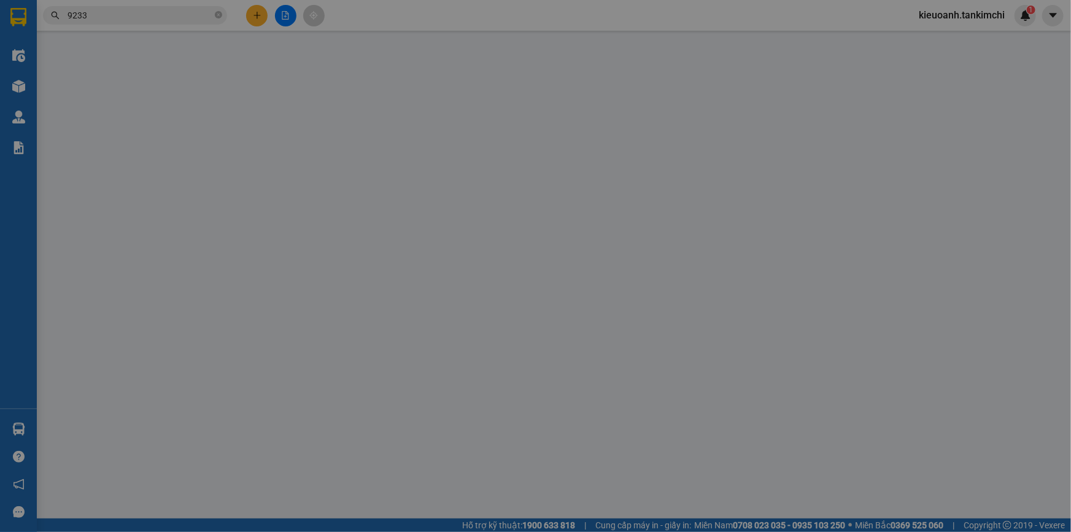
type input "0902239233"
type input "150.000"
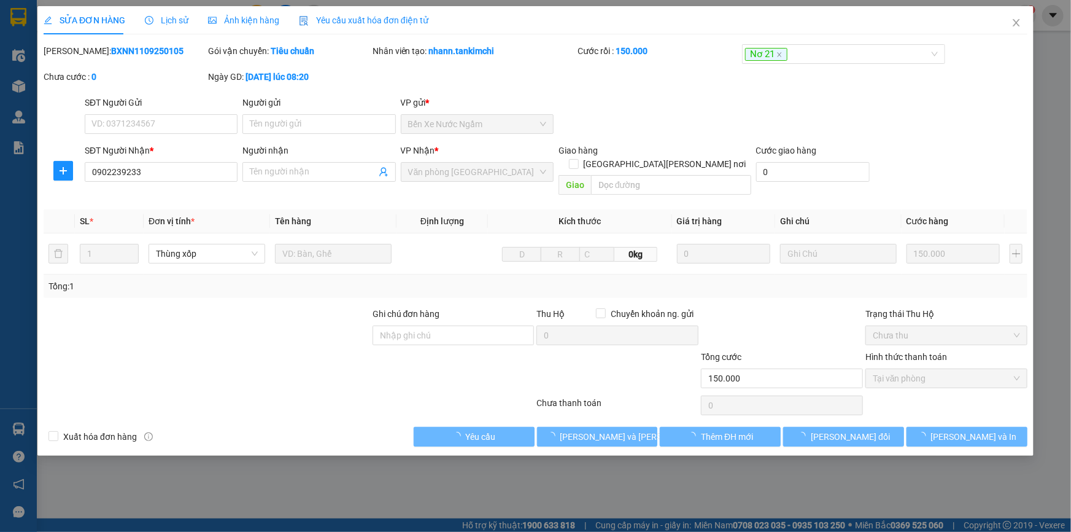
click at [166, 18] on span "Lịch sử" at bounding box center [167, 20] width 44 height 10
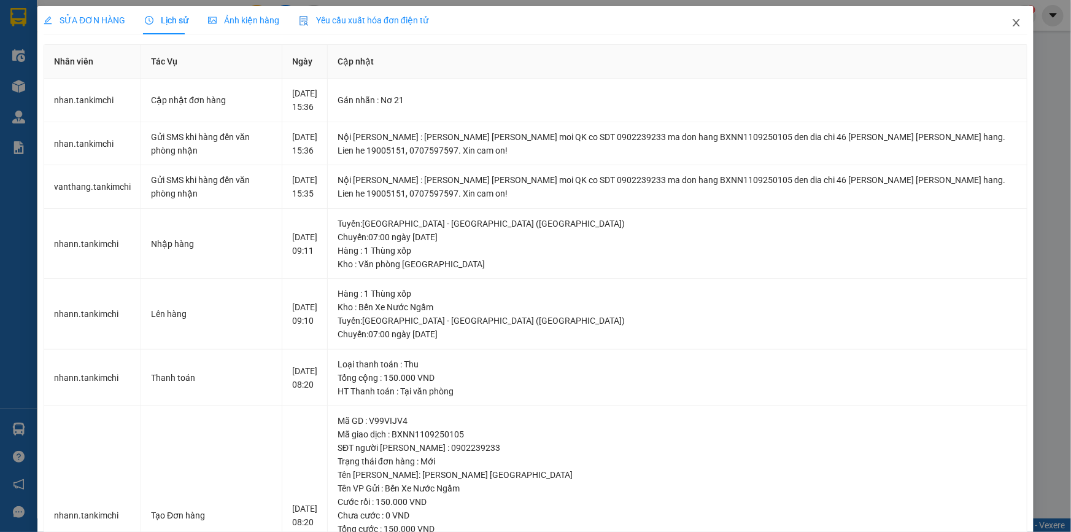
click at [1011, 26] on icon "close" at bounding box center [1016, 23] width 10 height 10
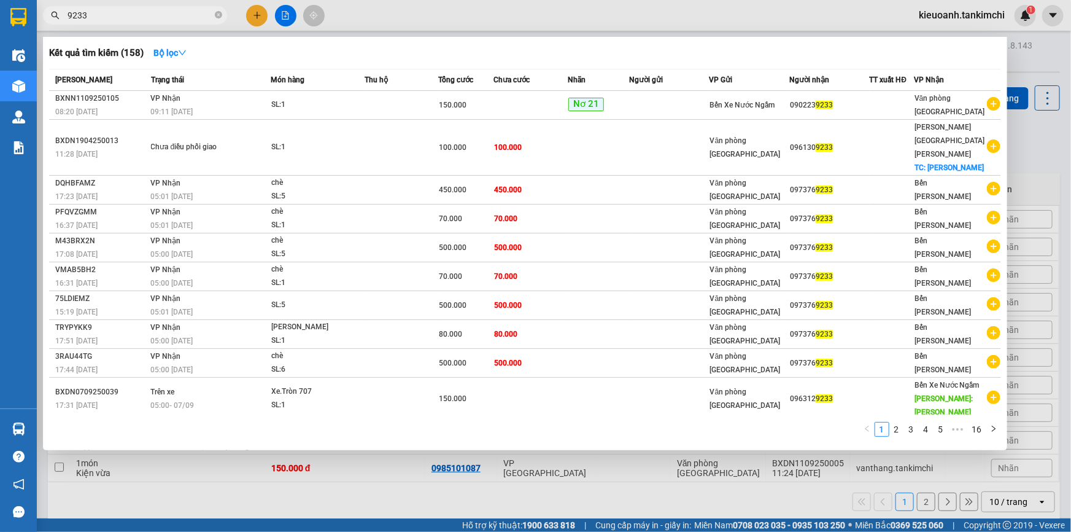
click at [176, 17] on input "9233" at bounding box center [140, 16] width 145 height 14
click at [292, 112] on td "SL: 1" at bounding box center [318, 105] width 94 height 29
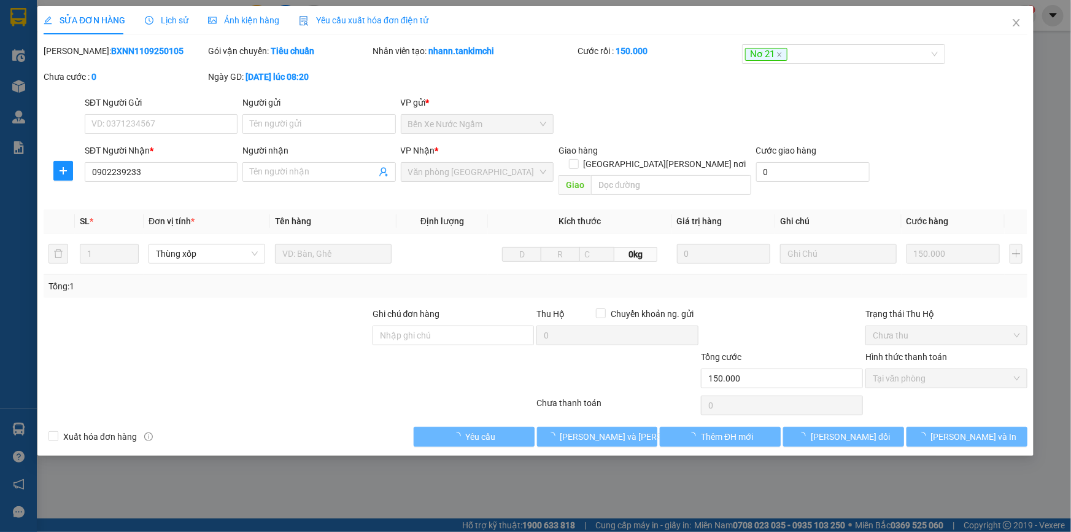
click at [159, 22] on span "Lịch sử" at bounding box center [167, 20] width 44 height 10
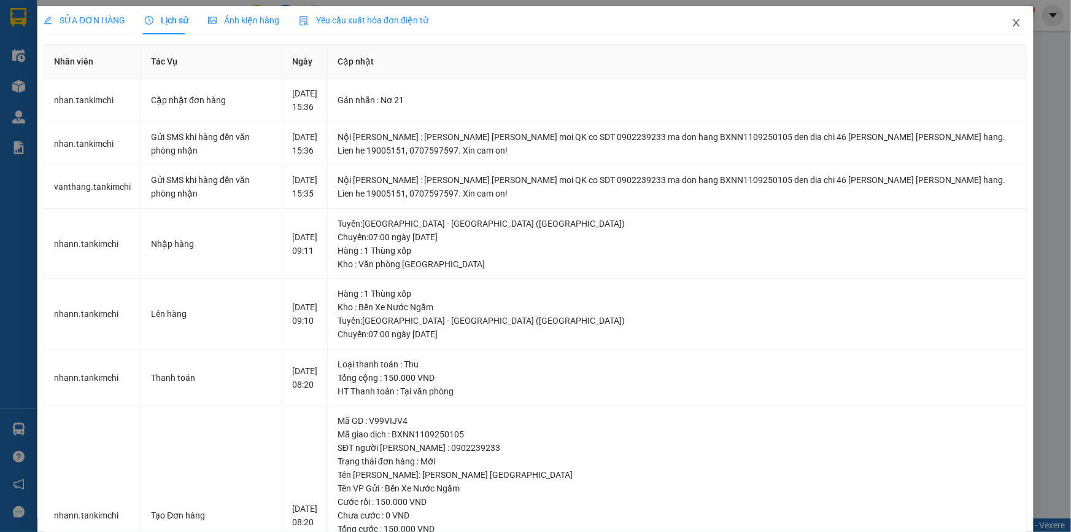
click at [1011, 27] on icon "close" at bounding box center [1016, 23] width 10 height 10
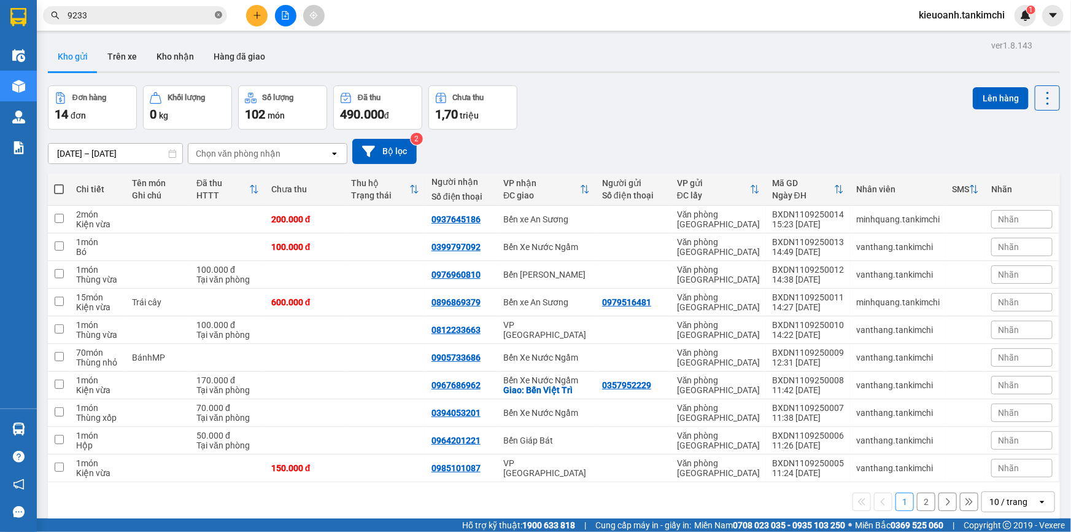
click at [220, 17] on icon "close-circle" at bounding box center [218, 14] width 7 height 7
click at [184, 18] on input "text" at bounding box center [140, 16] width 145 height 14
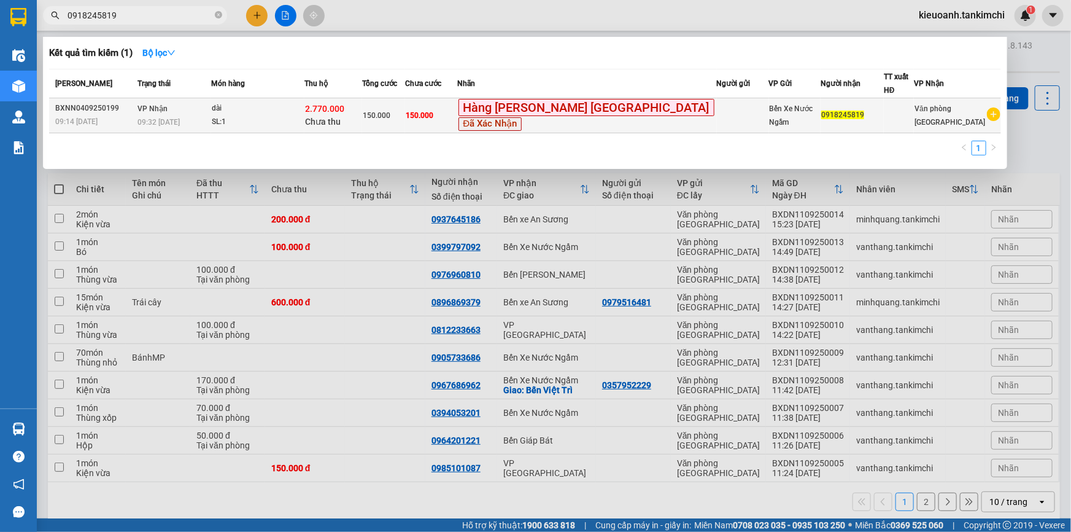
type input "0918245819"
click at [211, 106] on td "VP Nhận 09:32 - 04/09" at bounding box center [172, 115] width 77 height 35
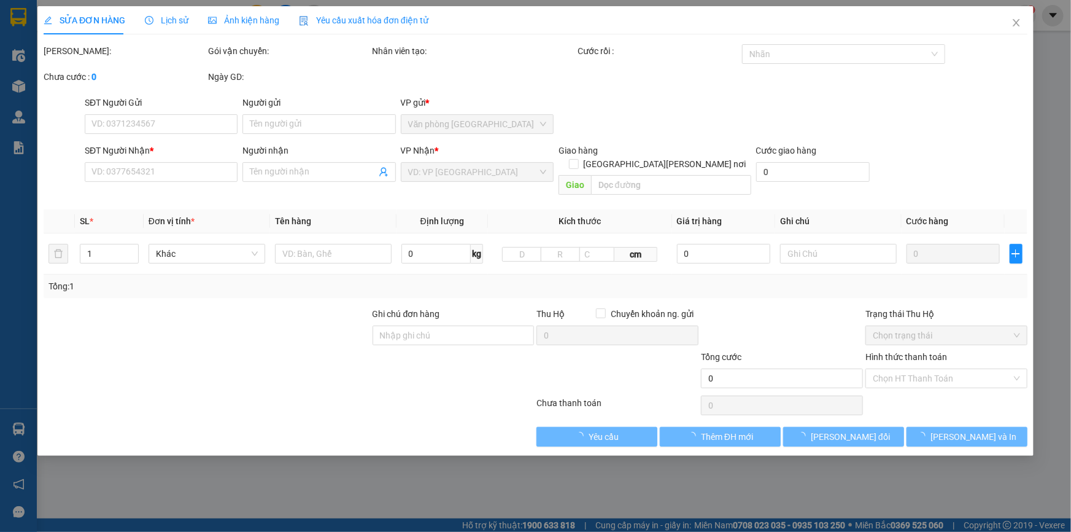
type input "0918245819"
type input "2.770.000"
type input "150.000"
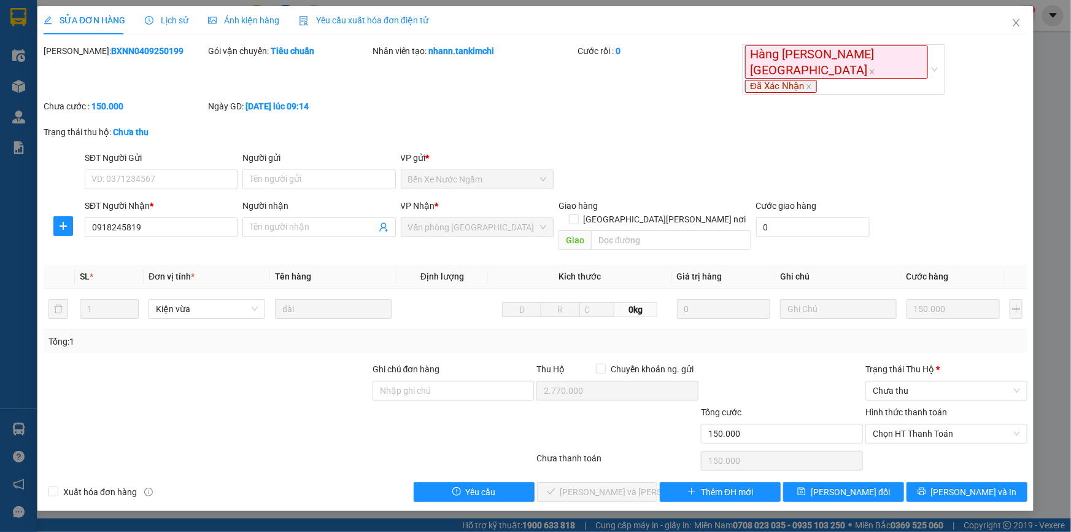
click at [173, 29] on div "Lịch sử" at bounding box center [167, 20] width 44 height 28
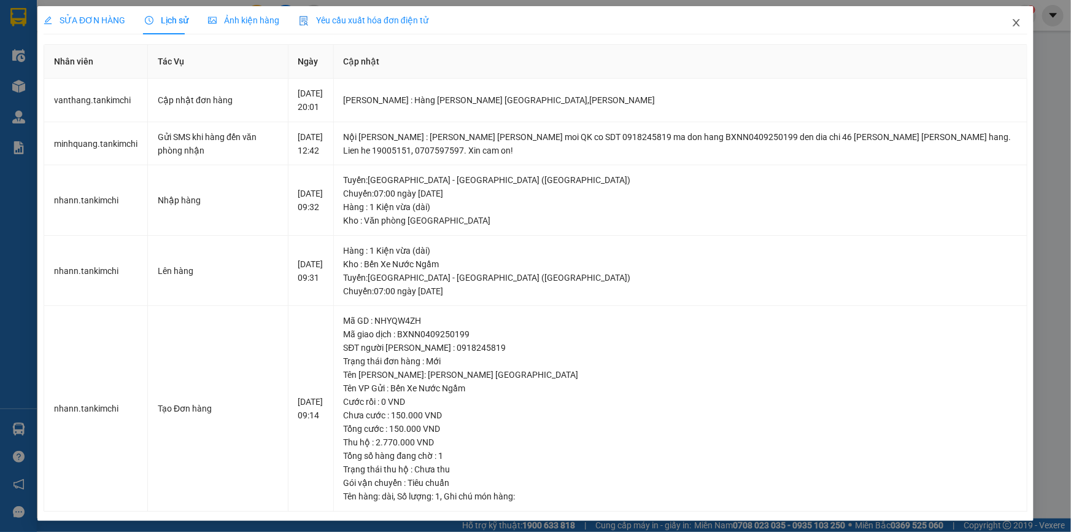
click at [1002, 27] on span "Close" at bounding box center [1016, 23] width 34 height 34
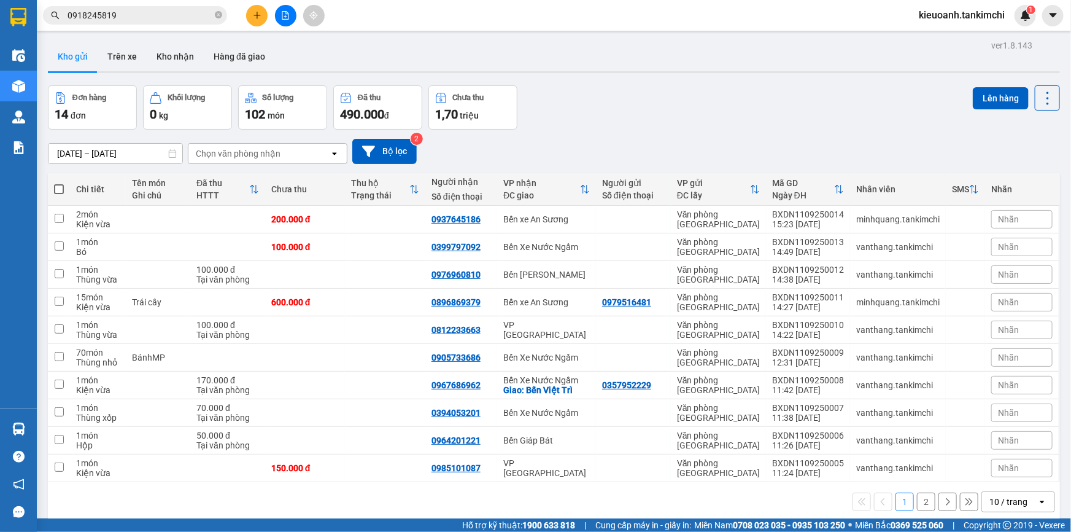
click at [120, 18] on input "0918245819" at bounding box center [140, 16] width 145 height 14
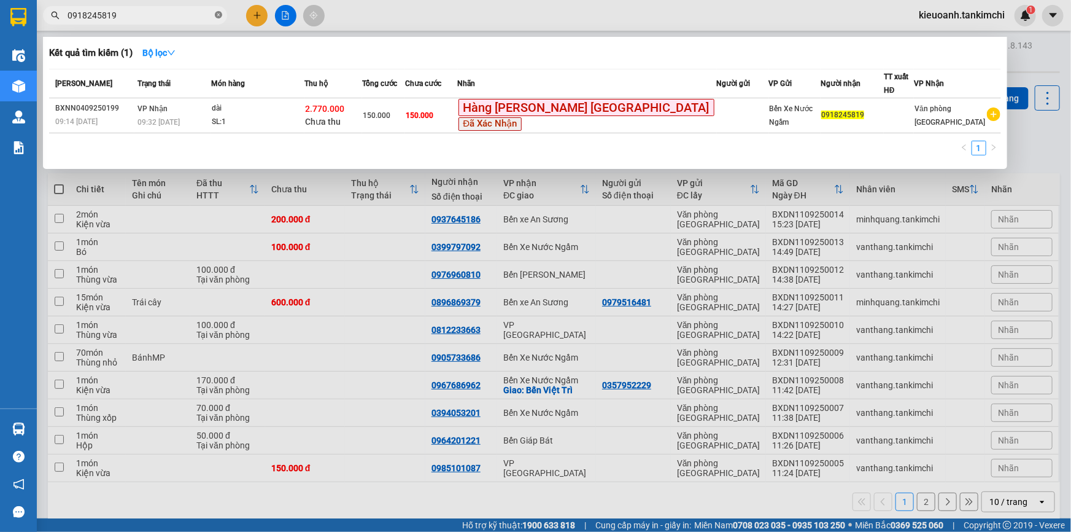
click at [220, 12] on icon "close-circle" at bounding box center [218, 14] width 7 height 7
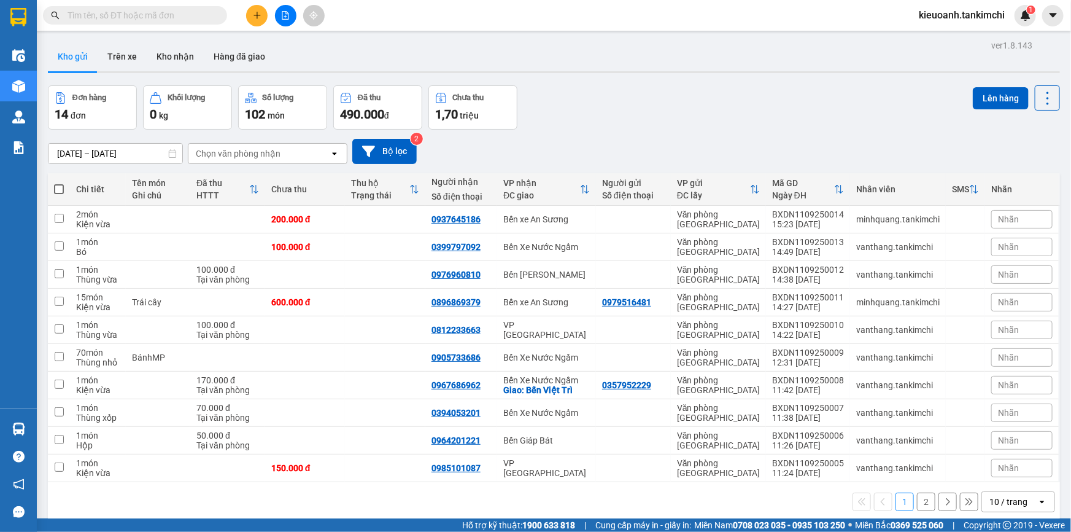
click at [202, 14] on input "text" at bounding box center [140, 16] width 145 height 14
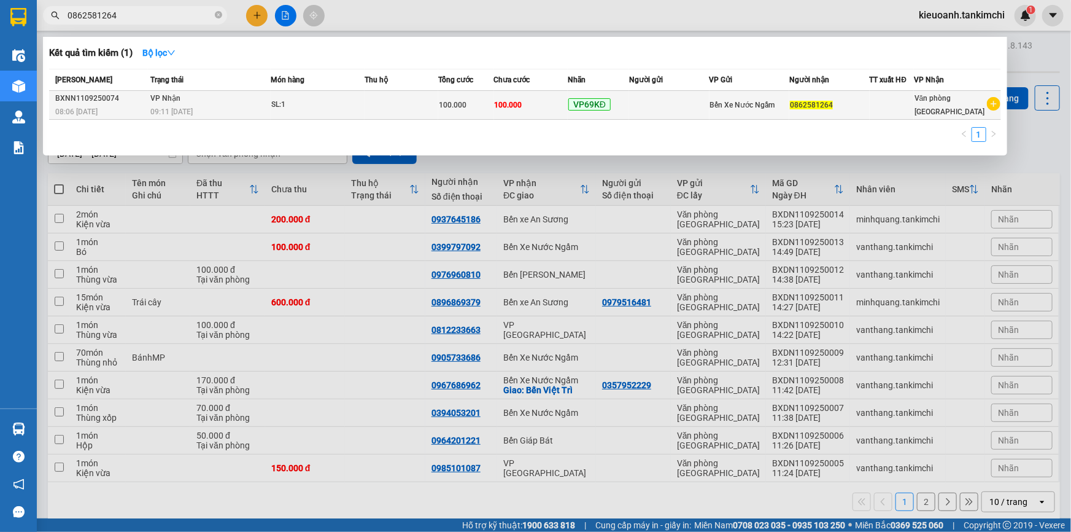
type input "0862581264"
click at [244, 111] on div "09:11 [DATE]" at bounding box center [211, 112] width 120 height 14
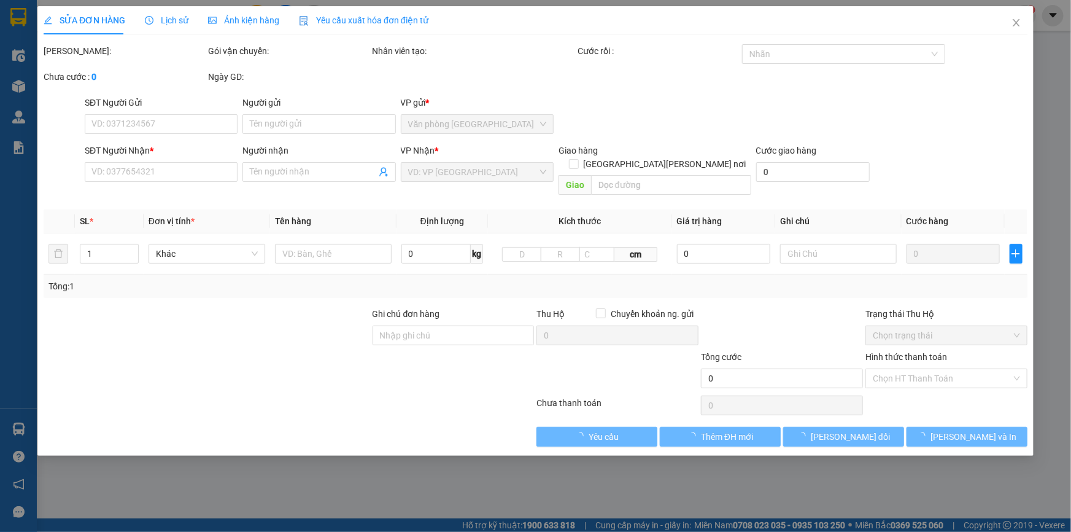
type input "0862581264"
type input "100.000"
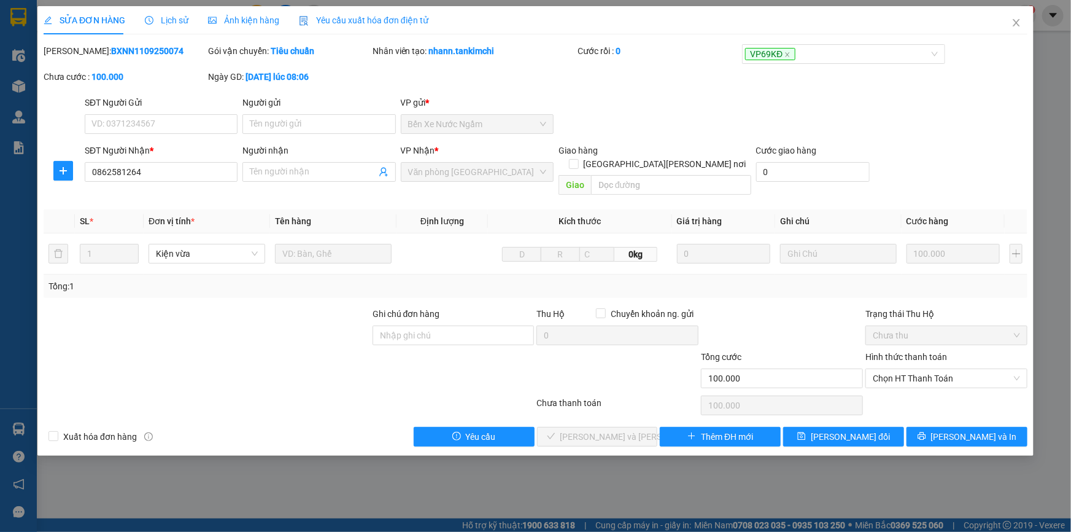
click at [169, 20] on span "Lịch sử" at bounding box center [167, 20] width 44 height 10
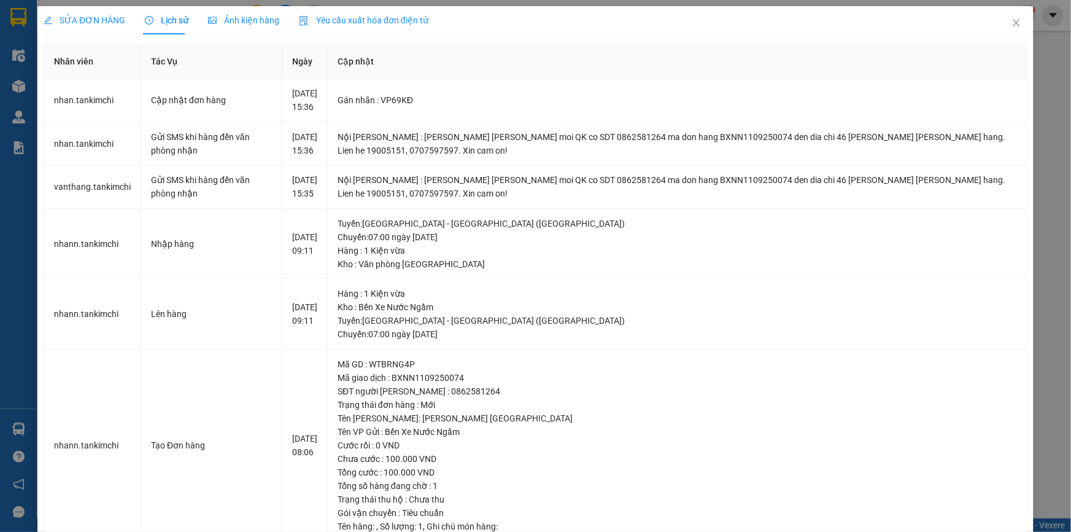
click at [1049, 165] on div "SỬA ĐƠN HÀNG Lịch sử Ảnh kiện hàng Yêu cầu xuất hóa đơn điện tử Total Paid Fee …" at bounding box center [535, 266] width 1071 height 532
click at [1011, 23] on icon "close" at bounding box center [1016, 23] width 10 height 10
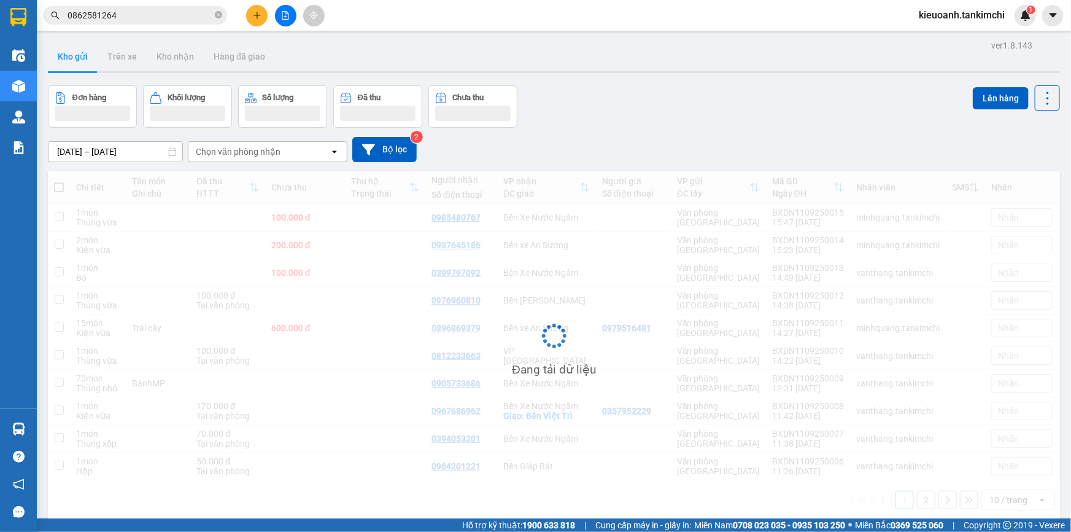
click at [164, 17] on input "0862581264" at bounding box center [140, 16] width 145 height 14
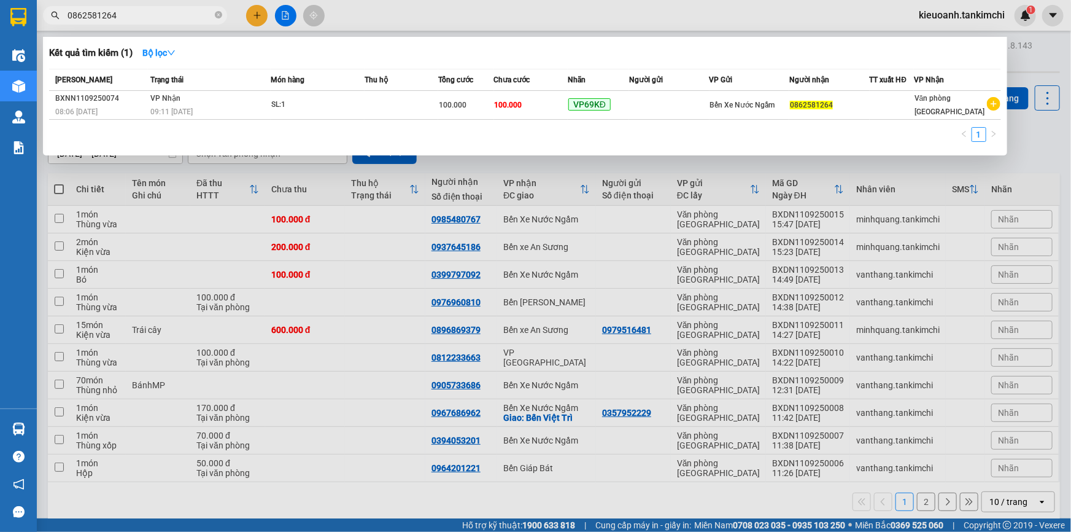
click at [223, 18] on span "0862581264" at bounding box center [135, 15] width 184 height 18
click at [221, 18] on icon "close-circle" at bounding box center [218, 14] width 7 height 7
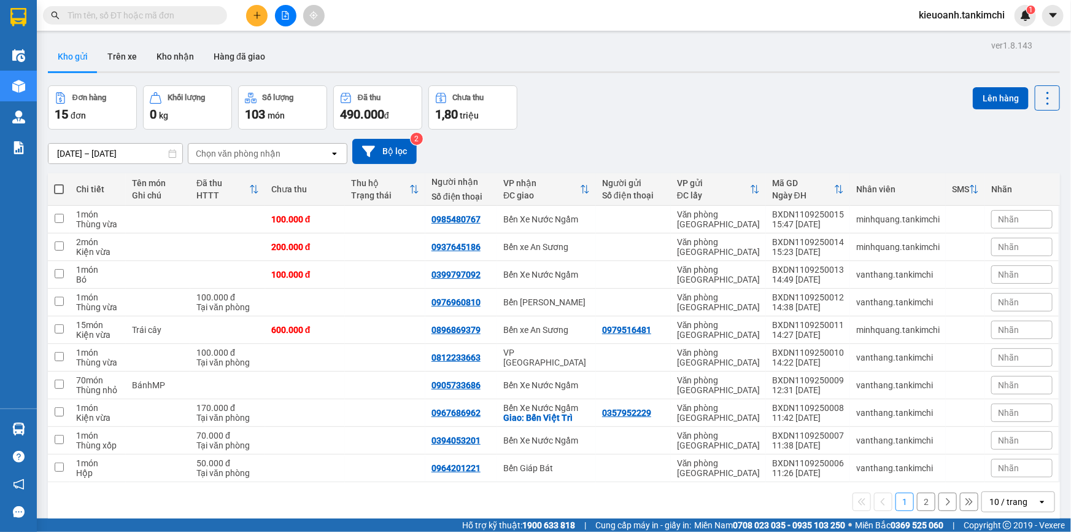
click at [209, 16] on input "text" at bounding box center [140, 16] width 145 height 14
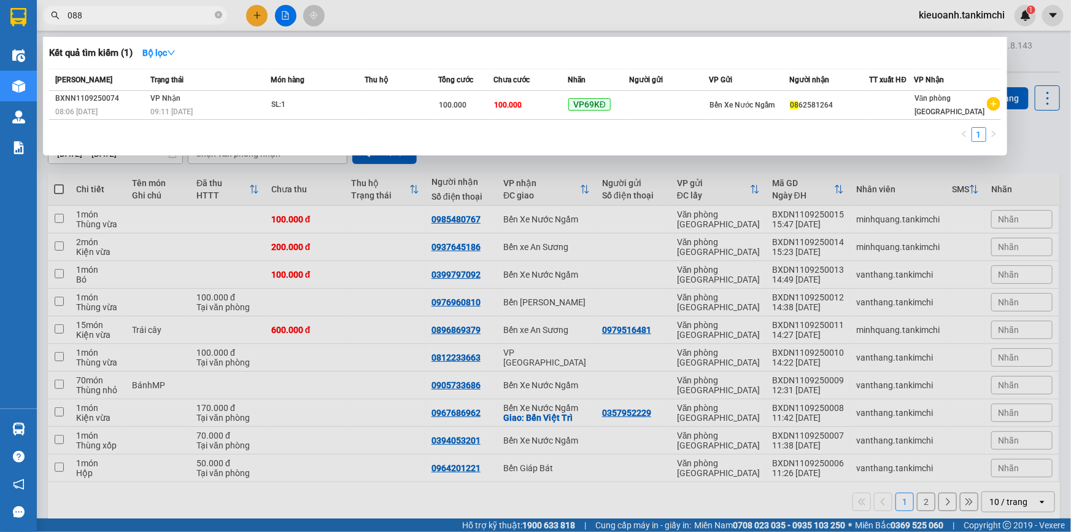
type input "0889"
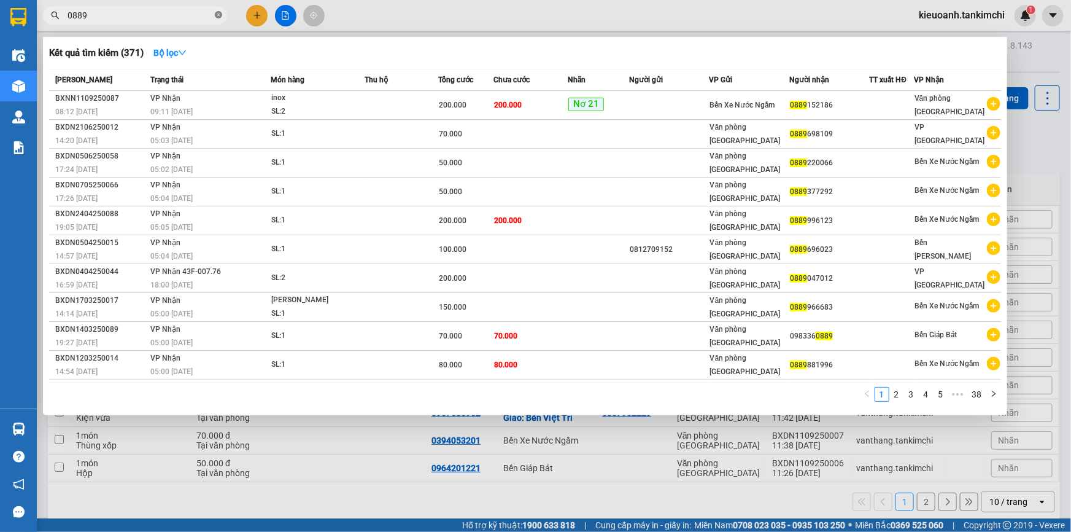
click at [215, 14] on icon "close-circle" at bounding box center [218, 14] width 7 height 7
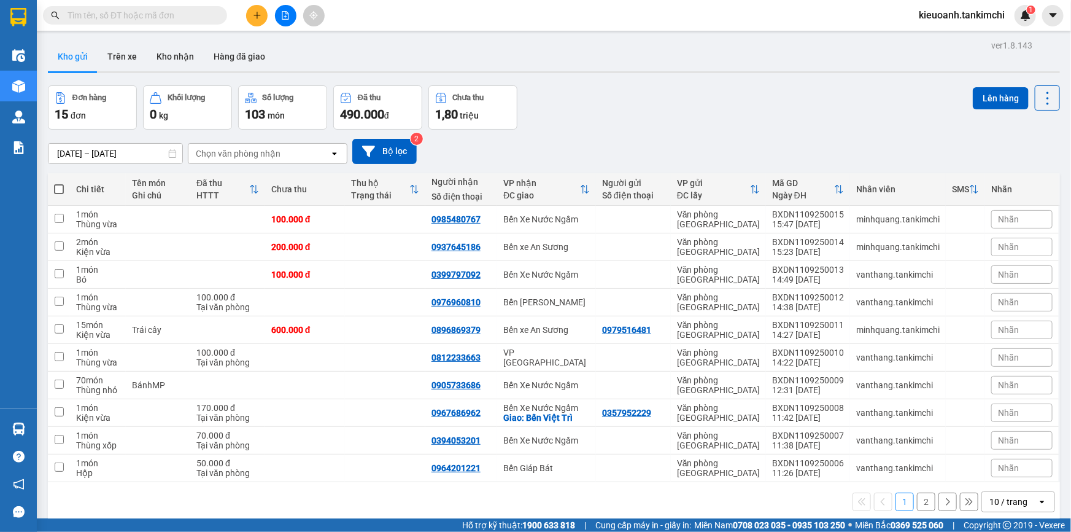
click at [181, 14] on input "text" at bounding box center [140, 16] width 145 height 14
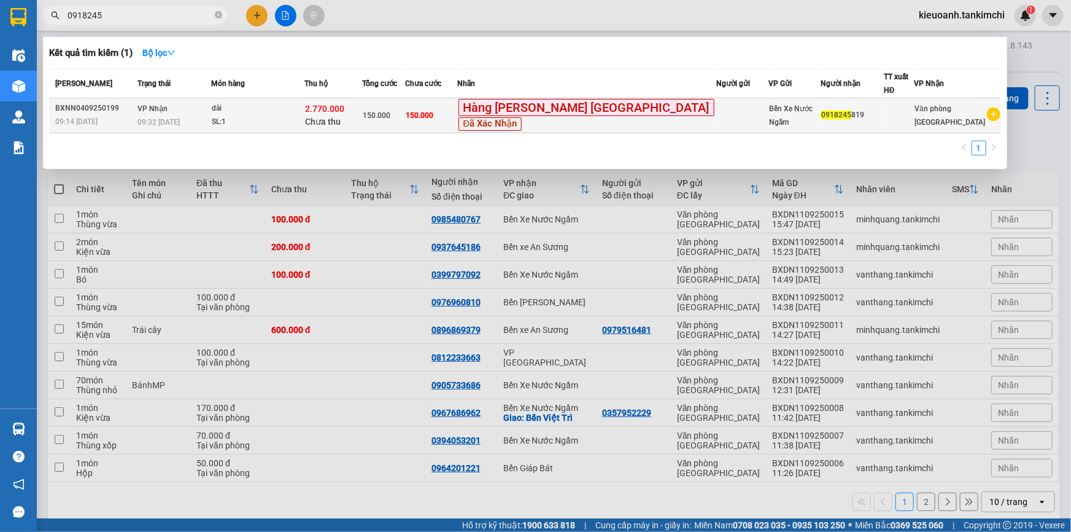
type input "0918245"
click at [253, 115] on div "SL: 1" at bounding box center [258, 122] width 92 height 14
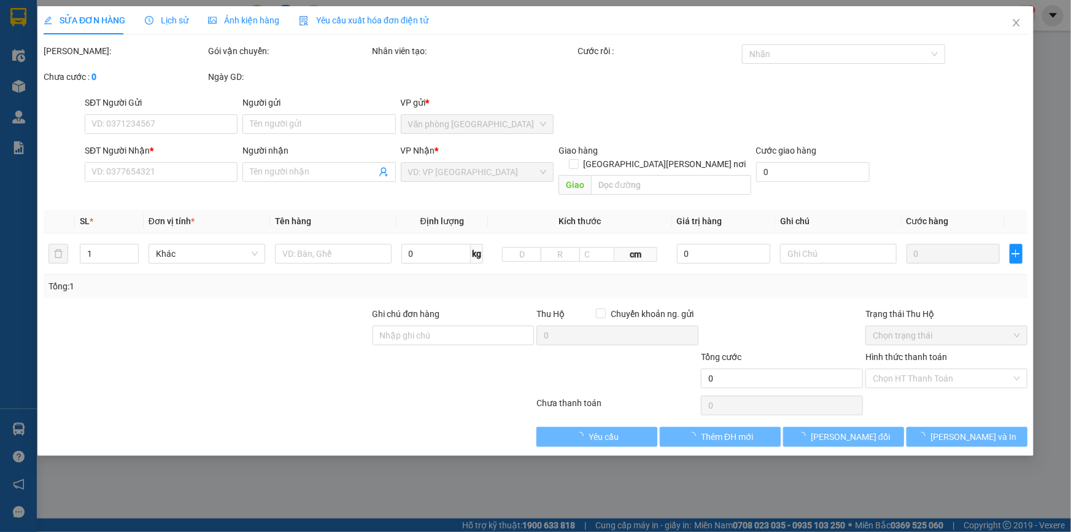
type input "0918245819"
type input "2.770.000"
type input "150.000"
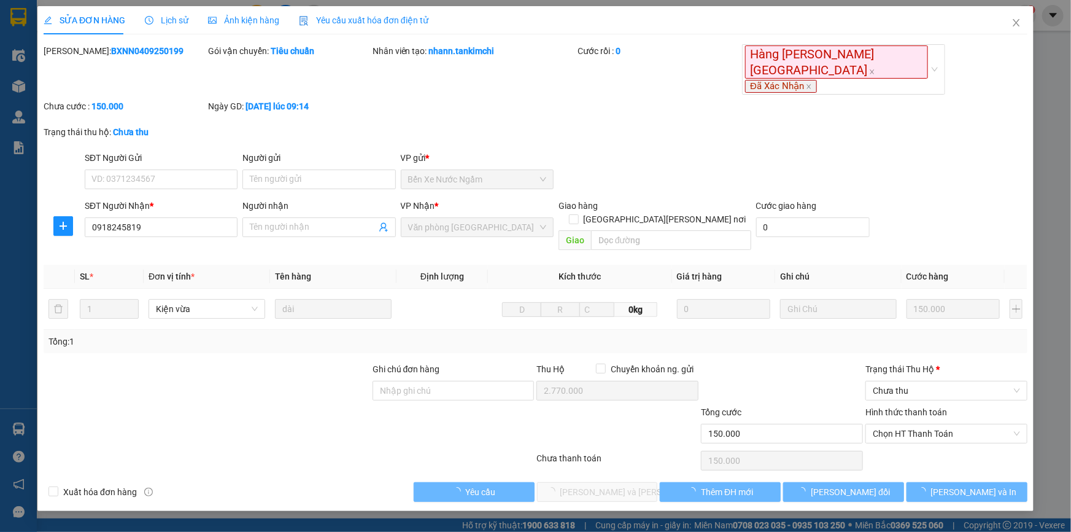
click at [169, 17] on span "Lịch sử" at bounding box center [167, 20] width 44 height 10
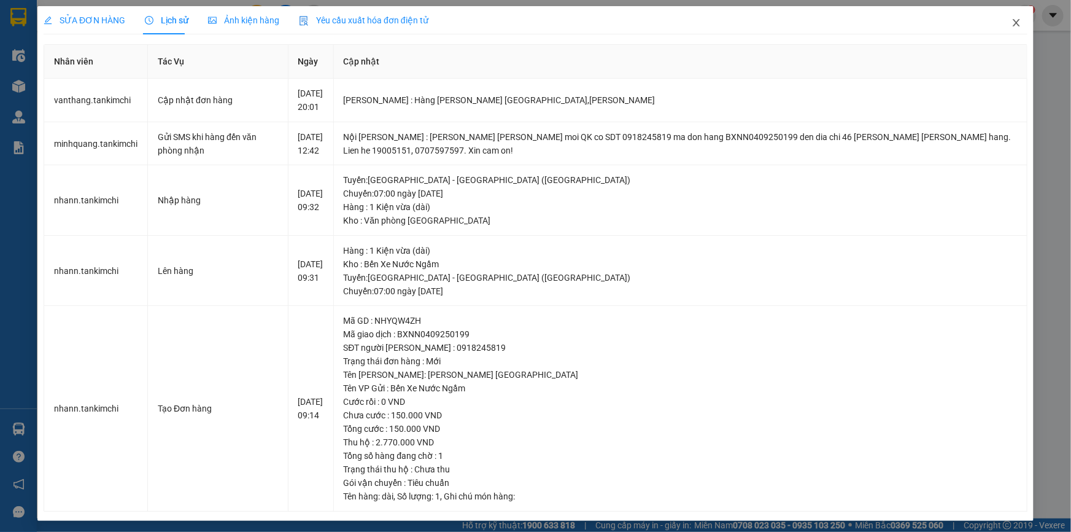
click at [1015, 22] on span "Close" at bounding box center [1016, 23] width 34 height 34
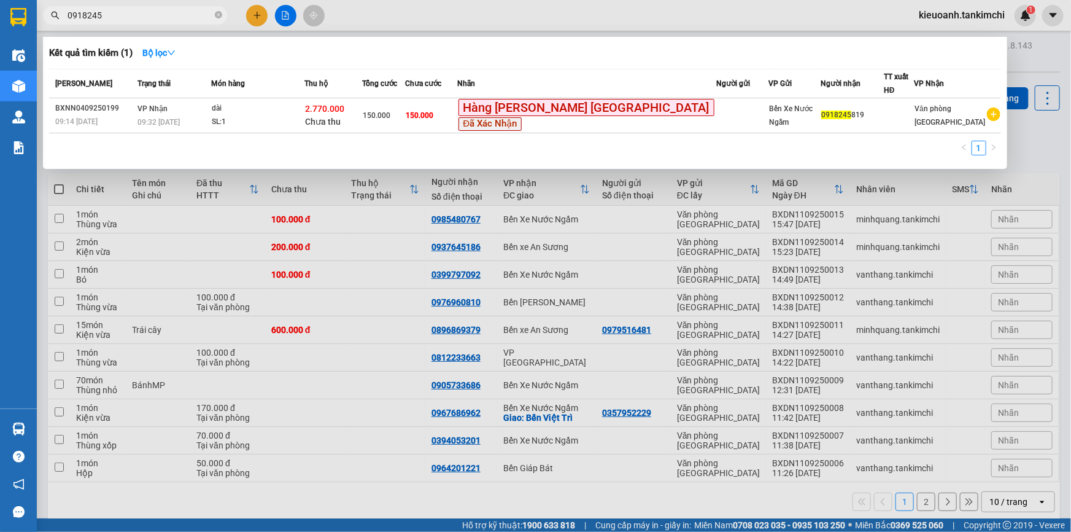
click at [147, 10] on input "0918245" at bounding box center [140, 16] width 145 height 14
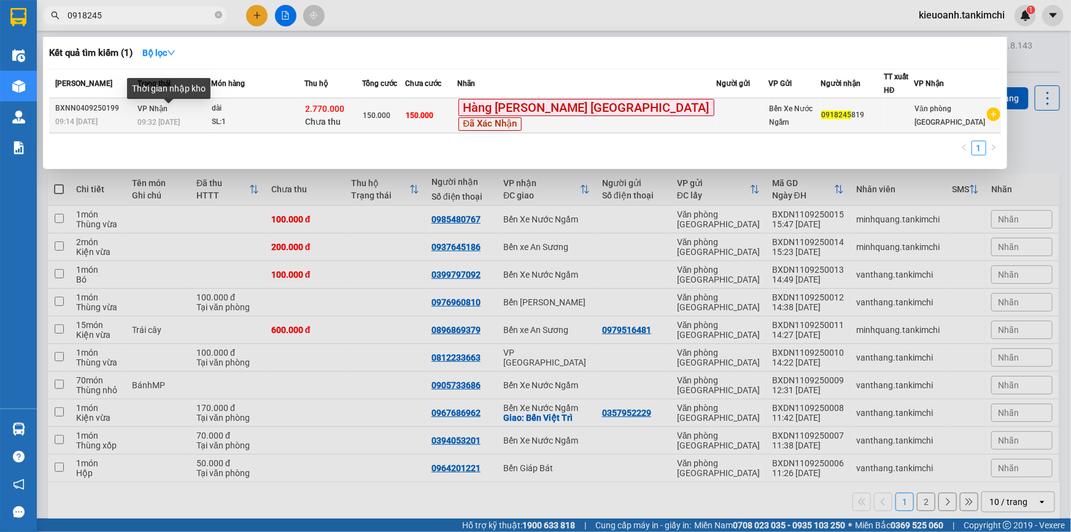
click at [180, 118] on span "09:32 - 04/09" at bounding box center [158, 122] width 42 height 9
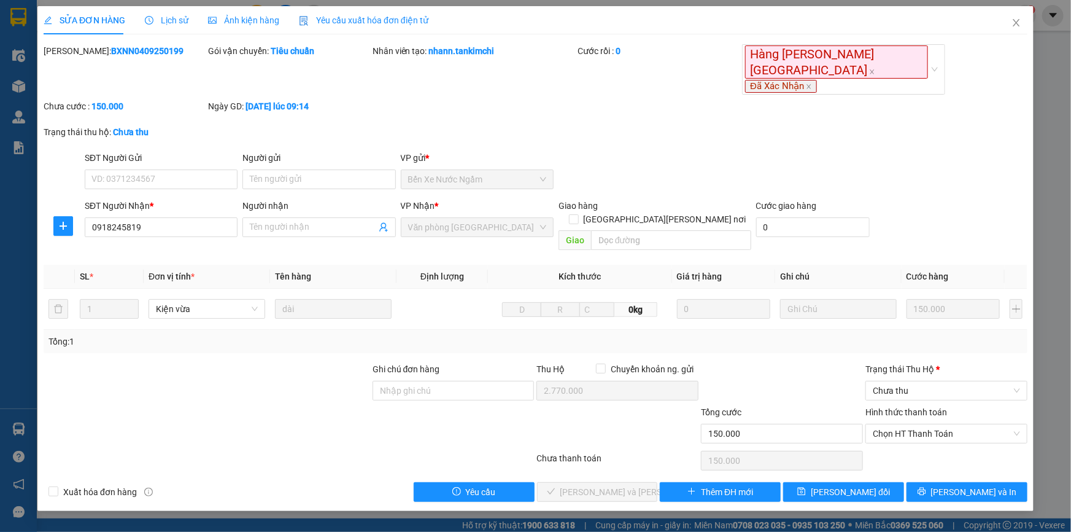
click at [172, 25] on span "Lịch sử" at bounding box center [167, 20] width 44 height 10
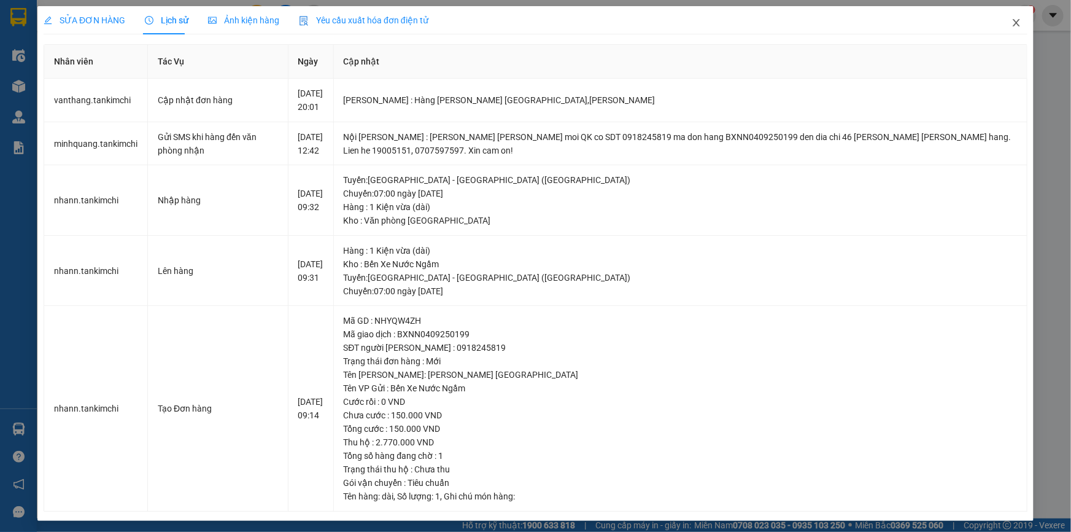
click at [1011, 20] on icon "close" at bounding box center [1016, 23] width 10 height 10
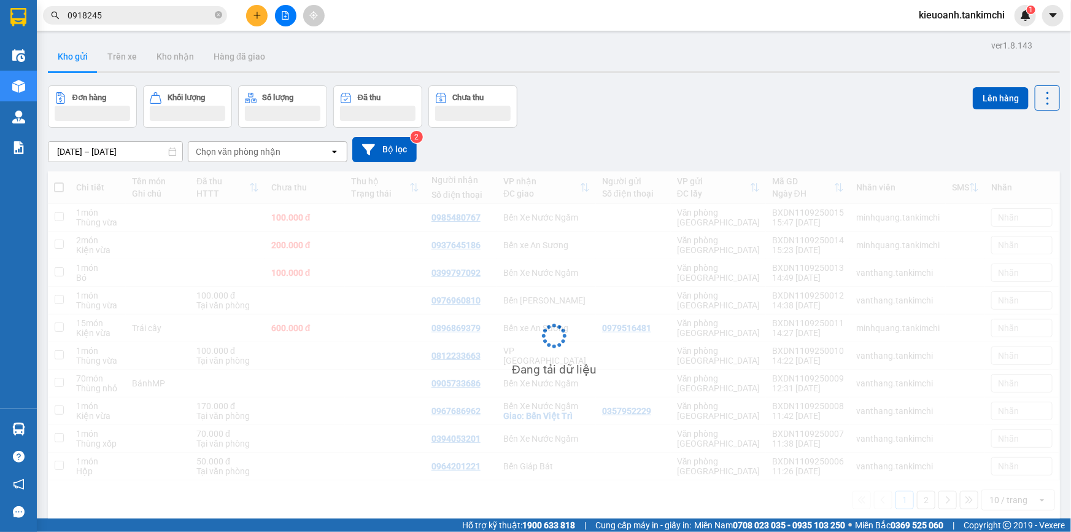
click at [131, 17] on input "0918245" at bounding box center [140, 16] width 145 height 14
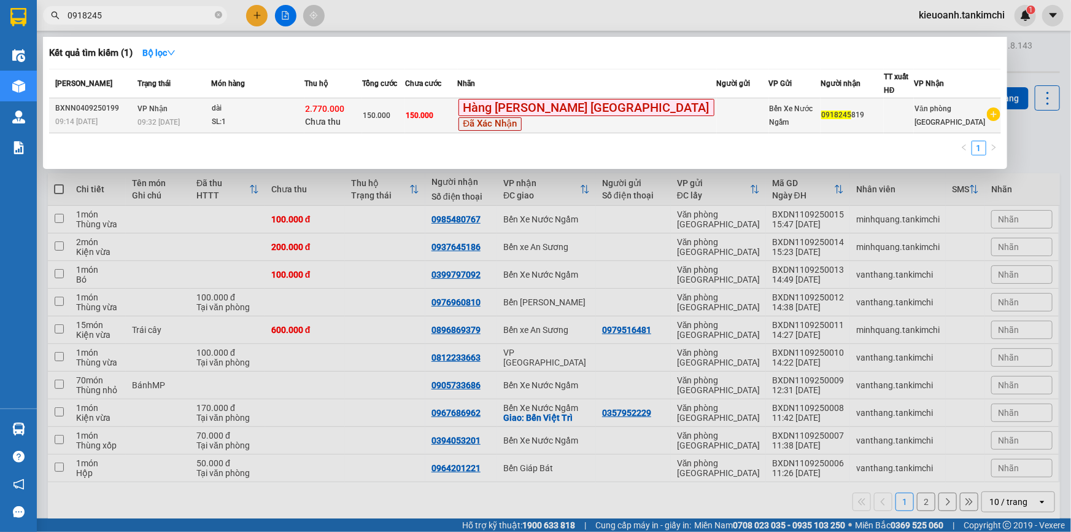
click at [209, 103] on td "VP Nhận 09:32 - 04/09" at bounding box center [172, 115] width 77 height 35
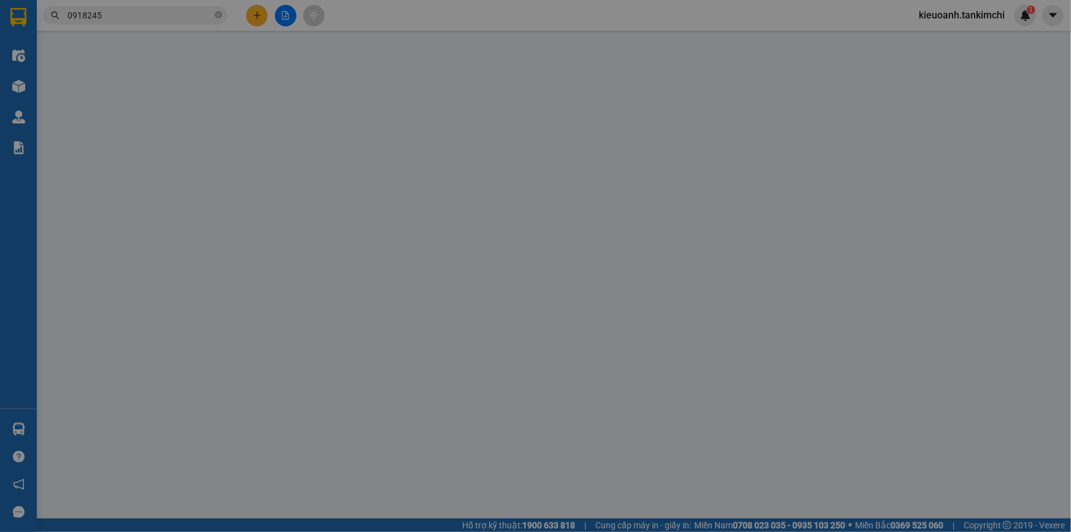
type input "0918245819"
type input "2.770.000"
type input "150.000"
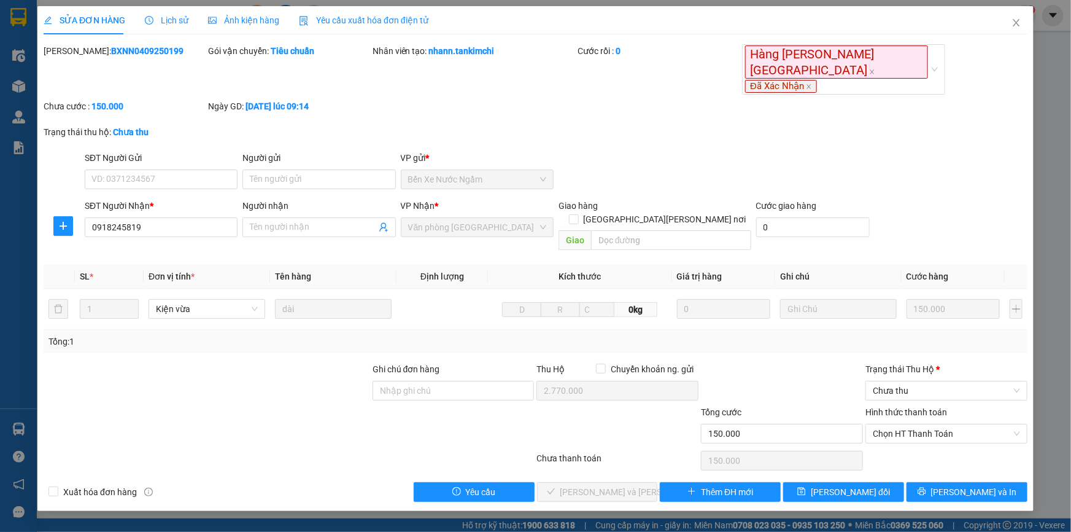
click at [180, 17] on span "Lịch sử" at bounding box center [167, 20] width 44 height 10
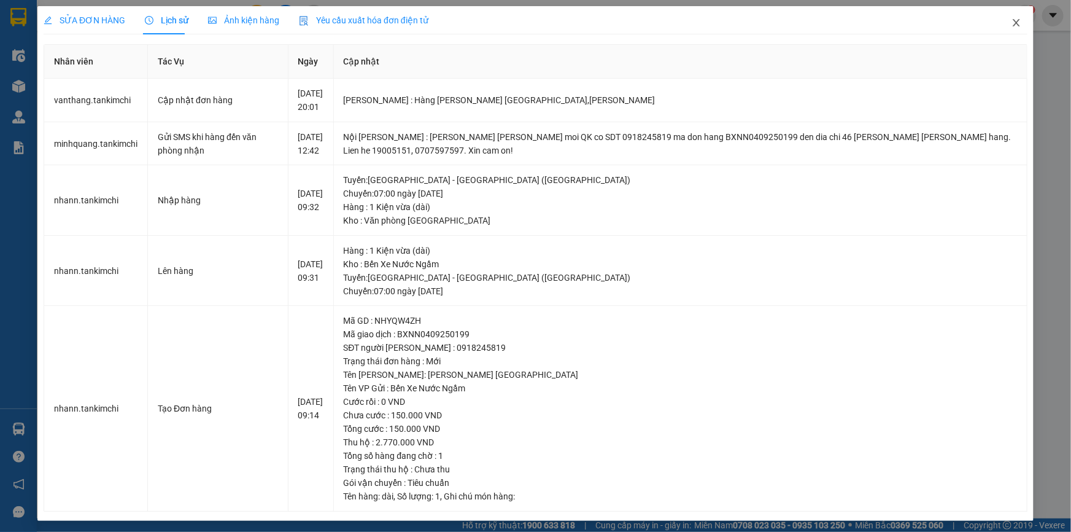
click at [1011, 24] on icon "close" at bounding box center [1016, 23] width 10 height 10
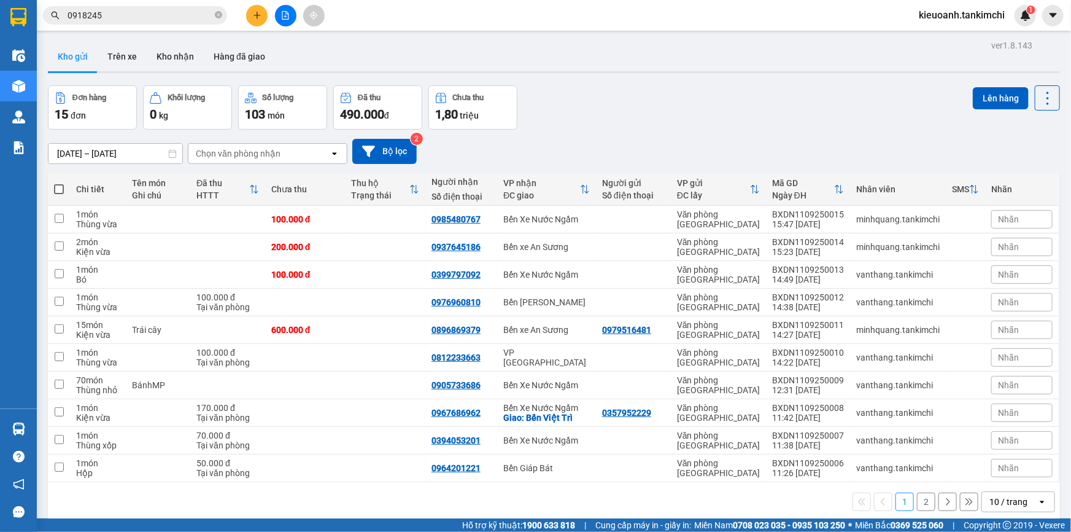
click at [163, 14] on input "0918245" at bounding box center [140, 16] width 145 height 14
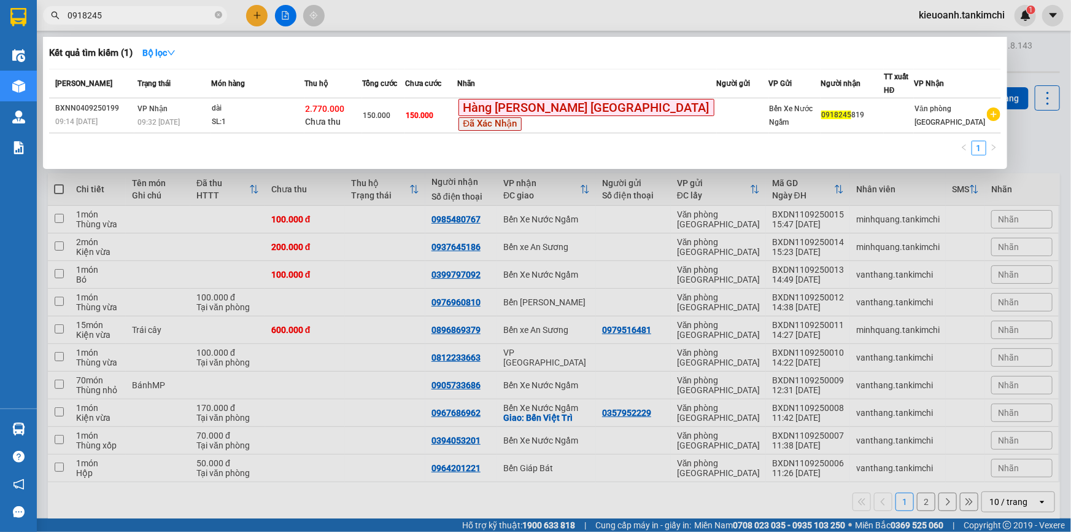
click at [163, 6] on span "0918245" at bounding box center [135, 15] width 184 height 18
click at [172, 9] on input "0918245" at bounding box center [140, 16] width 145 height 14
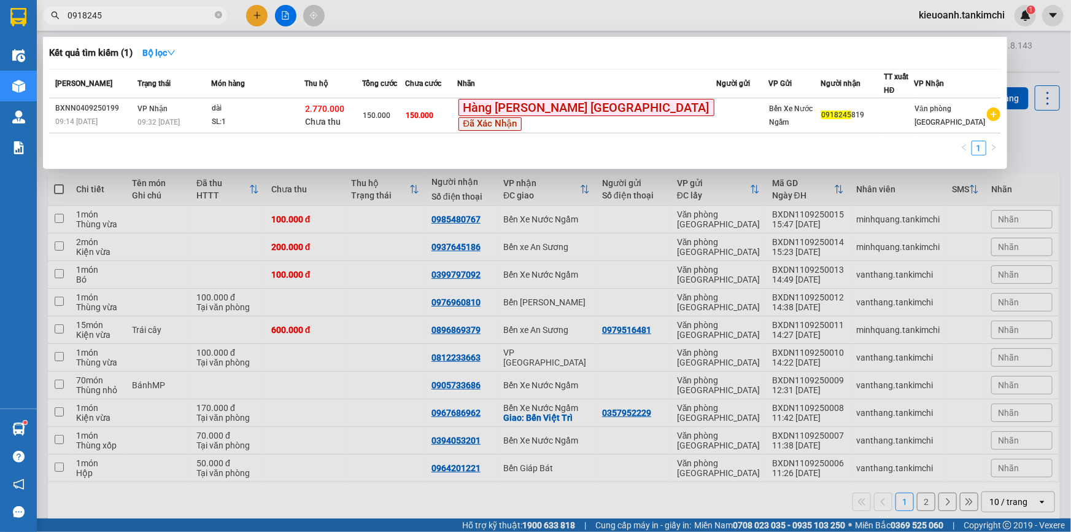
click at [172, 9] on input "0918245" at bounding box center [140, 16] width 145 height 14
click at [145, 10] on input "0918245" at bounding box center [140, 16] width 145 height 14
click at [99, 20] on input "0918245819" at bounding box center [140, 16] width 145 height 14
type input "0918245819"
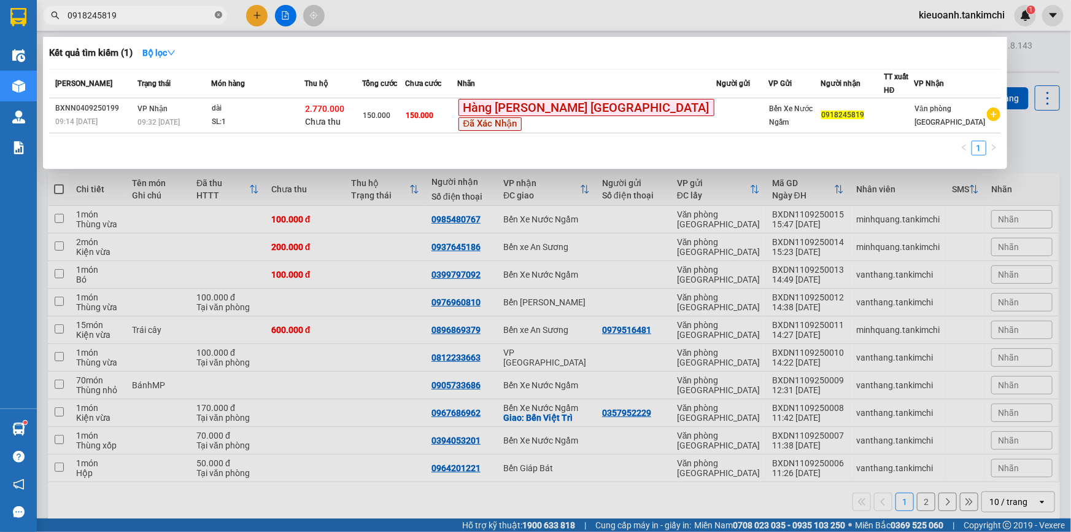
click at [220, 16] on icon "close-circle" at bounding box center [218, 14] width 7 height 7
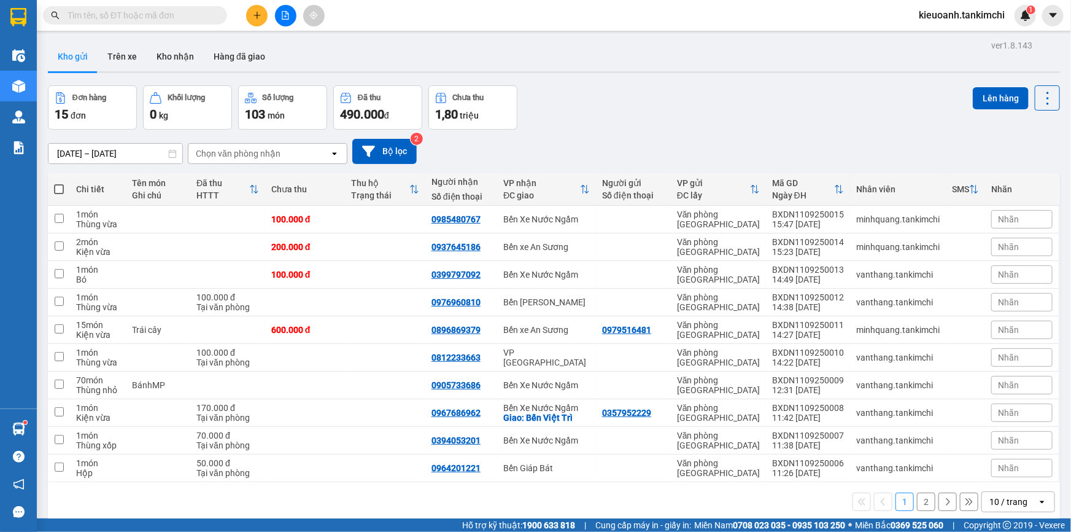
click at [190, 17] on input "text" at bounding box center [140, 16] width 145 height 14
